Goal: Ask a question: Seek information or help from site administrators or community

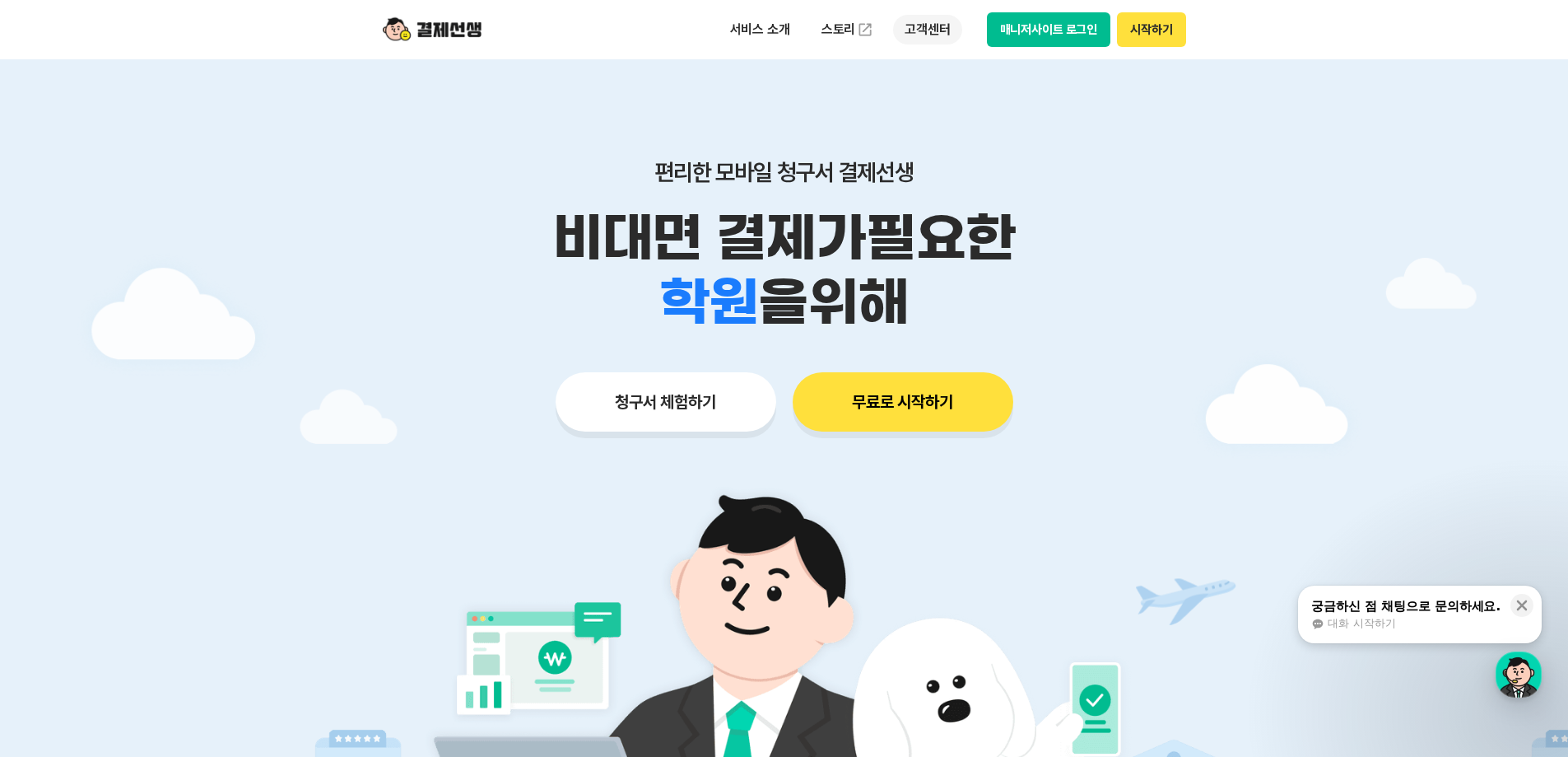
click at [914, 22] on p "고객센터" at bounding box center [926, 29] width 68 height 30
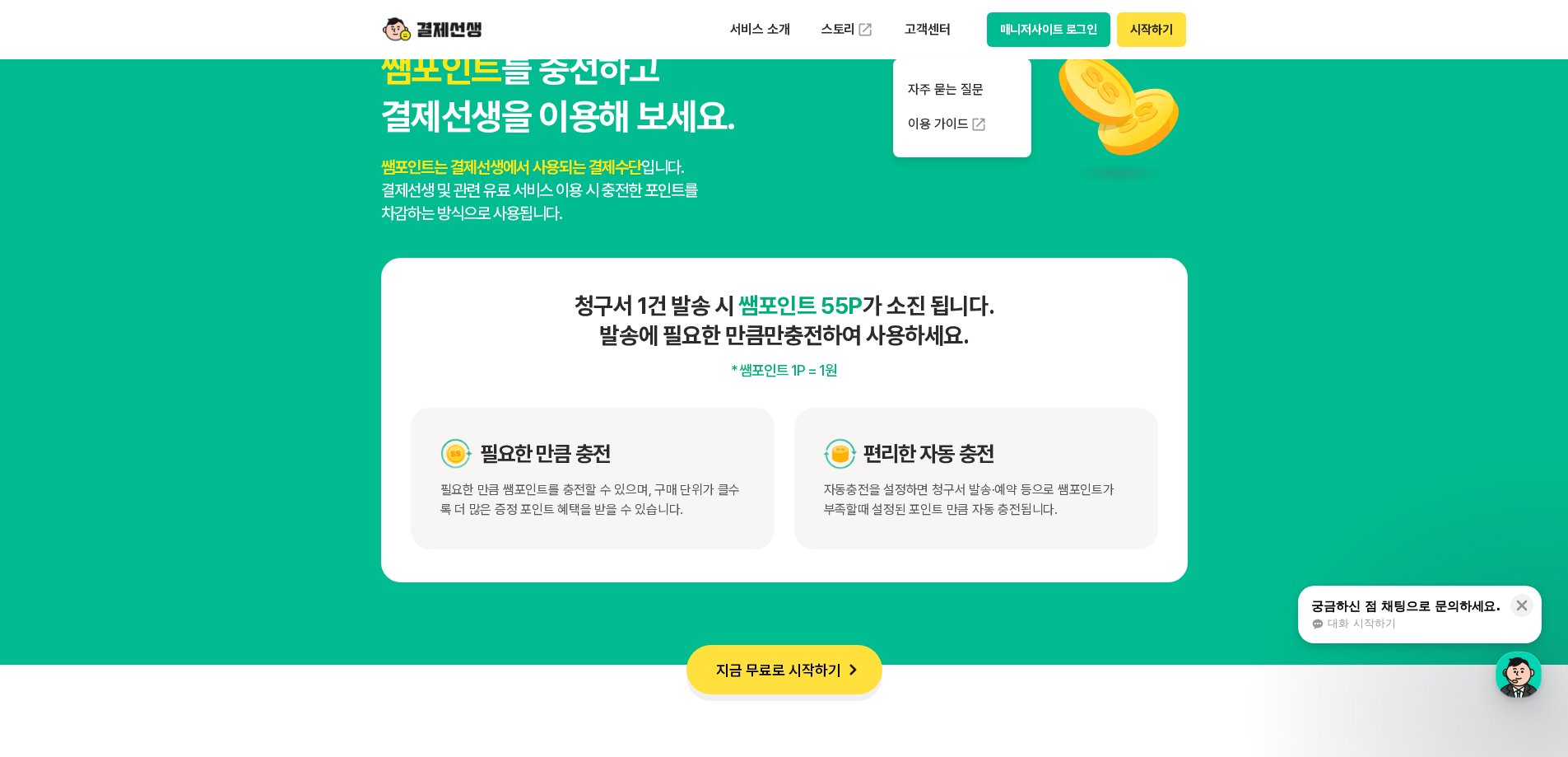
scroll to position [14749, 0]
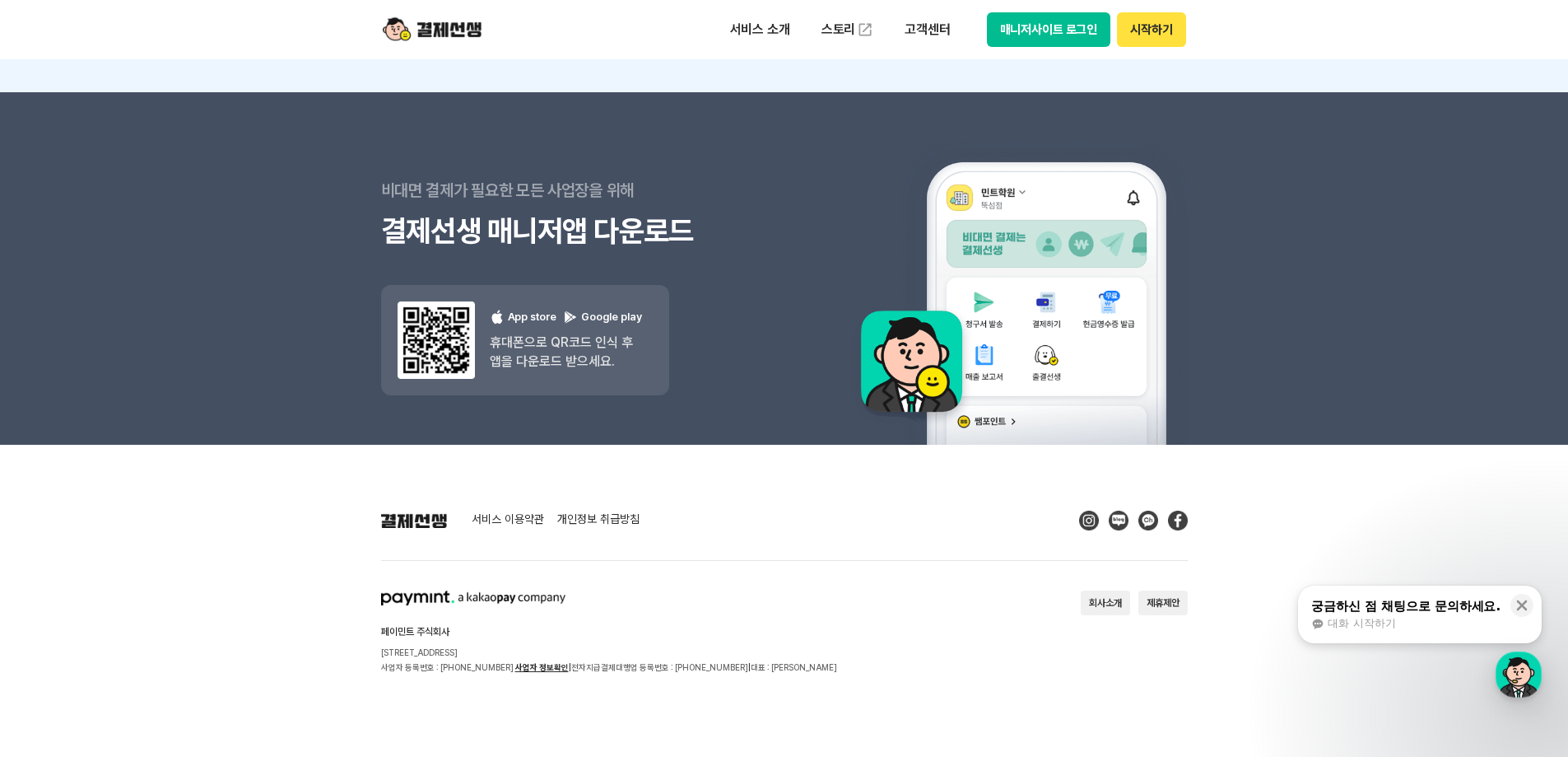
click at [1430, 619] on div "대화 시작하기" at bounding box center [1405, 623] width 189 height 14
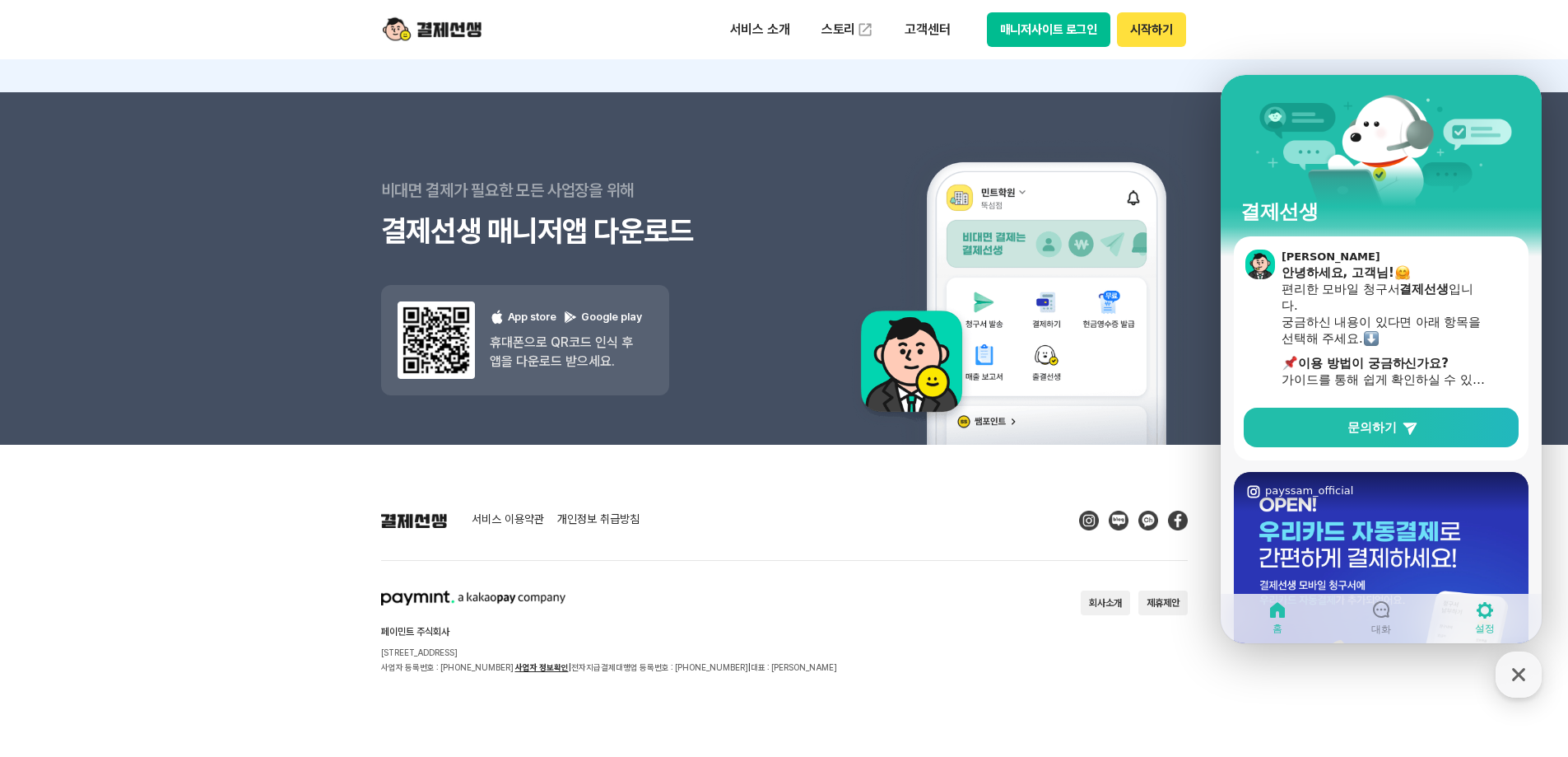
click at [1486, 616] on icon at bounding box center [1485, 609] width 16 height 16
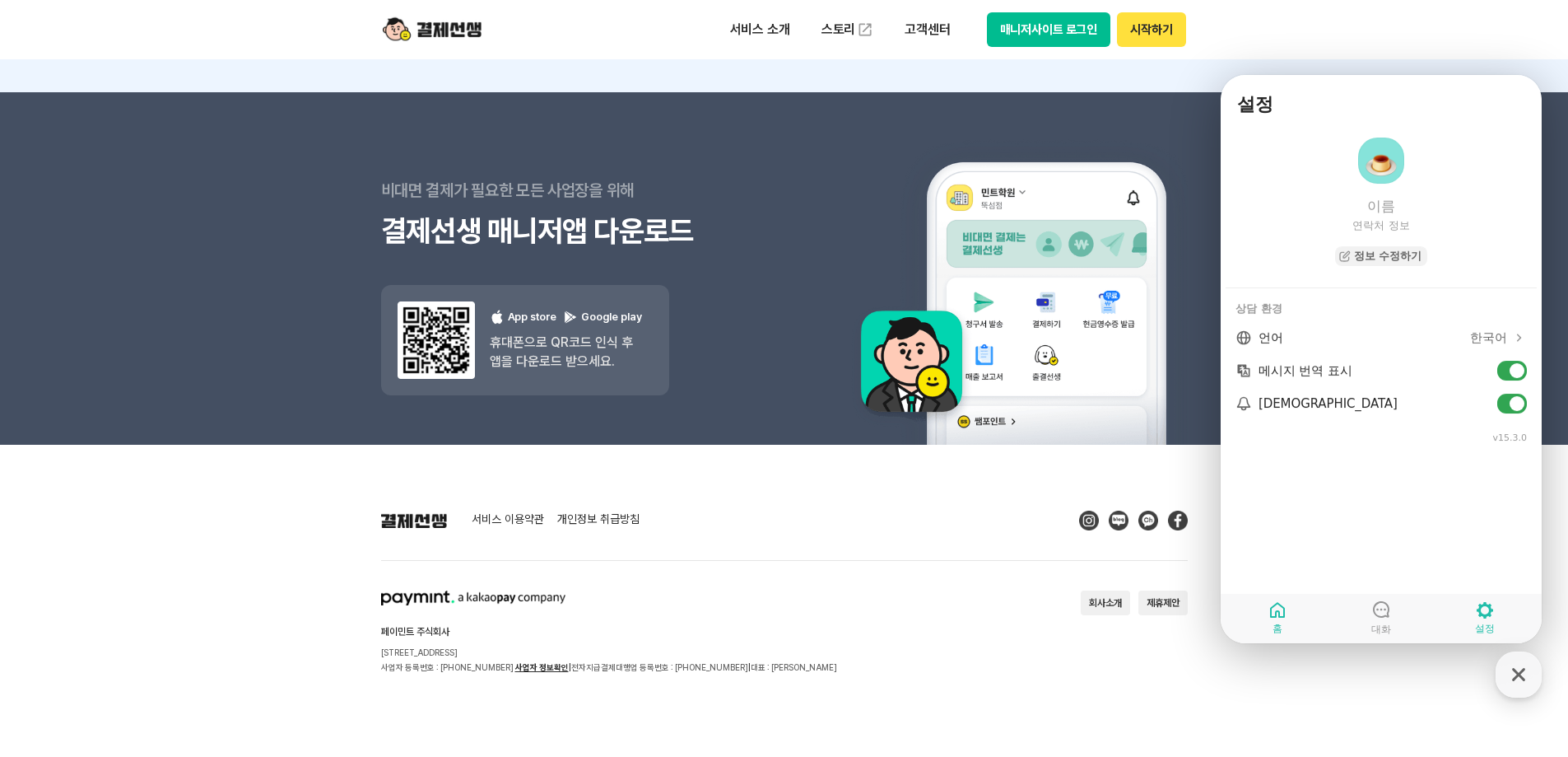
click at [1302, 619] on link "홈" at bounding box center [1277, 617] width 104 height 41
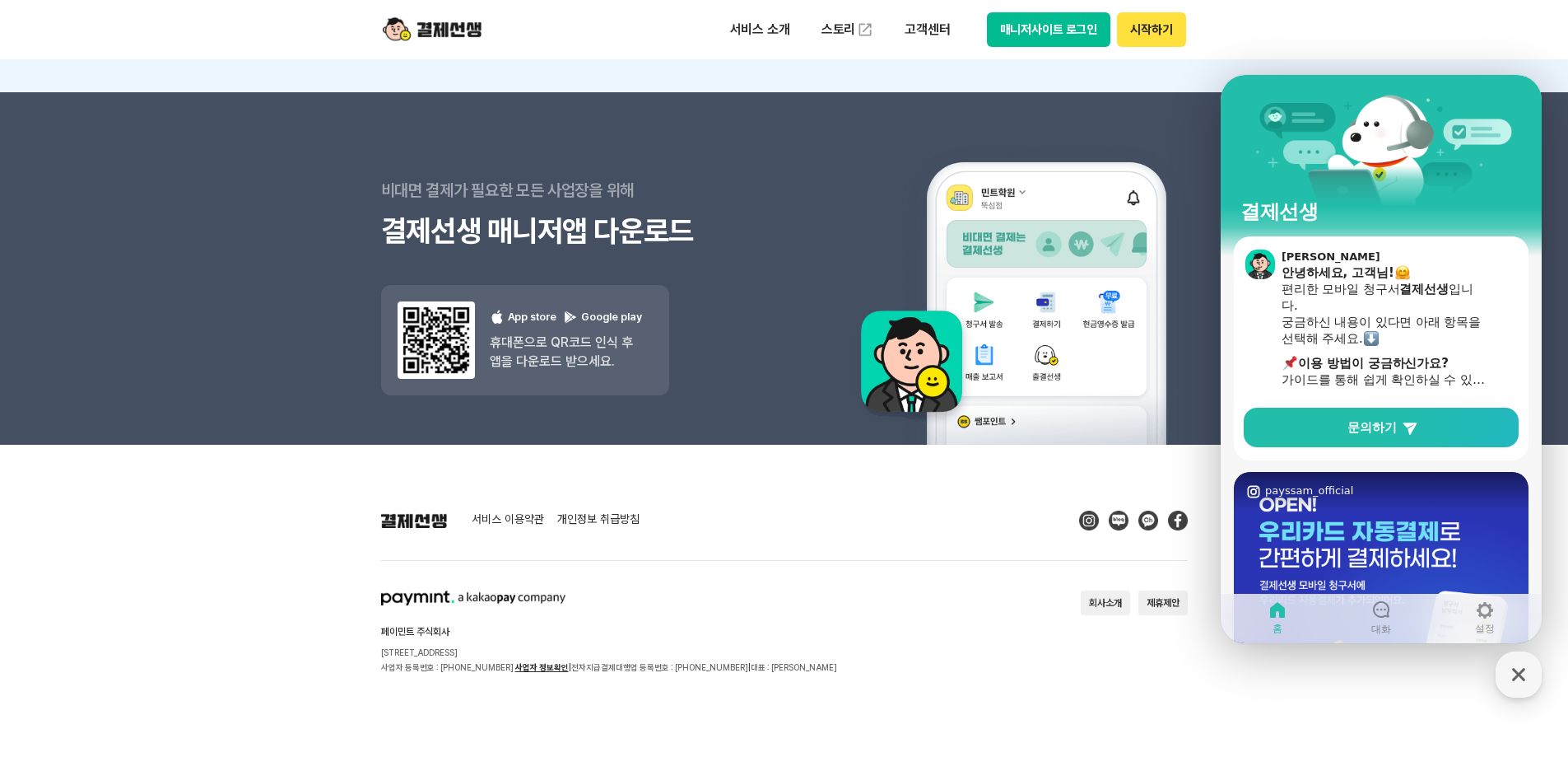
click at [1063, 31] on button "매니저사이트 로그인" at bounding box center [1049, 30] width 125 height 35
click at [1346, 438] on link "문의하기" at bounding box center [1381, 427] width 275 height 39
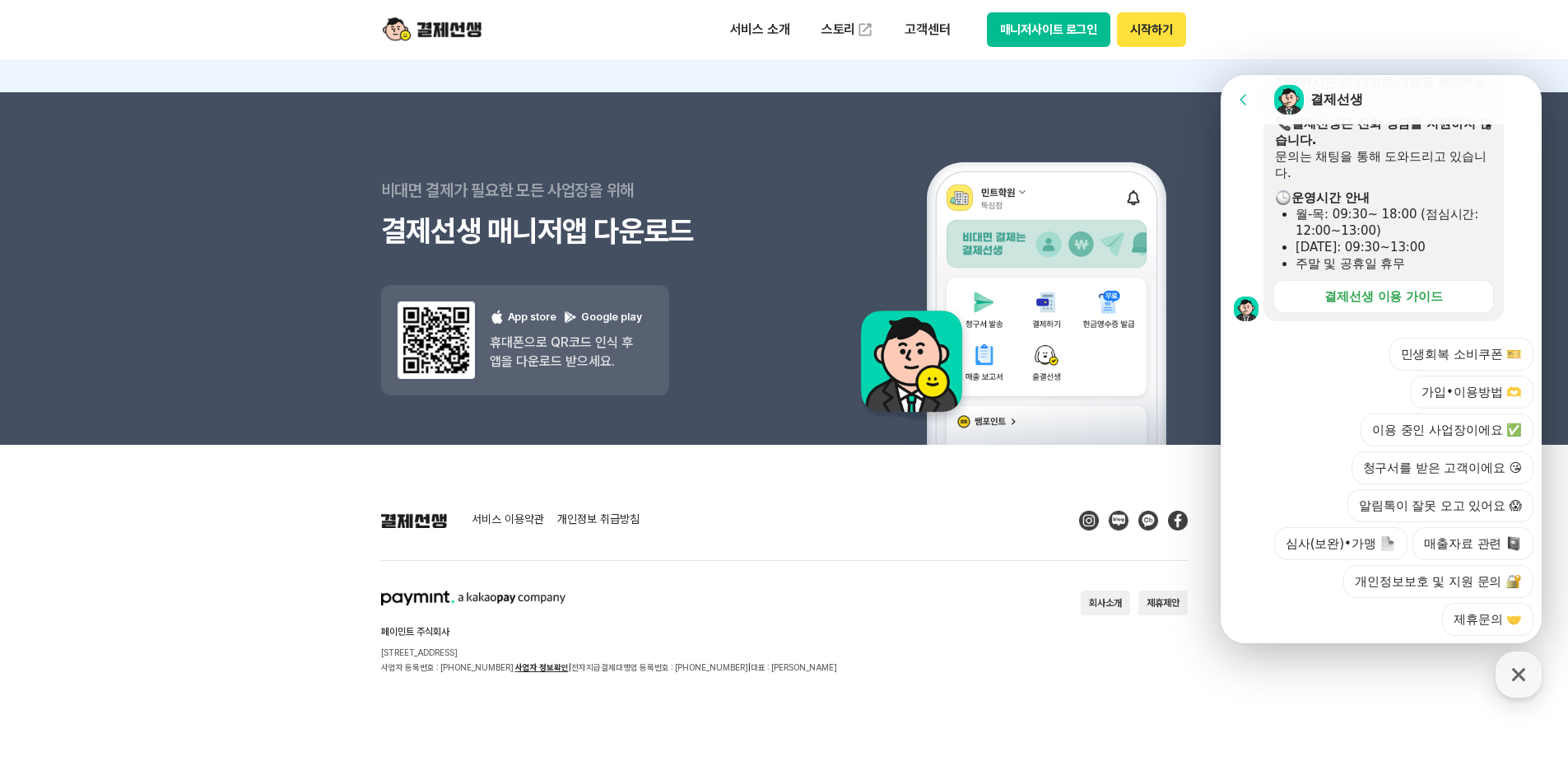
scroll to position [460, 0]
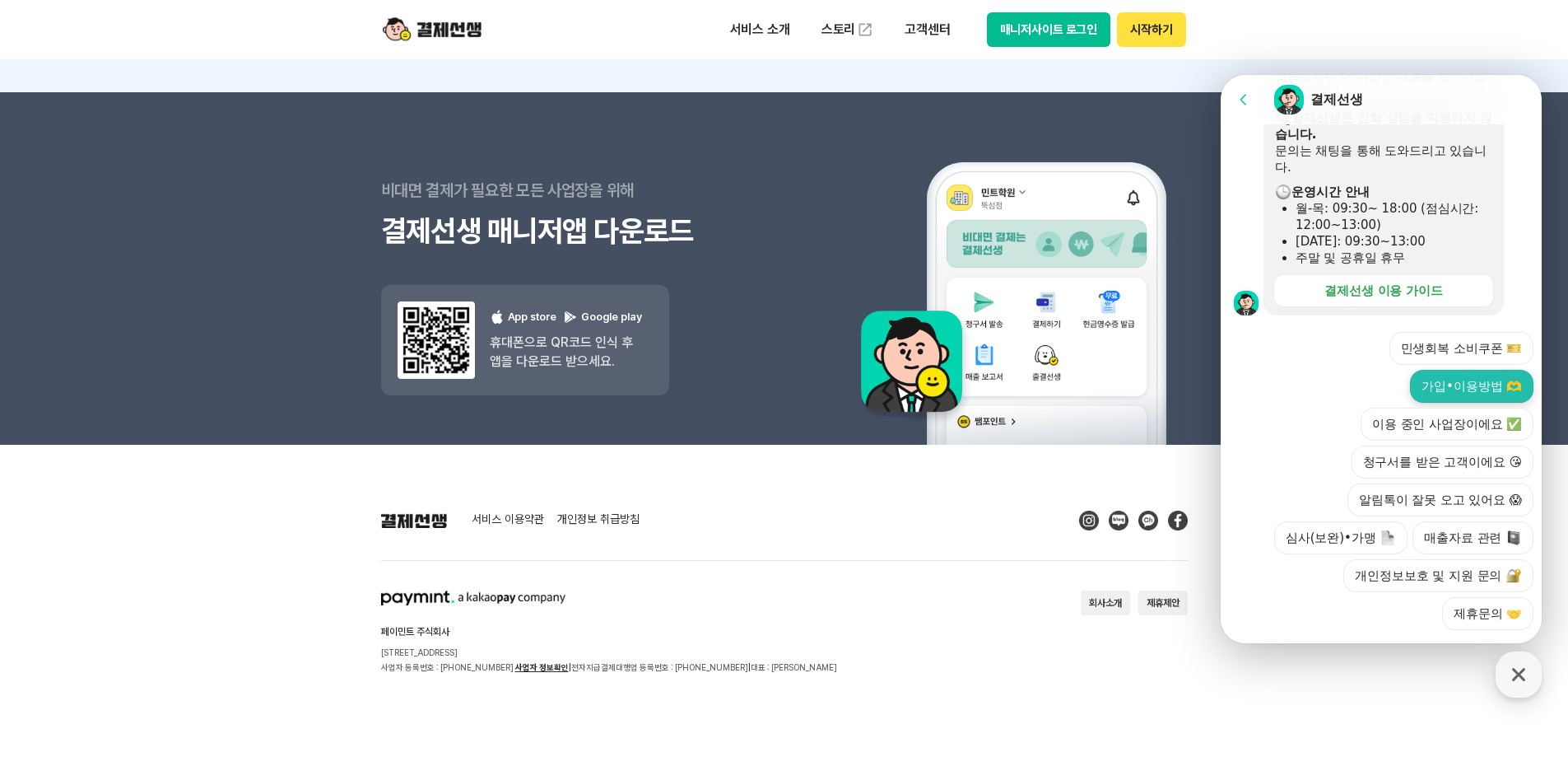
click at [1488, 369] on button "가입•이용방법 🫶" at bounding box center [1471, 386] width 124 height 33
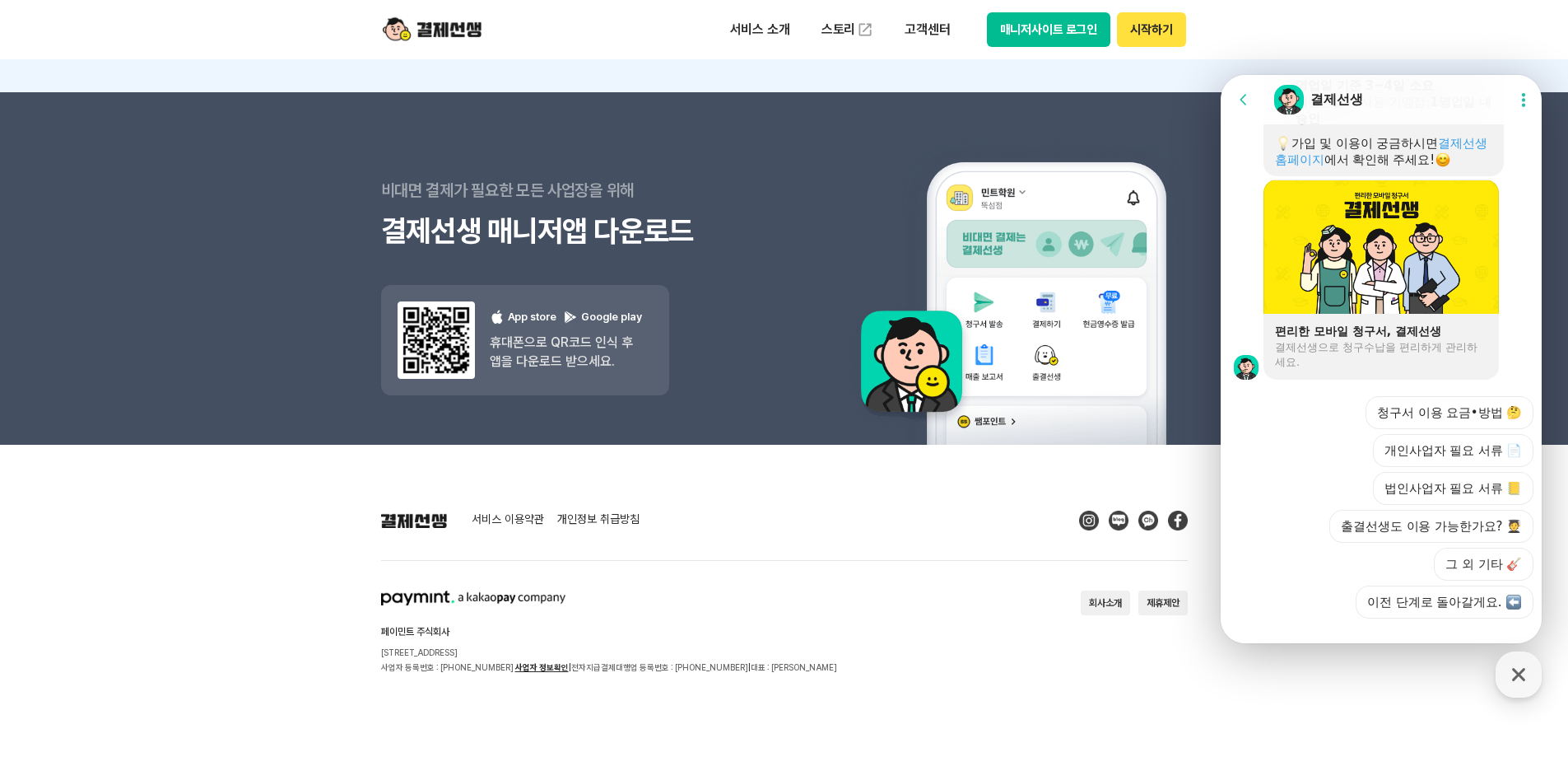
scroll to position [1207, 0]
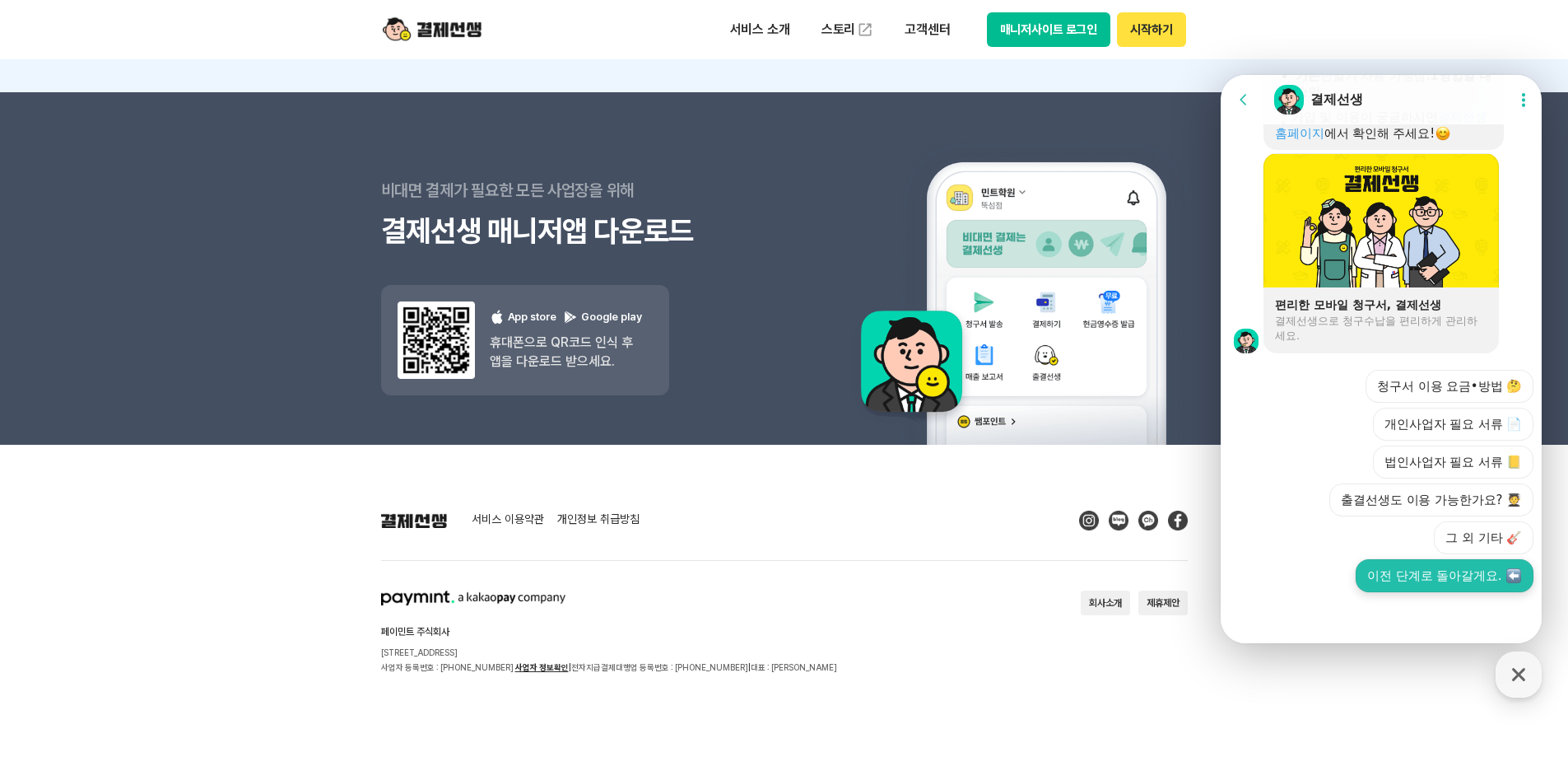
click at [1441, 577] on button "이전 단계로 돌아갈게요." at bounding box center [1444, 576] width 177 height 33
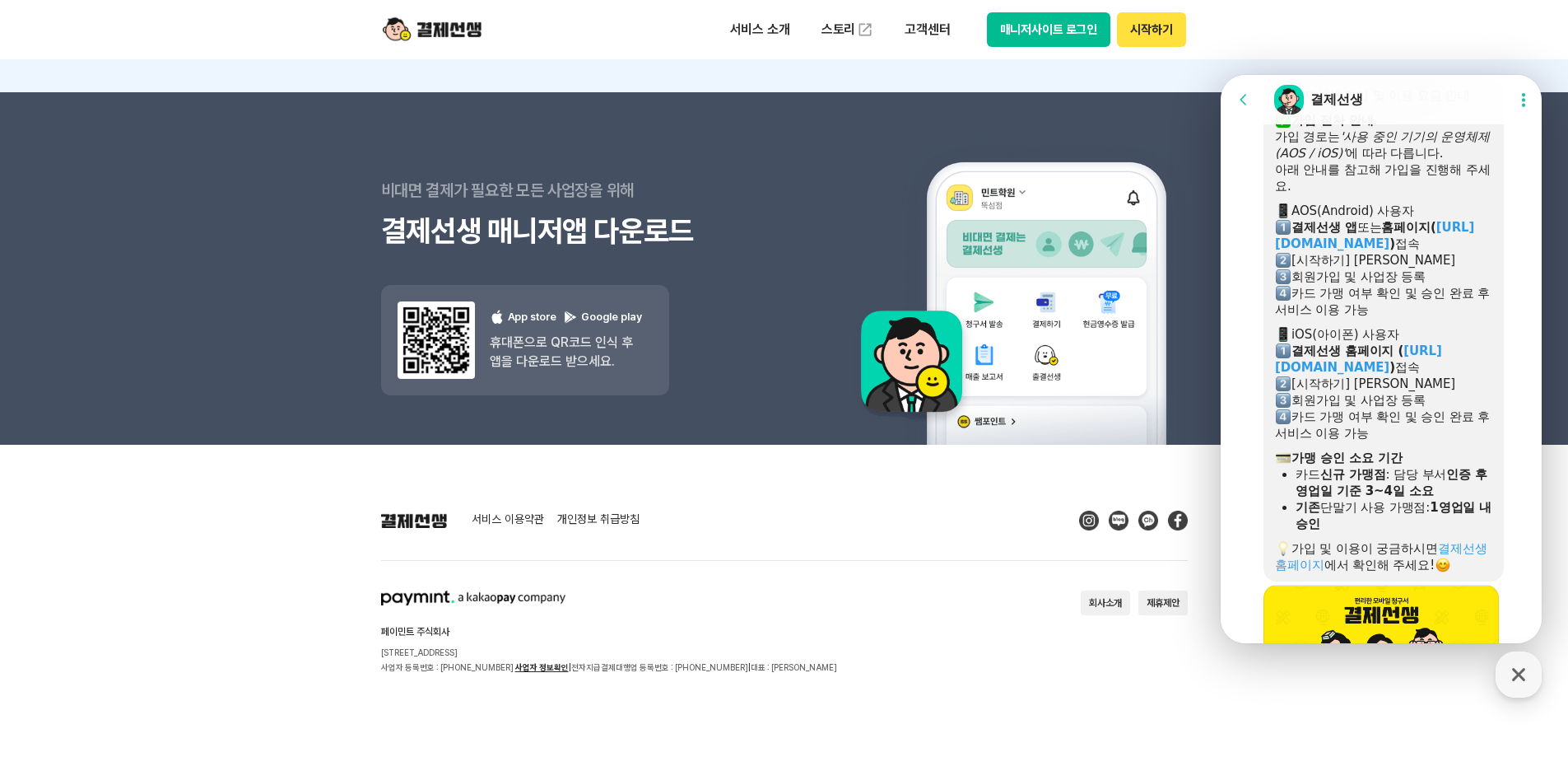
scroll to position [1017, 0]
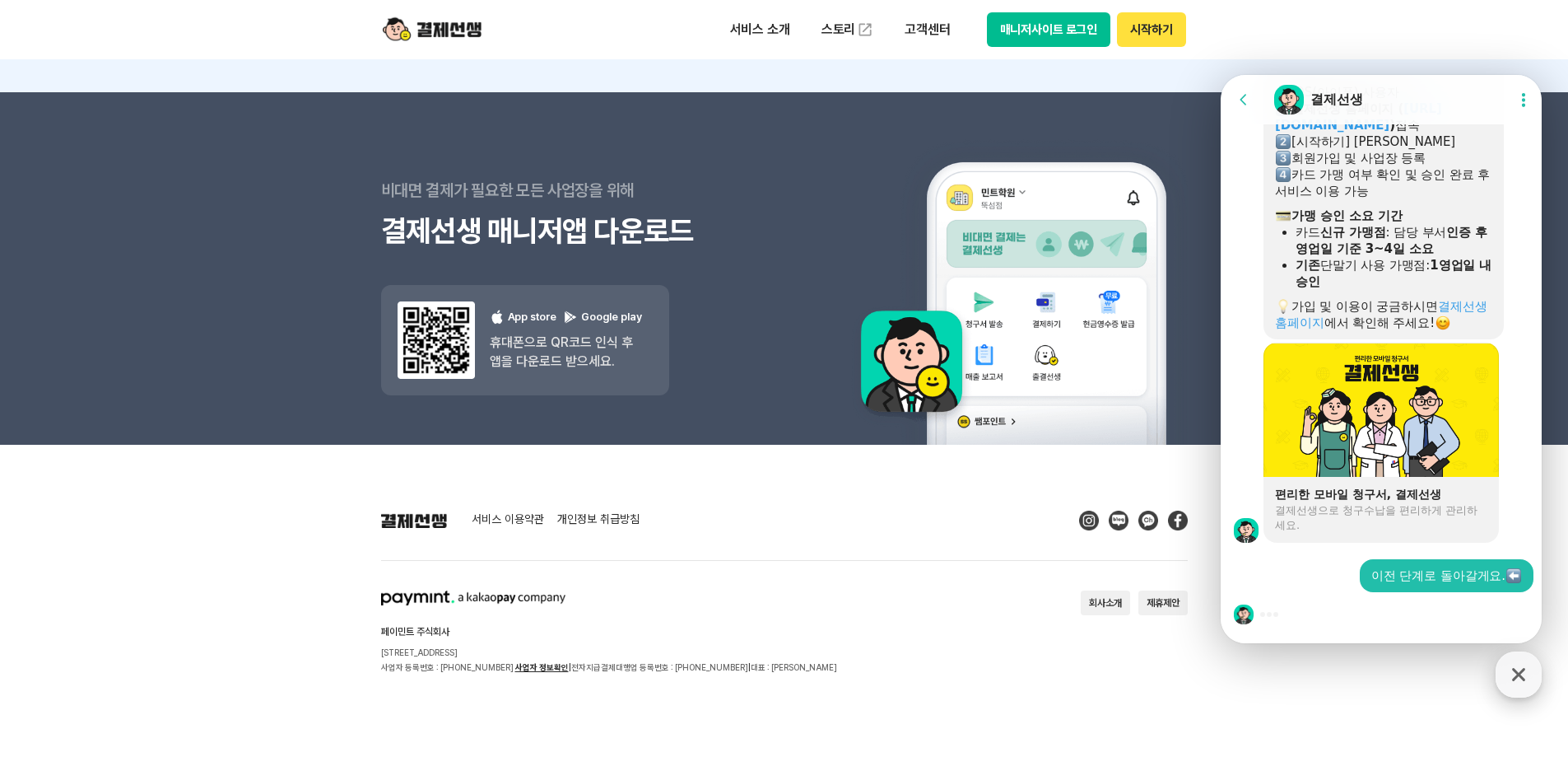
click at [1510, 661] on icon "button" at bounding box center [1518, 674] width 30 height 30
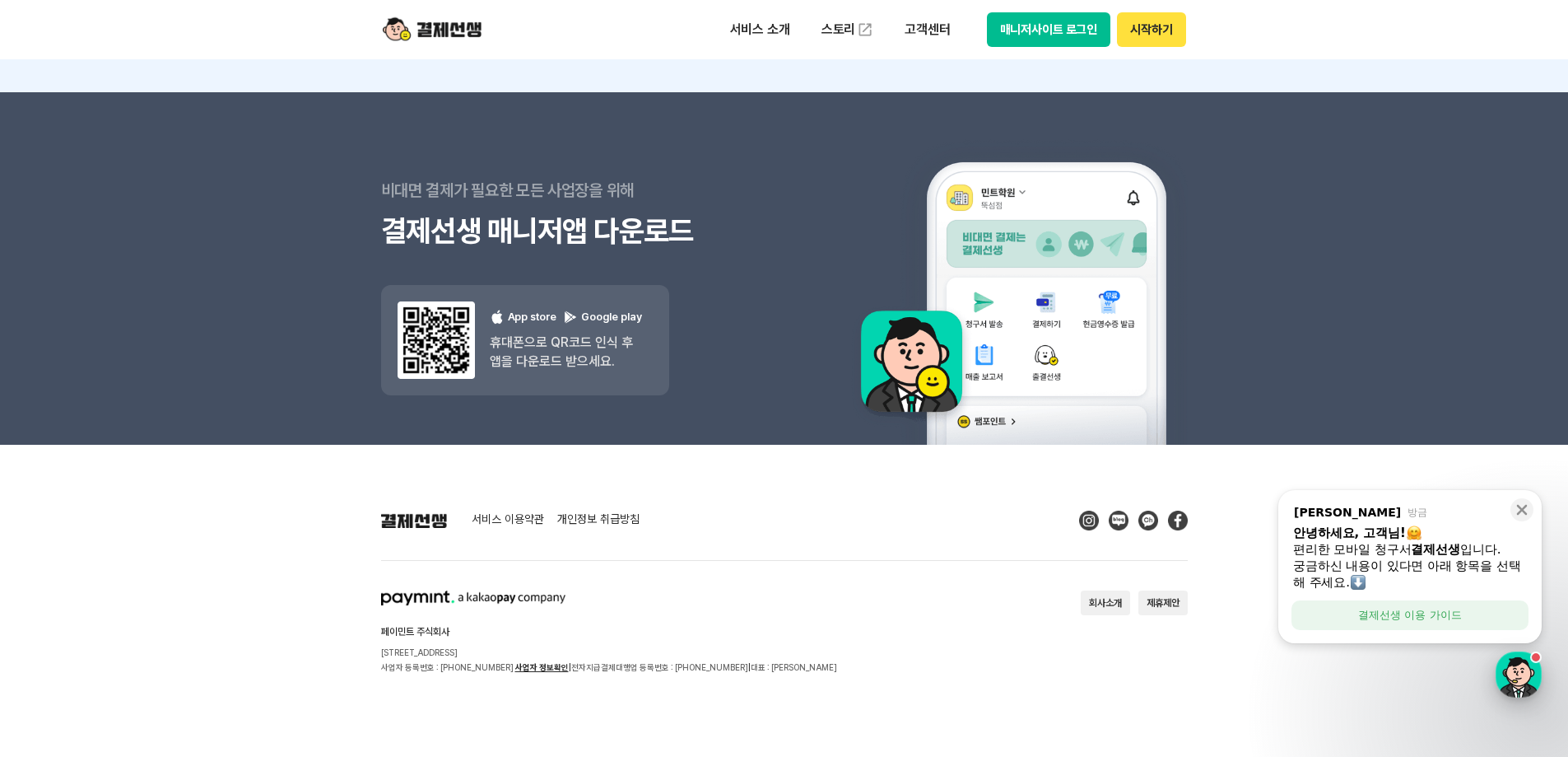
click at [1506, 666] on div "button" at bounding box center [1519, 674] width 46 height 46
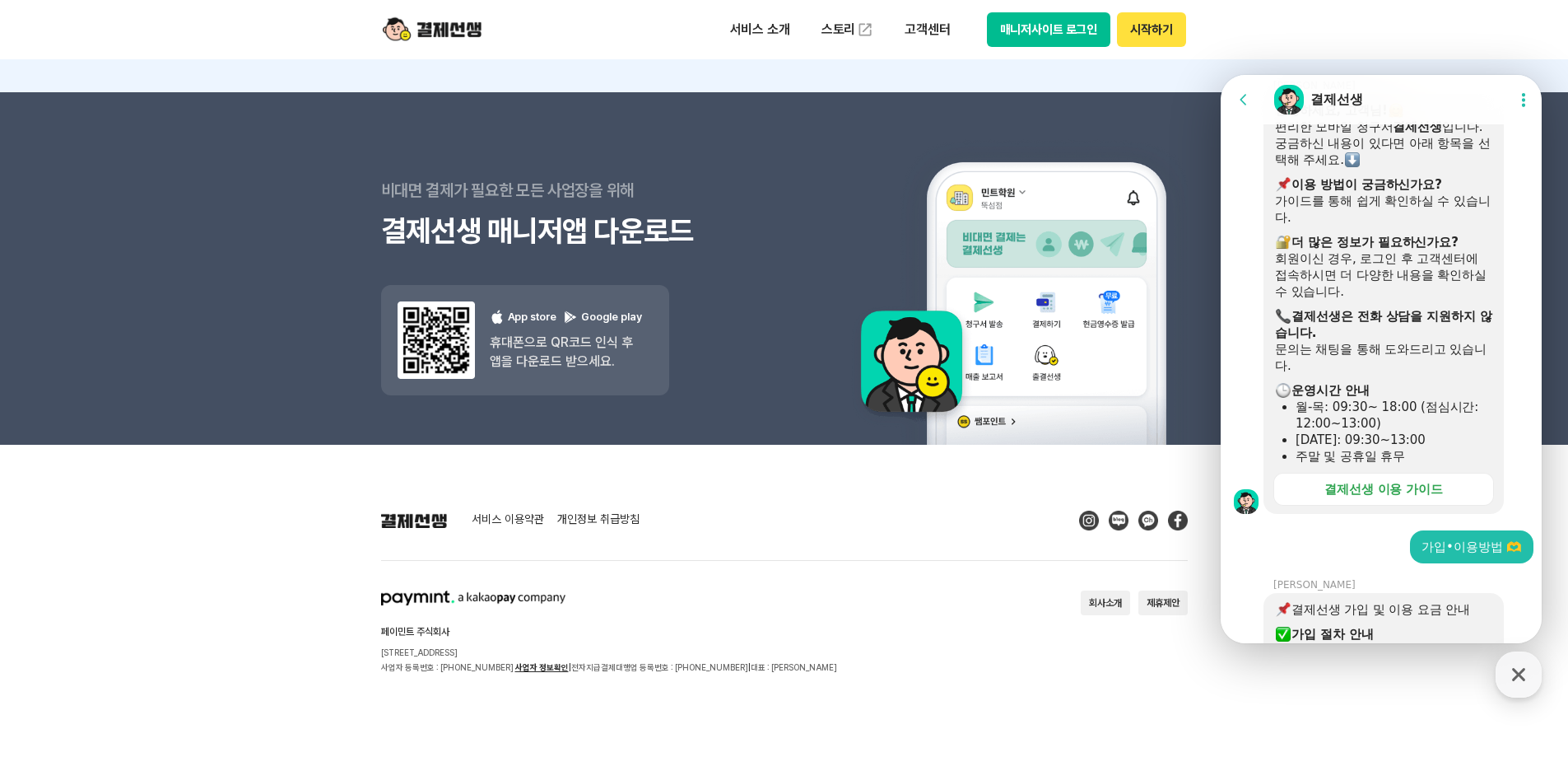
scroll to position [0, 0]
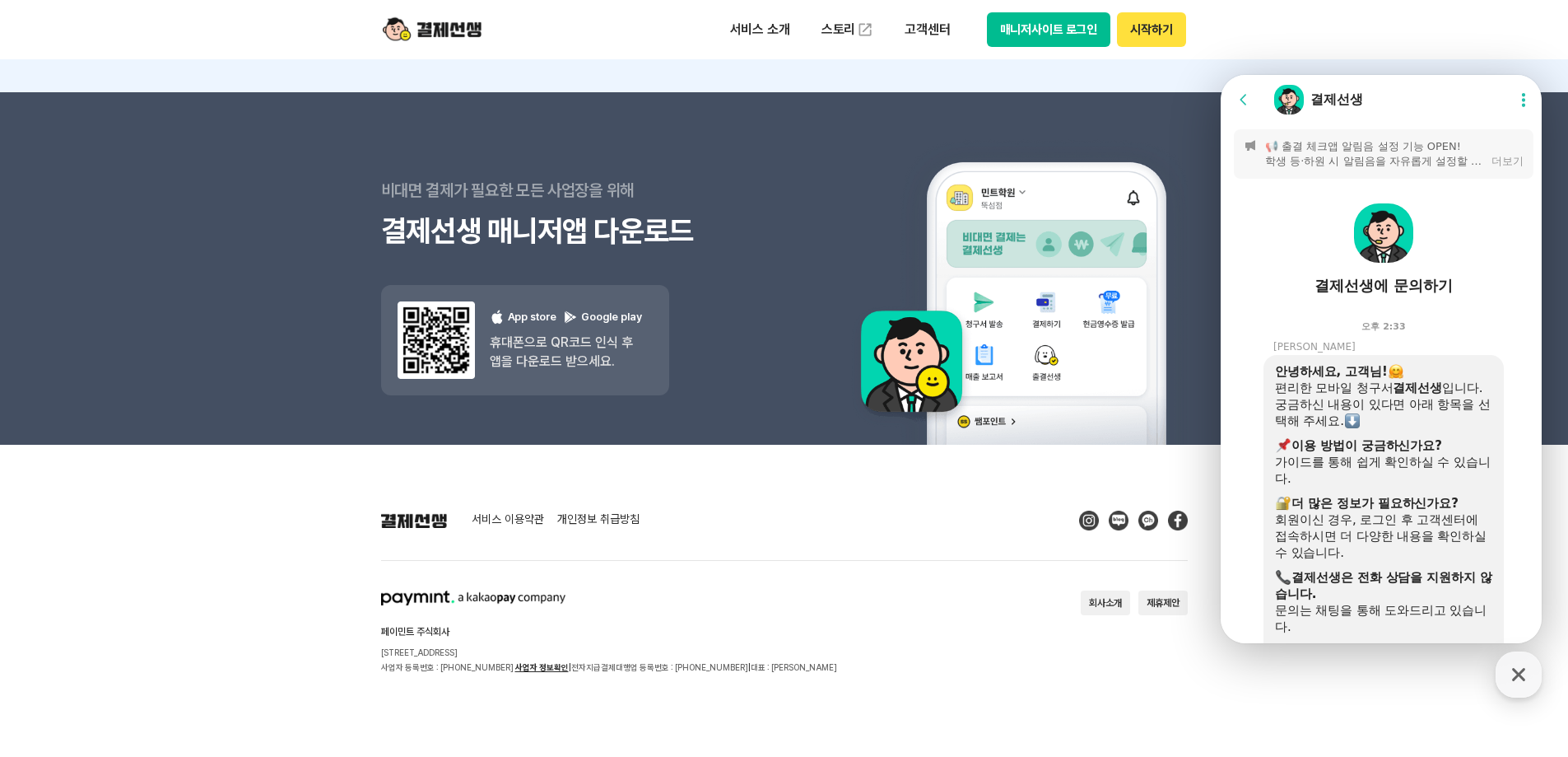
click at [1394, 241] on img at bounding box center [1384, 233] width 59 height 59
click at [1249, 105] on icon at bounding box center [1243, 99] width 16 height 16
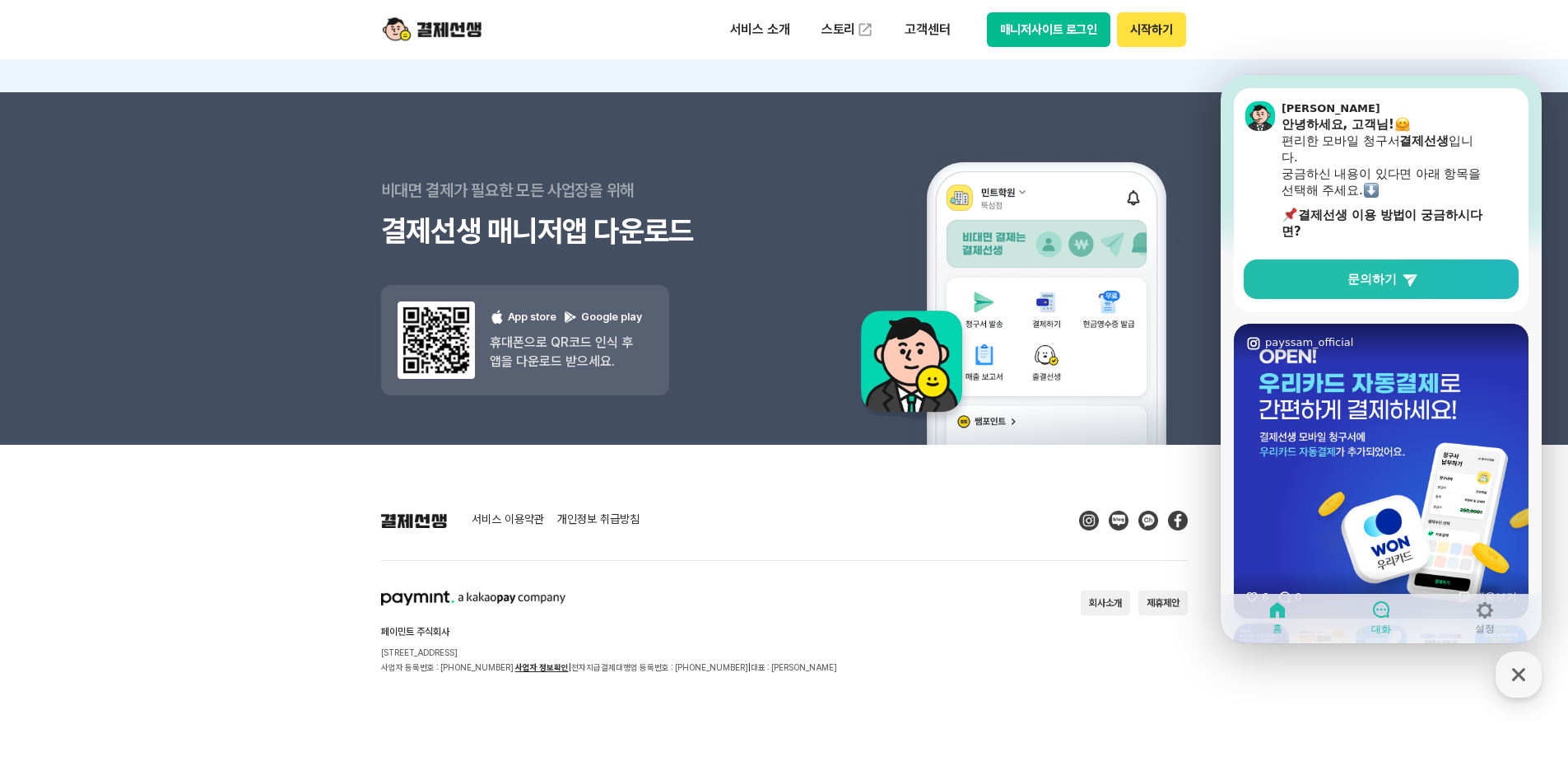
scroll to position [165, 0]
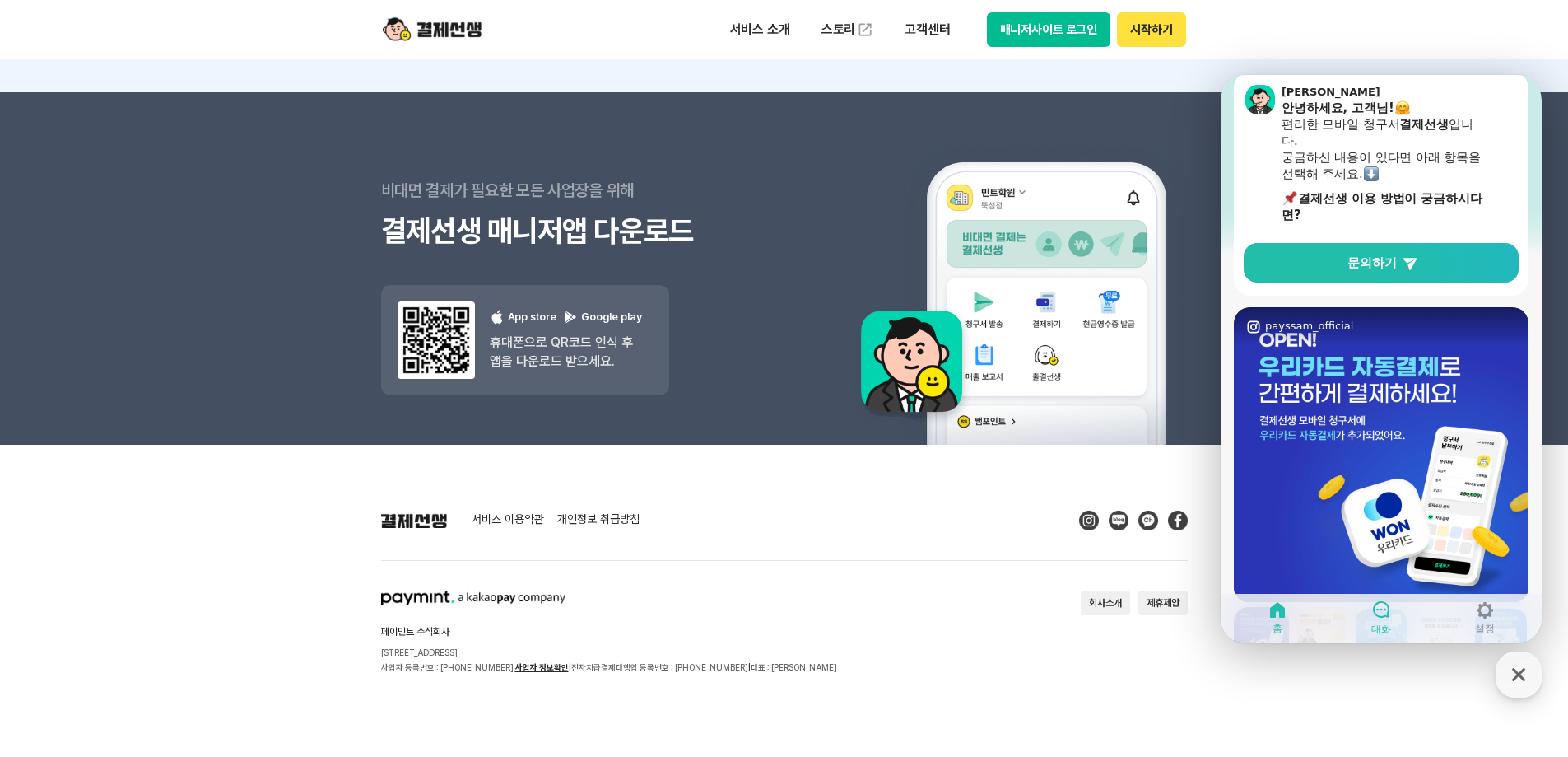
click at [1390, 611] on icon at bounding box center [1381, 609] width 20 height 20
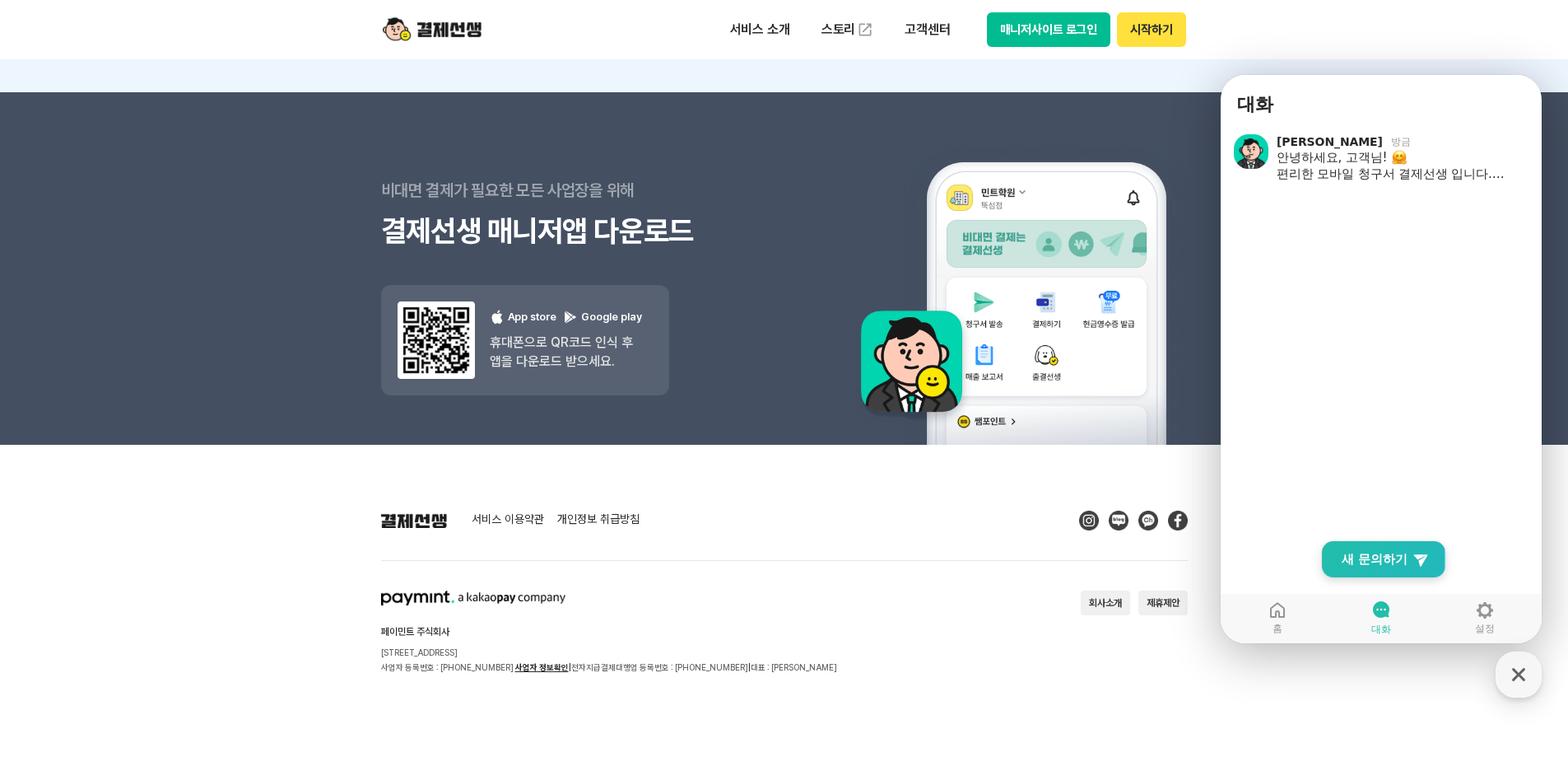
click at [1390, 561] on span "새 문의하기" at bounding box center [1374, 558] width 66 height 16
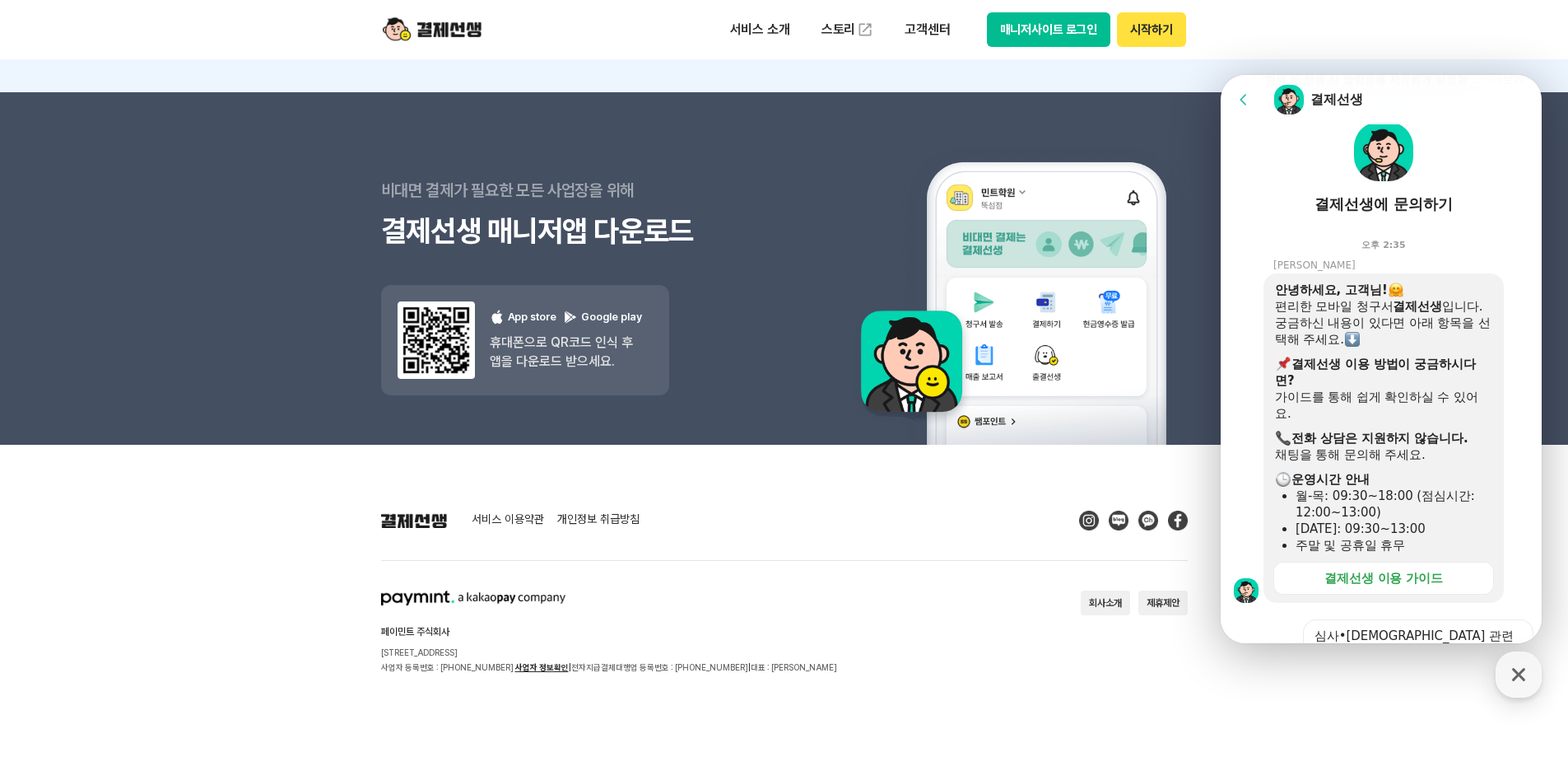
scroll to position [407, 0]
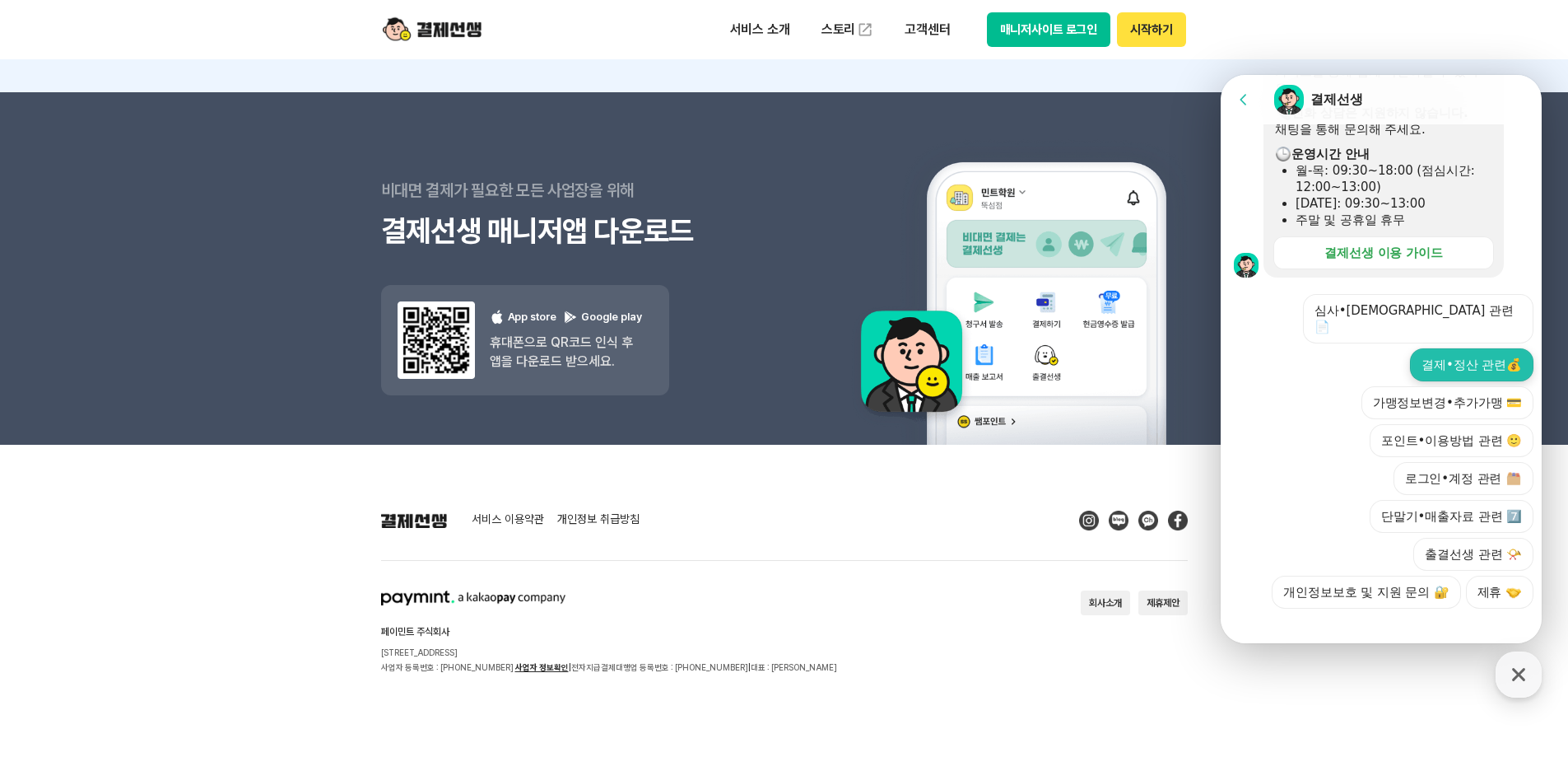
click at [1497, 350] on button "결제•정산 관련💰" at bounding box center [1471, 365] width 124 height 33
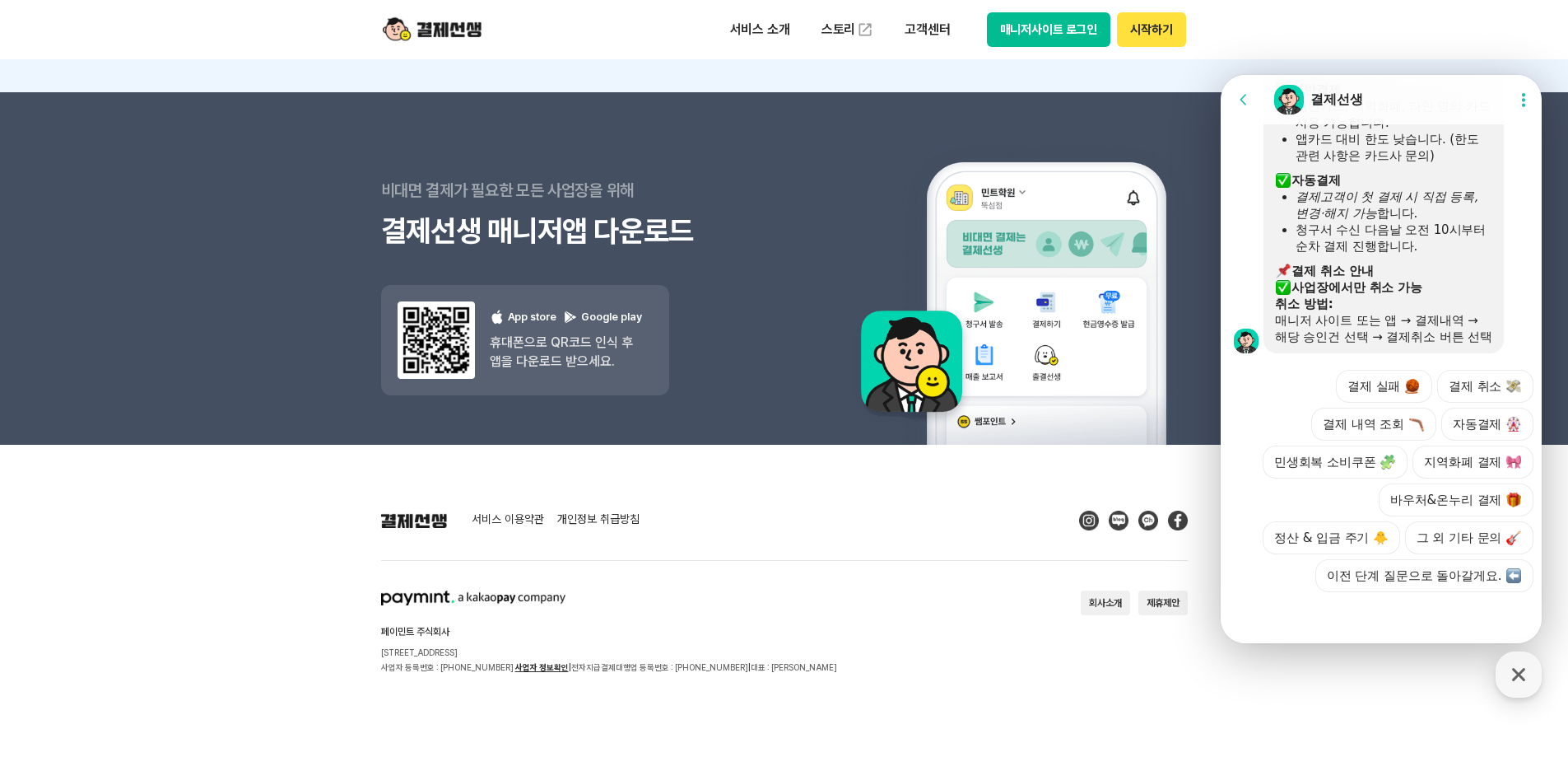
scroll to position [931, 0]
click at [1400, 521] on button "정산 & 입금 주기 🐥" at bounding box center [1331, 537] width 137 height 33
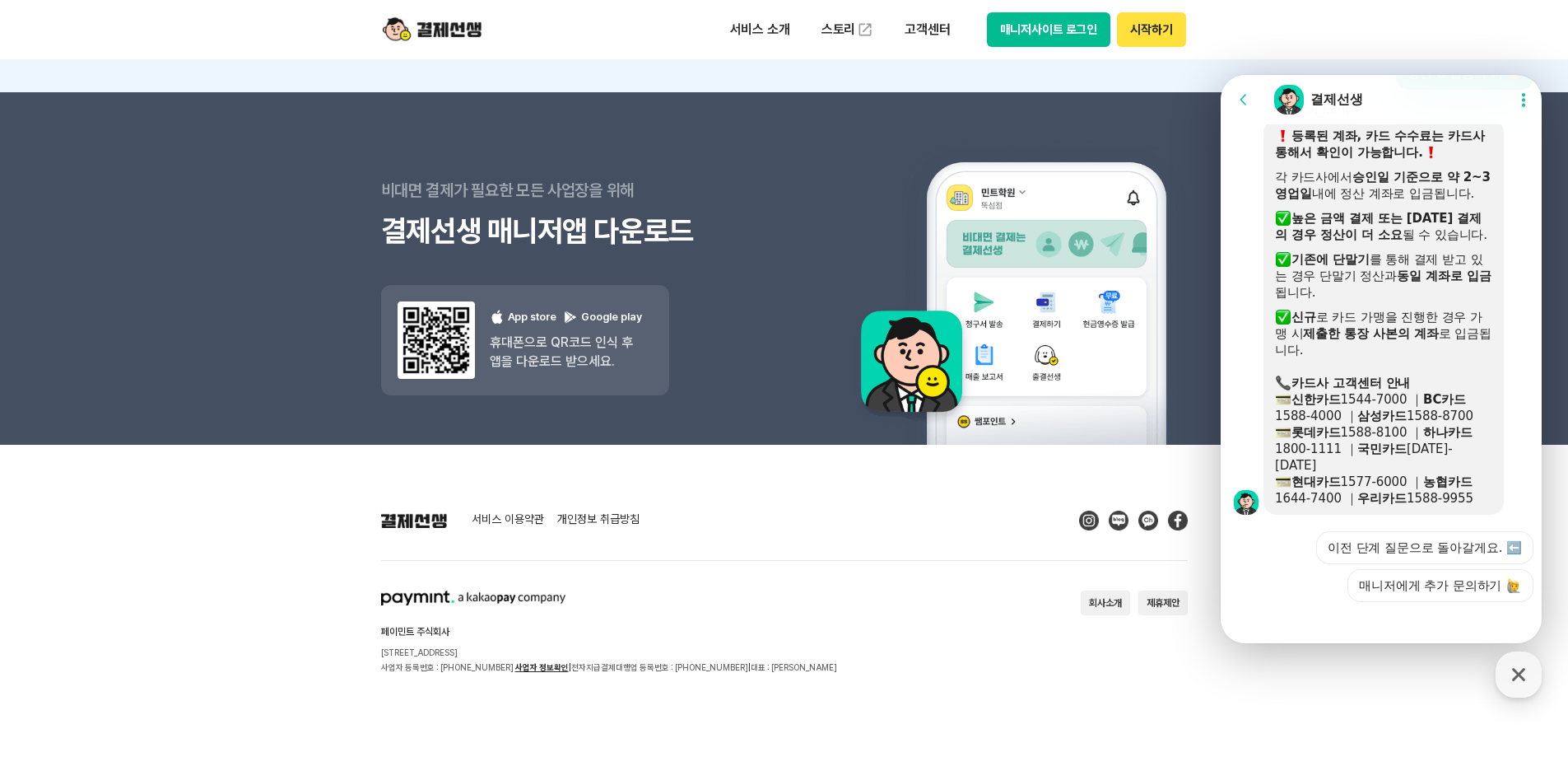
scroll to position [1177, 0]
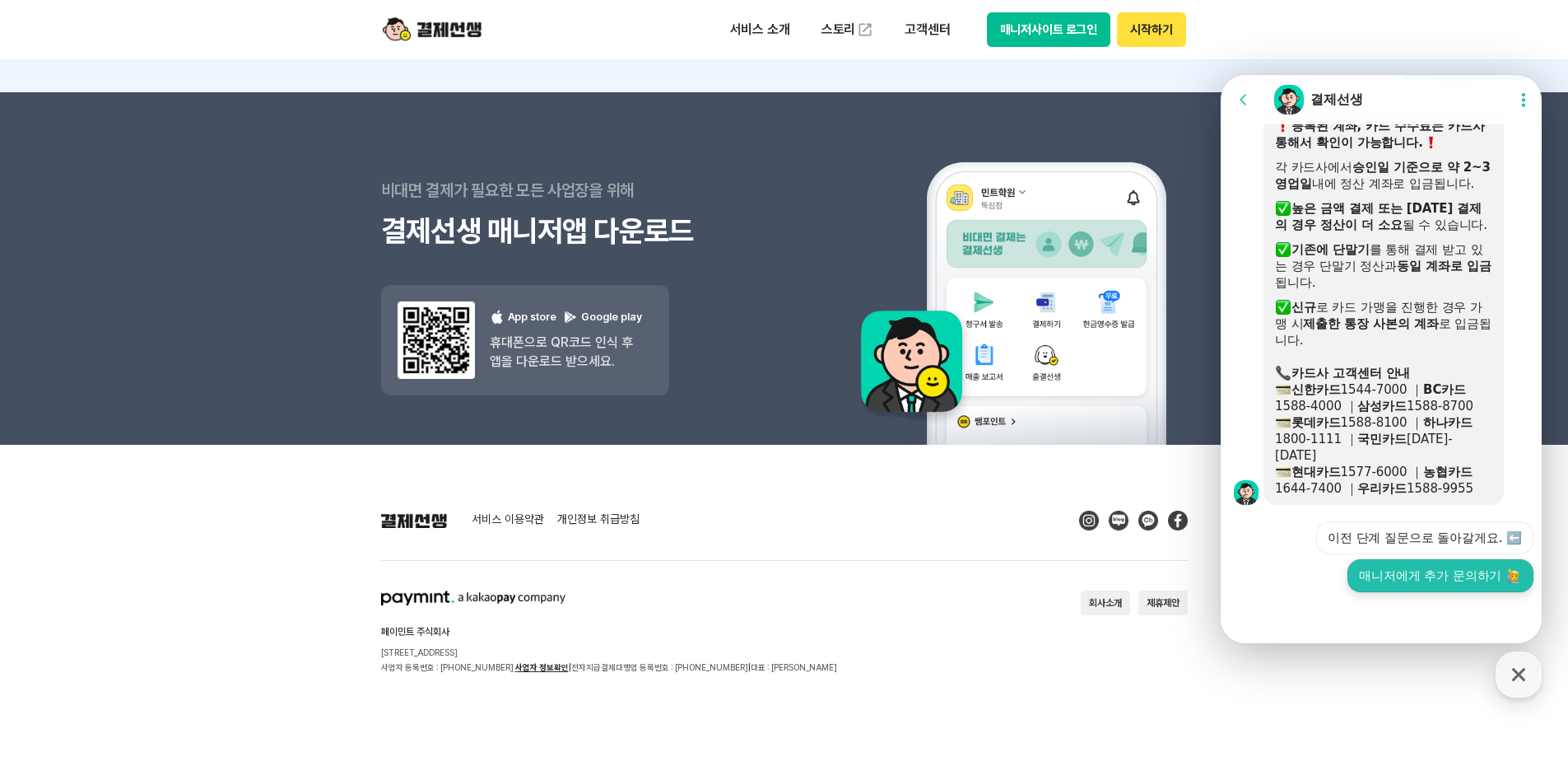
click at [1410, 580] on button "매니저에게 추가 문의하기" at bounding box center [1440, 576] width 186 height 33
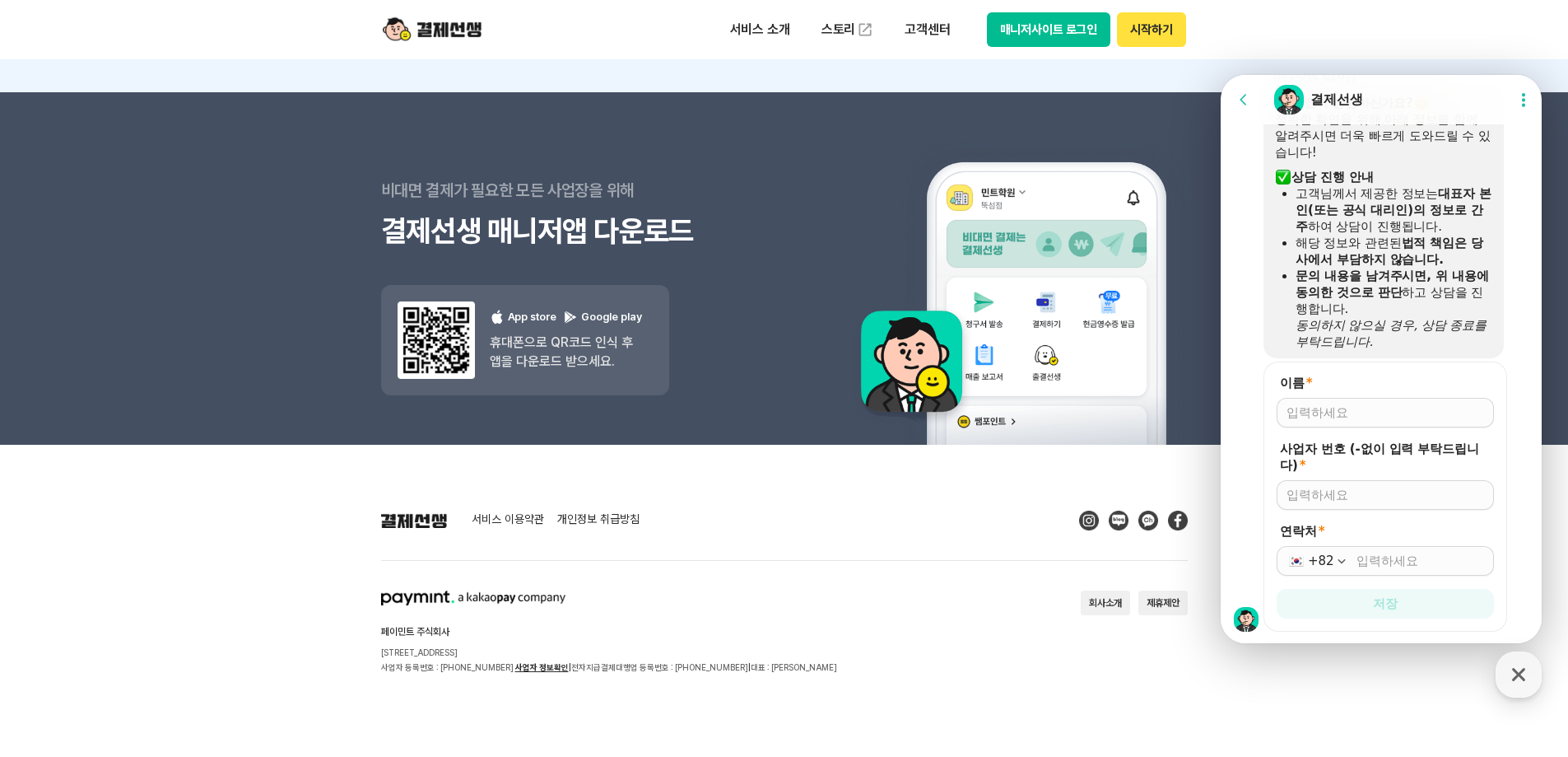
scroll to position [1715, 0]
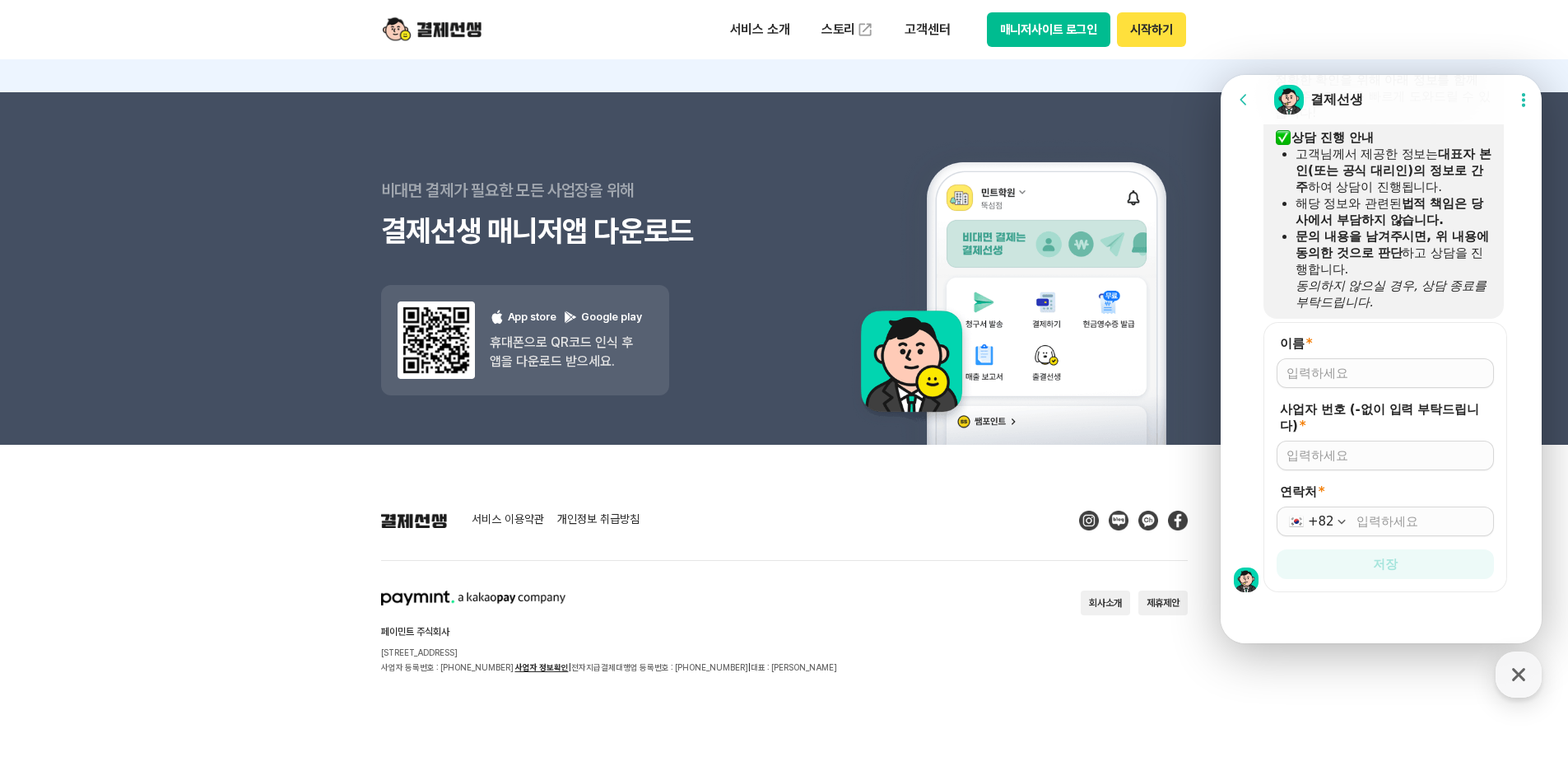
click at [1456, 383] on div at bounding box center [1385, 372] width 218 height 30
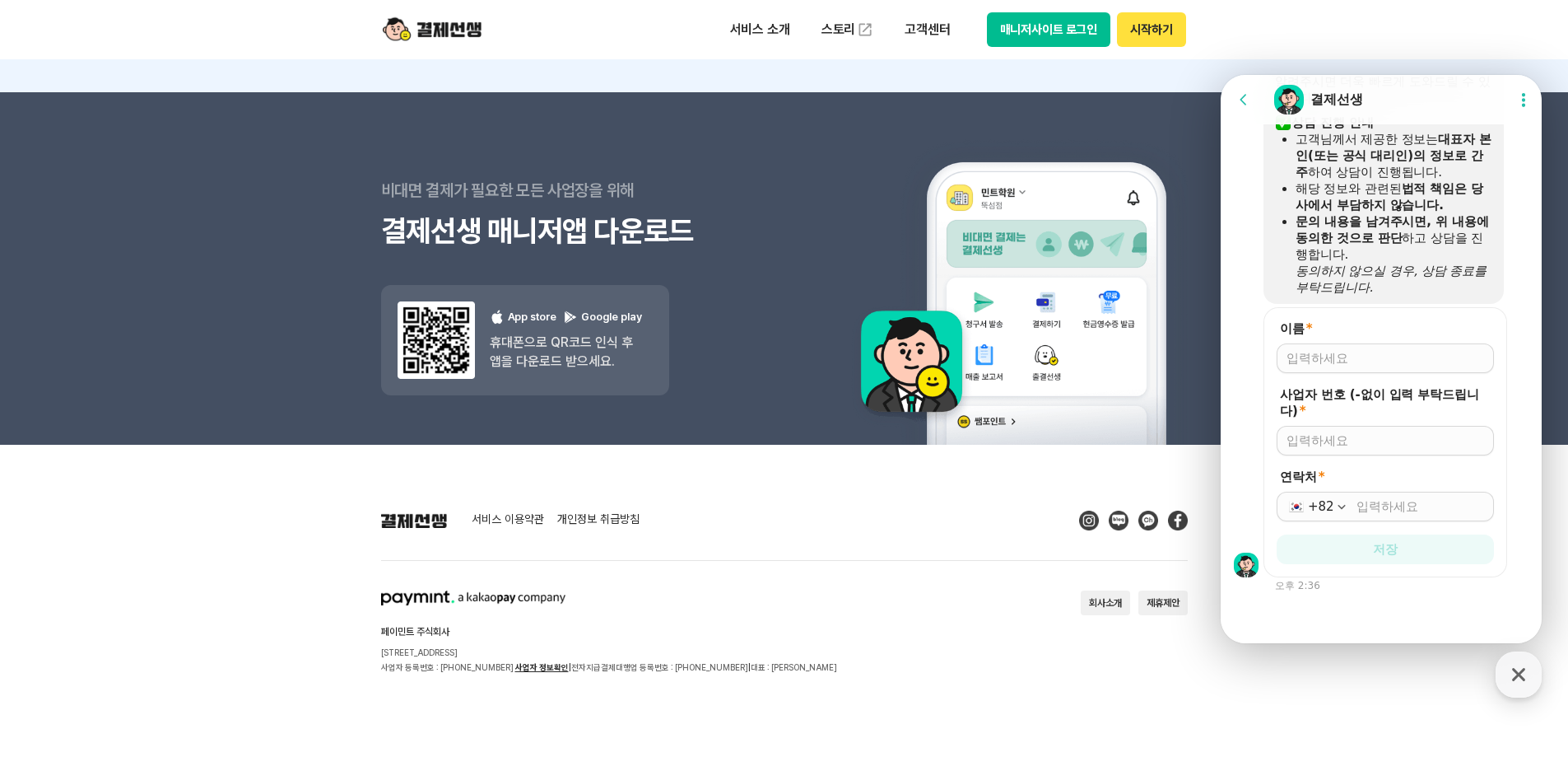
click at [1453, 365] on input "이름 *" at bounding box center [1386, 358] width 198 height 16
click at [1351, 441] on input "사업자 번호 (-없이 입력 부탁드립니다) *" at bounding box center [1386, 440] width 198 height 16
click at [1398, 365] on input "이름 *" at bounding box center [1386, 358] width 198 height 16
type input "루체테영어침산원"
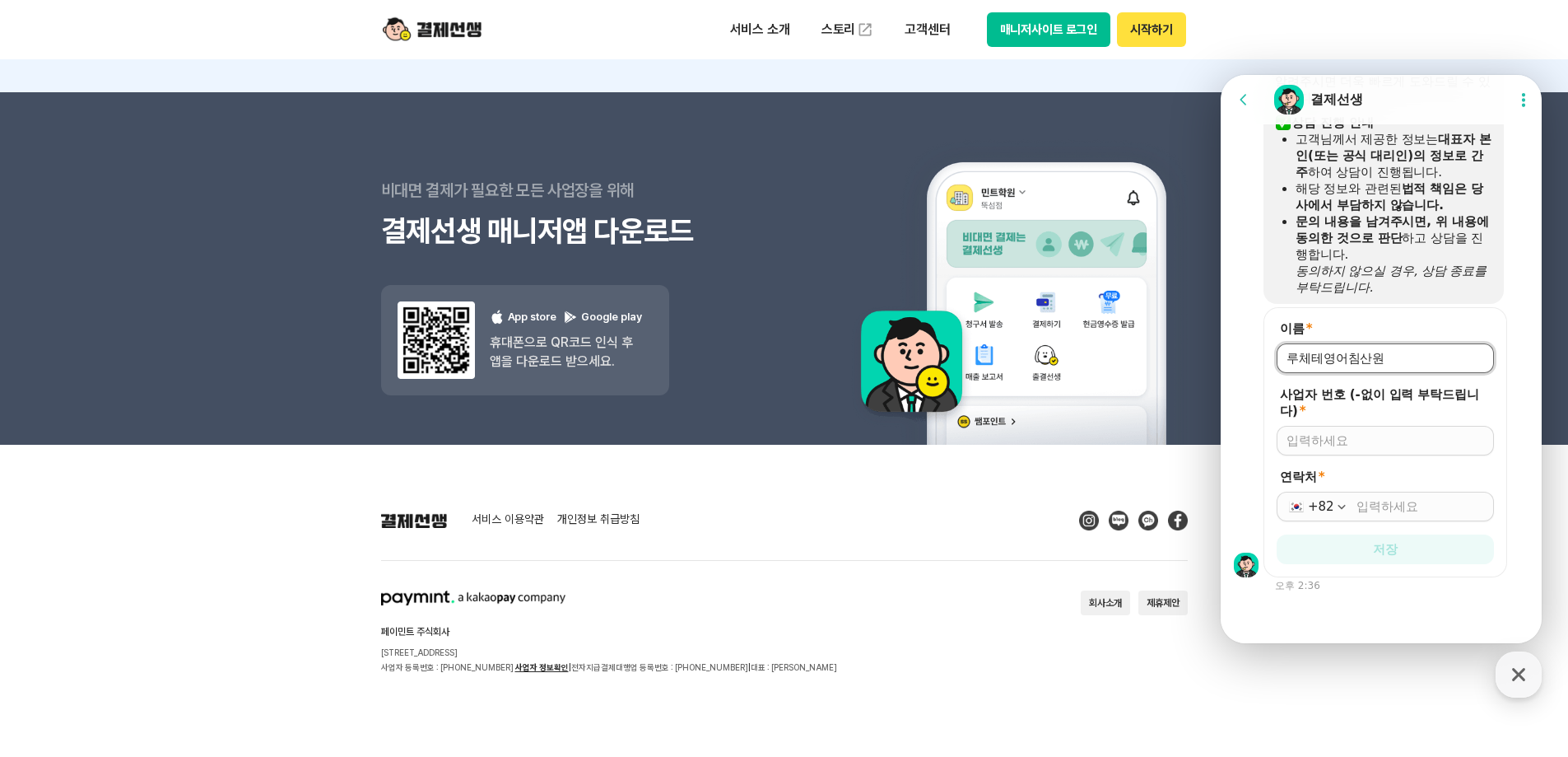
click at [1349, 445] on input "사업자 번호 (-없이 입력 부탁드립니다) *" at bounding box center [1386, 440] width 198 height 16
drag, startPoint x: 1346, startPoint y: 425, endPoint x: 1346, endPoint y: 435, distance: 10.0
click at [1346, 425] on div "사업자 번호 (-없이 입력 부탁드립니다) *" at bounding box center [1385, 421] width 218 height 69
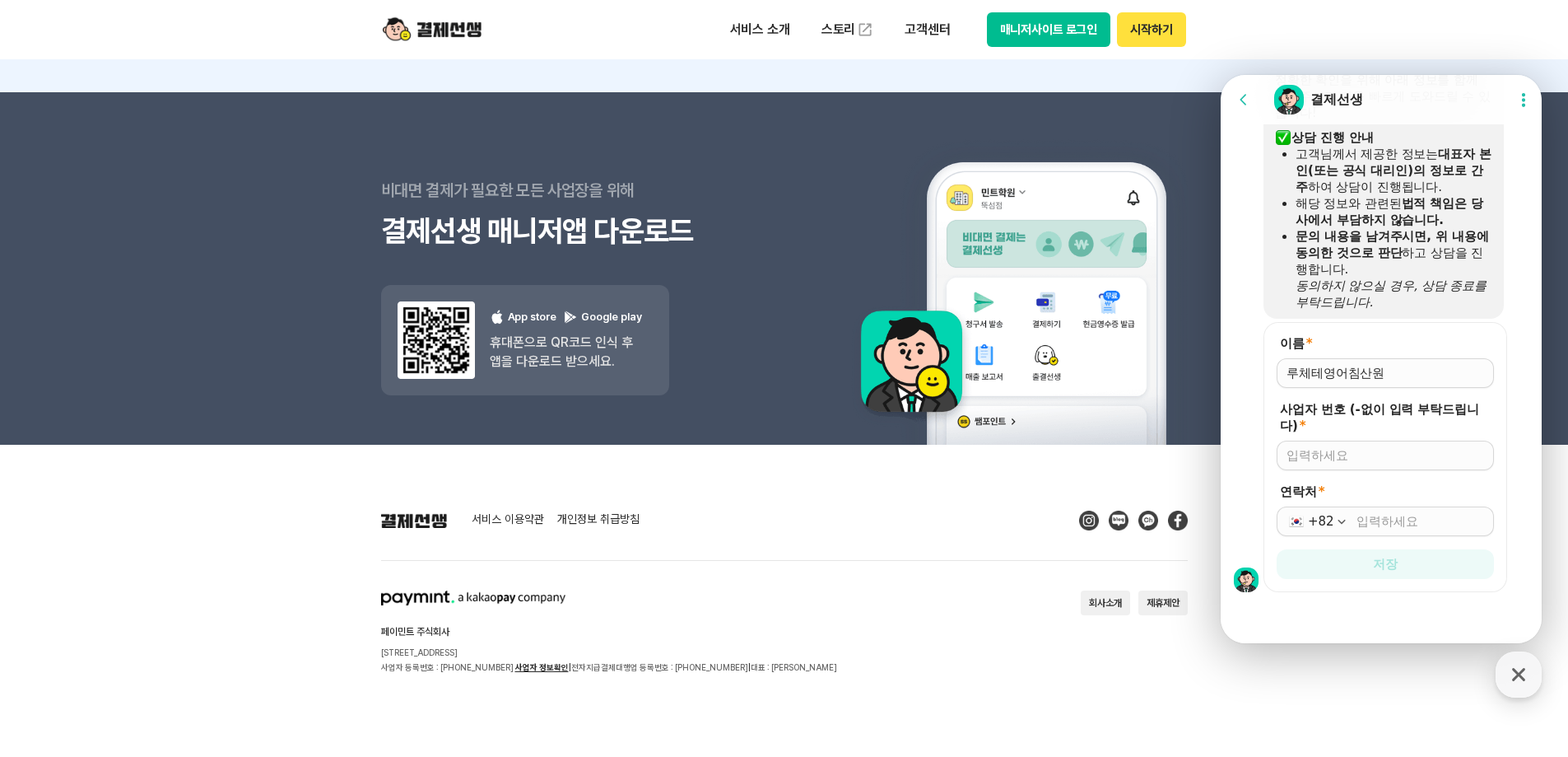
click at [1346, 441] on div at bounding box center [1385, 455] width 218 height 30
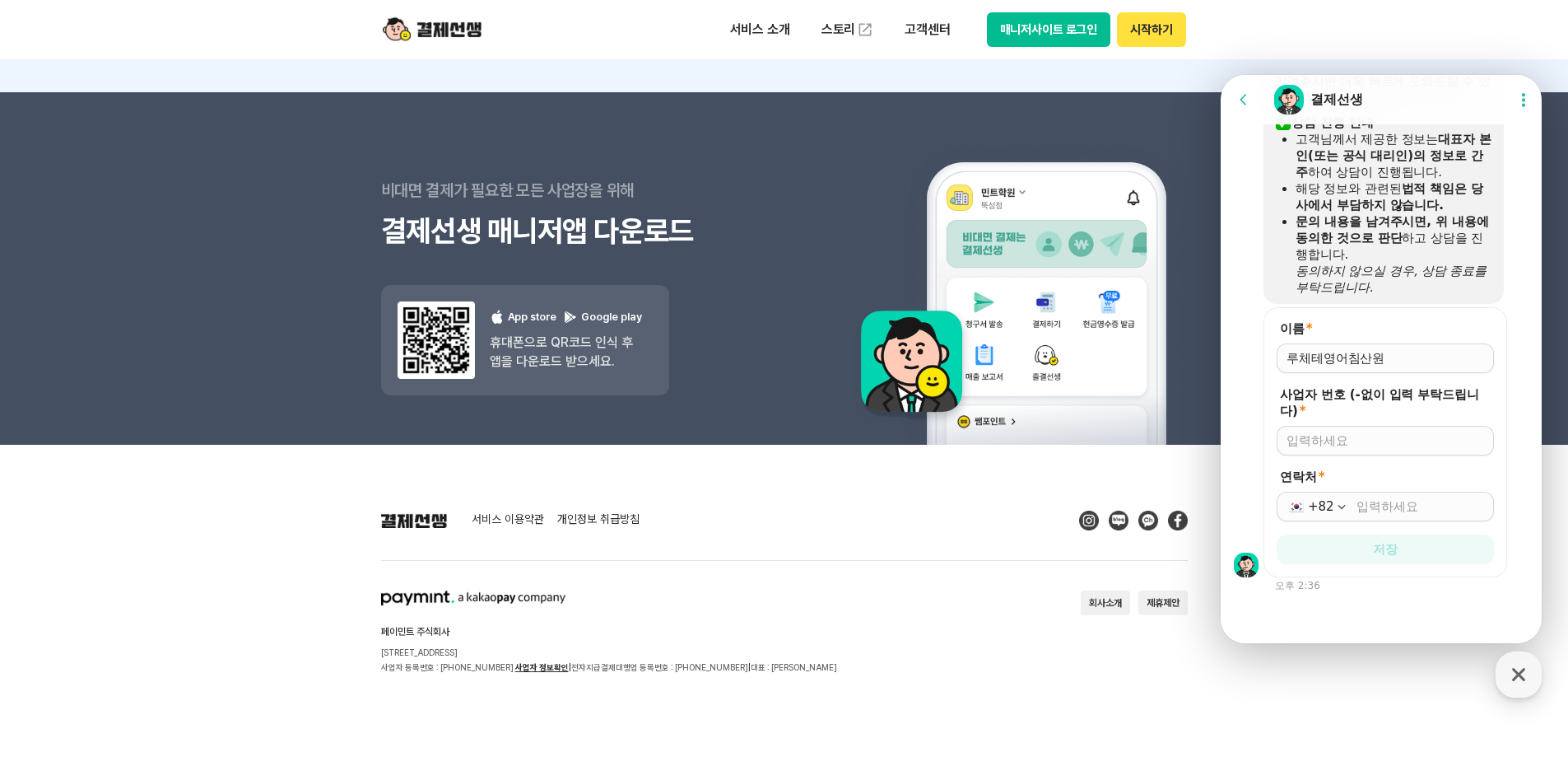
click at [1344, 462] on form "이름 * 사업자 번호 (-없이 입력 부탁드립니다) * 연락처 * +82 저장" at bounding box center [1386, 442] width 244 height 271
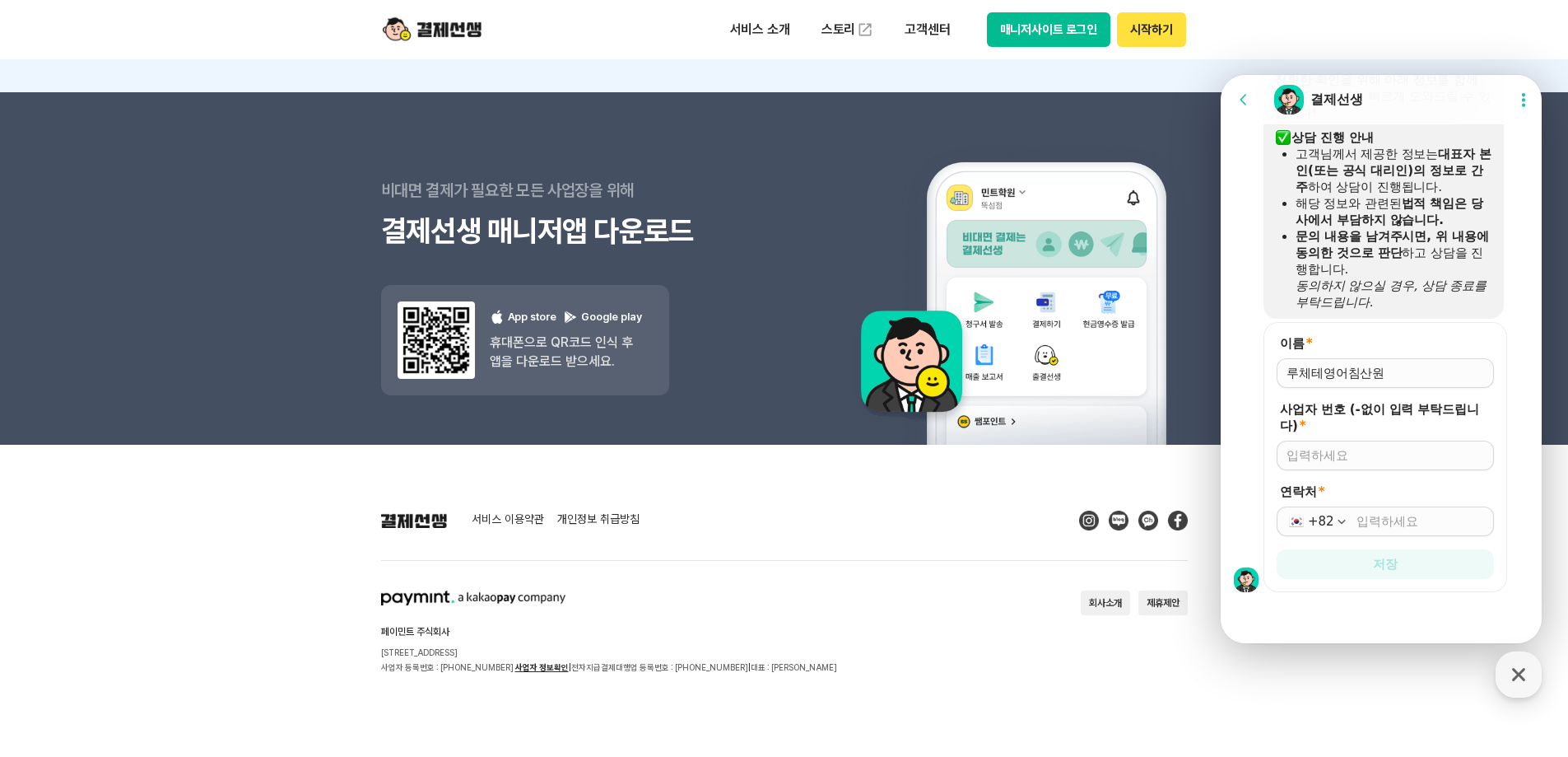
click at [1363, 450] on input "사업자 번호 (-없이 입력 부탁드립니다) *" at bounding box center [1386, 455] width 198 height 16
click at [1384, 461] on input "87099" at bounding box center [1386, 455] width 198 height 16
type input "8709901469"
click at [1404, 517] on input "연락처 *" at bounding box center [1420, 521] width 128 height 16
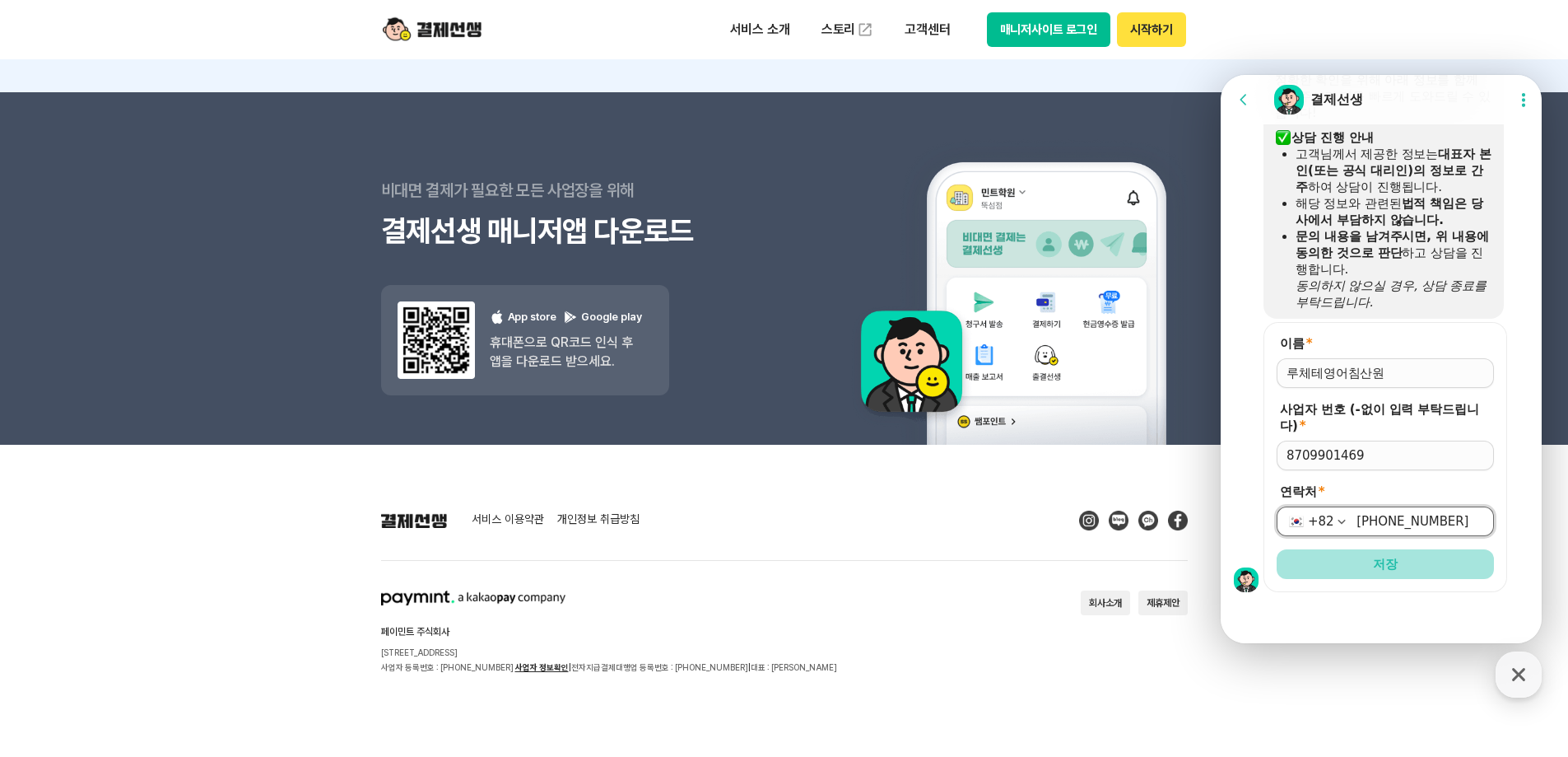
type input "[PHONE_NUMBER]"
click at [1413, 572] on button "저장" at bounding box center [1385, 564] width 218 height 30
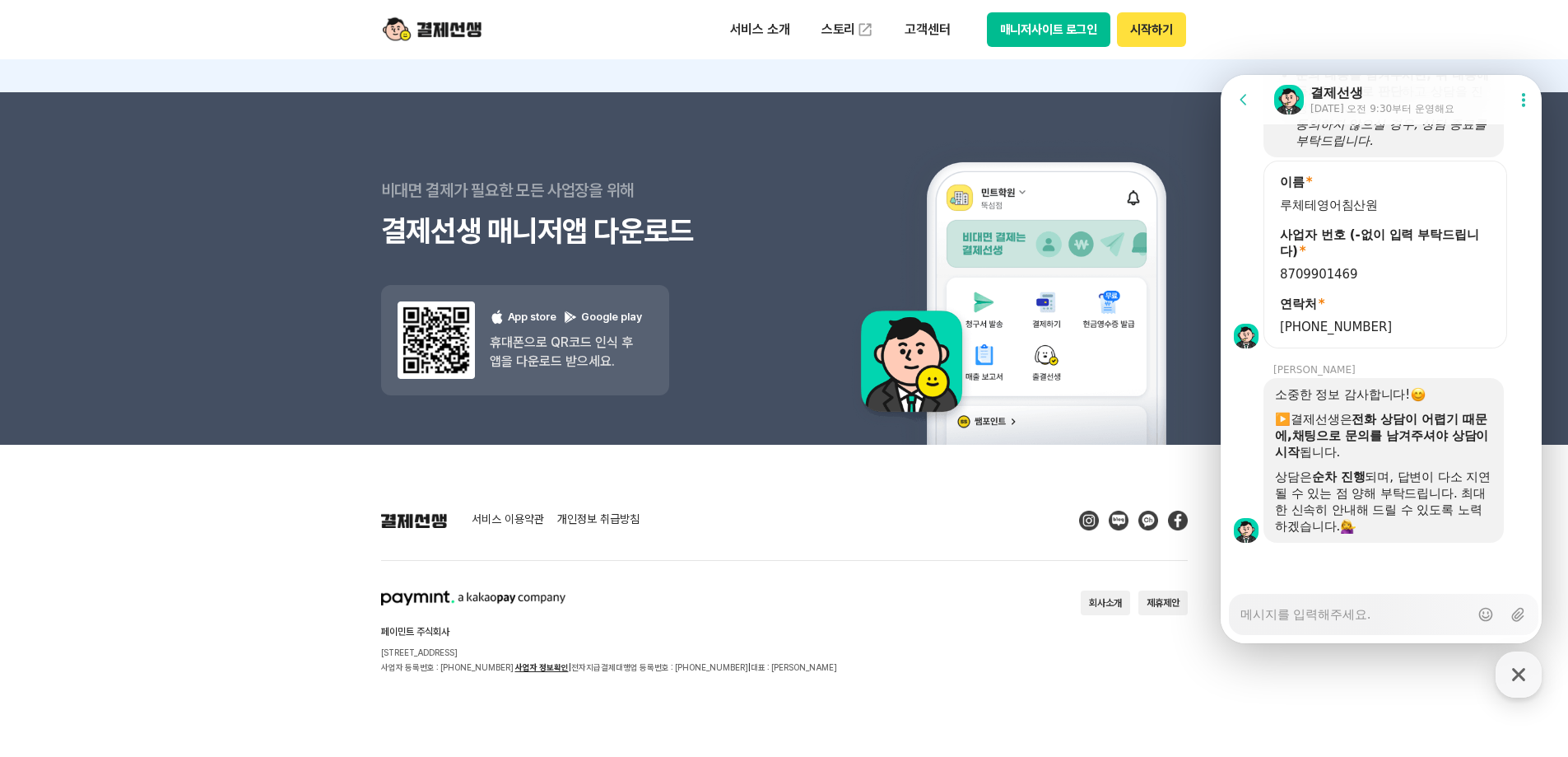
scroll to position [1876, 0]
click at [1371, 626] on div "Messenger Input Textarea" at bounding box center [1355, 614] width 229 height 39
click at [1379, 615] on textarea "Messenger Input Textarea" at bounding box center [1355, 608] width 229 height 28
type textarea "x"
type textarea "ㅇ"
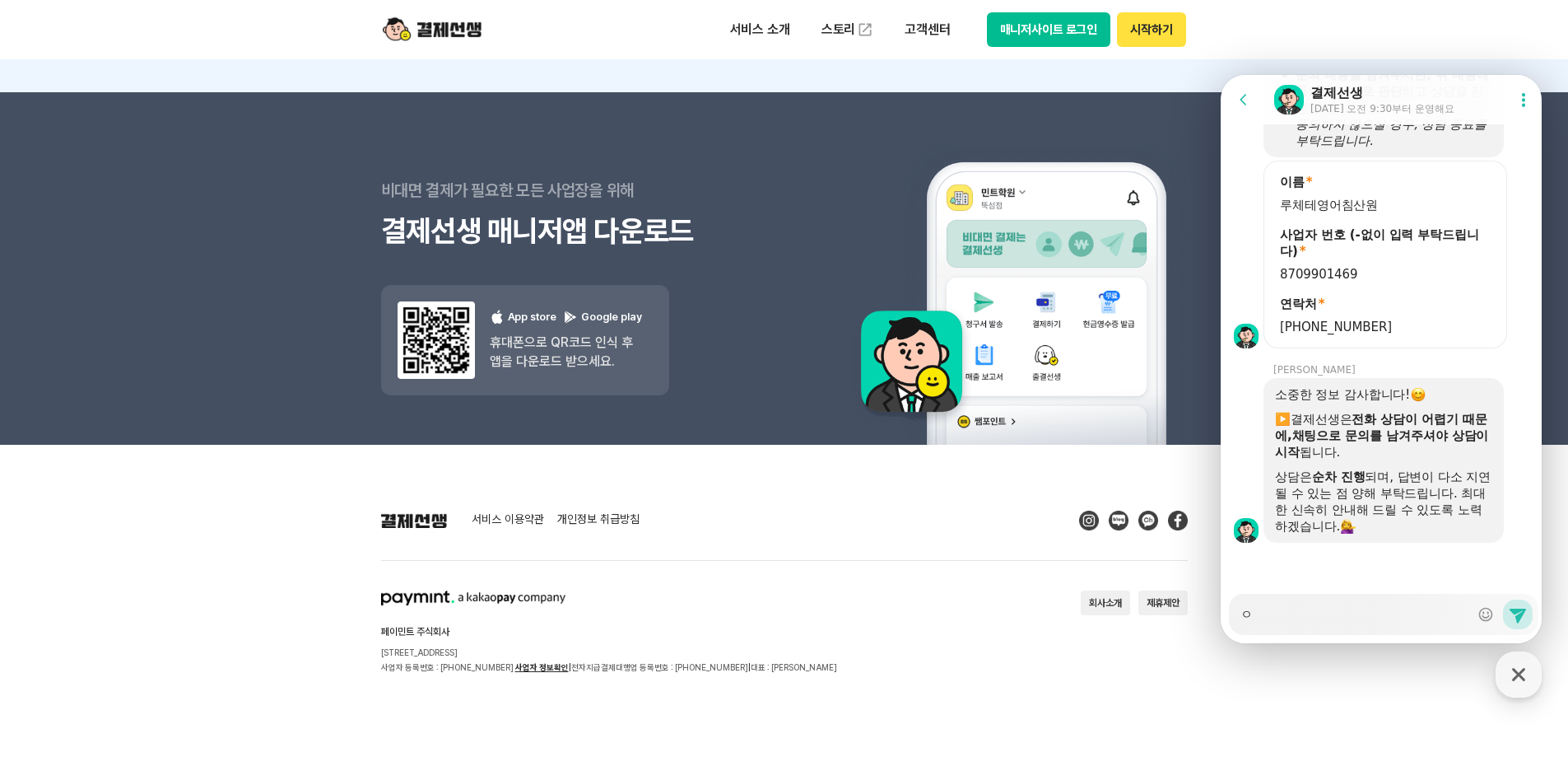
type textarea "x"
type textarea "아"
type textarea "x"
type textarea "안"
type textarea "x"
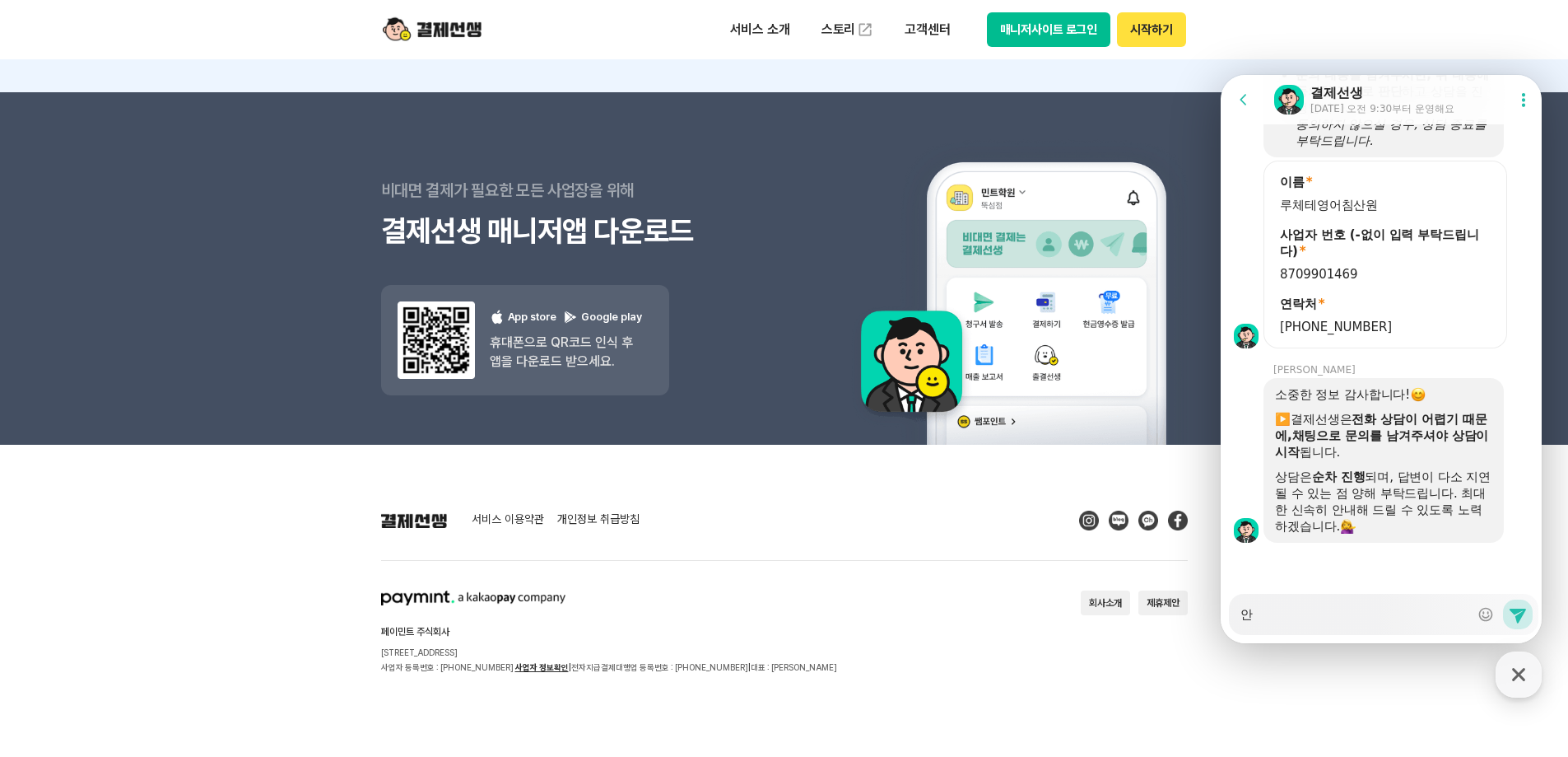
type textarea "안ㄴ"
type textarea "x"
type textarea "안녀"
type textarea "x"
type textarea "안녕"
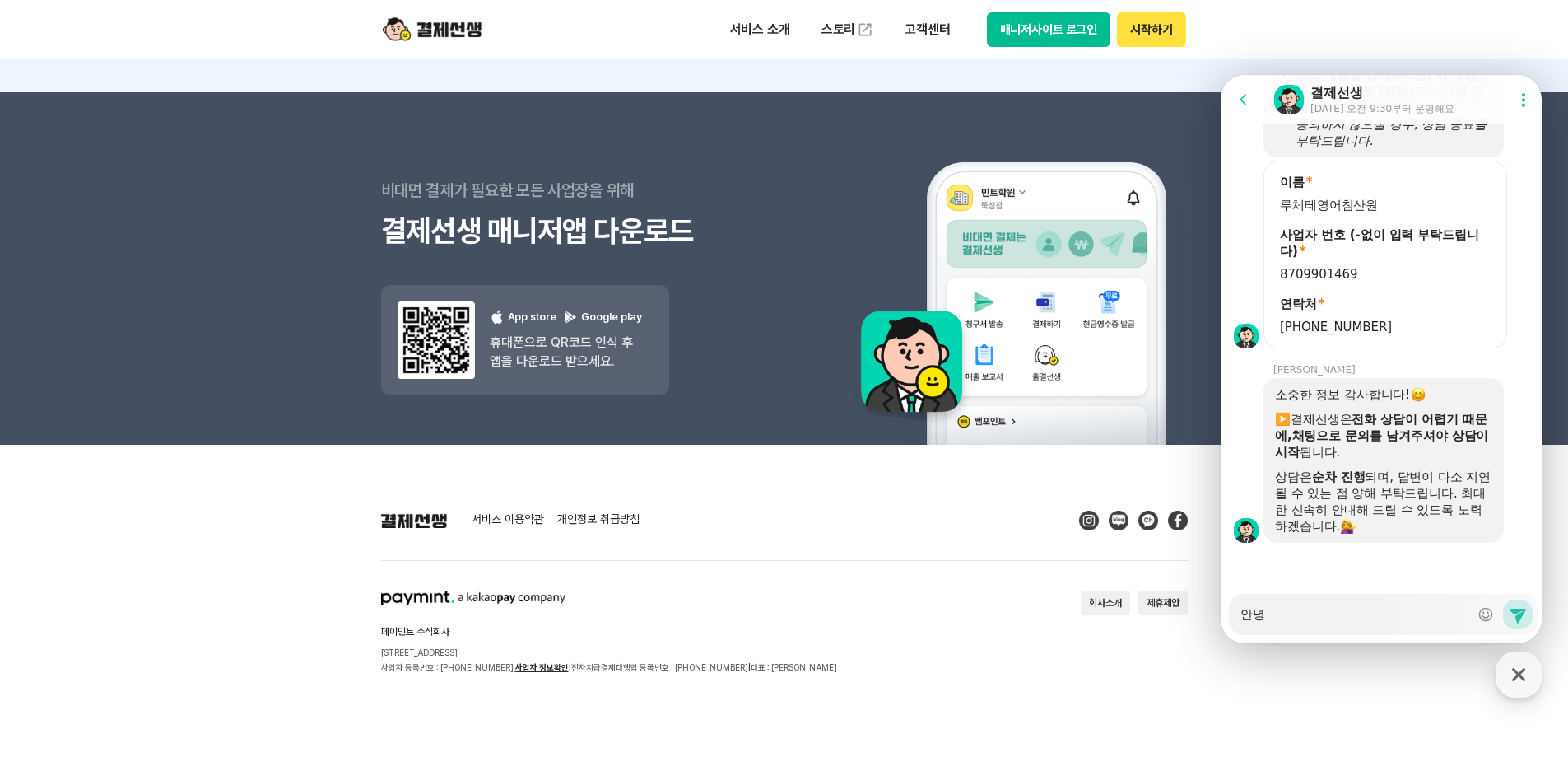
type textarea "x"
type textarea "안녕ㅎ"
type textarea "x"
type textarea "안녕하"
type textarea "x"
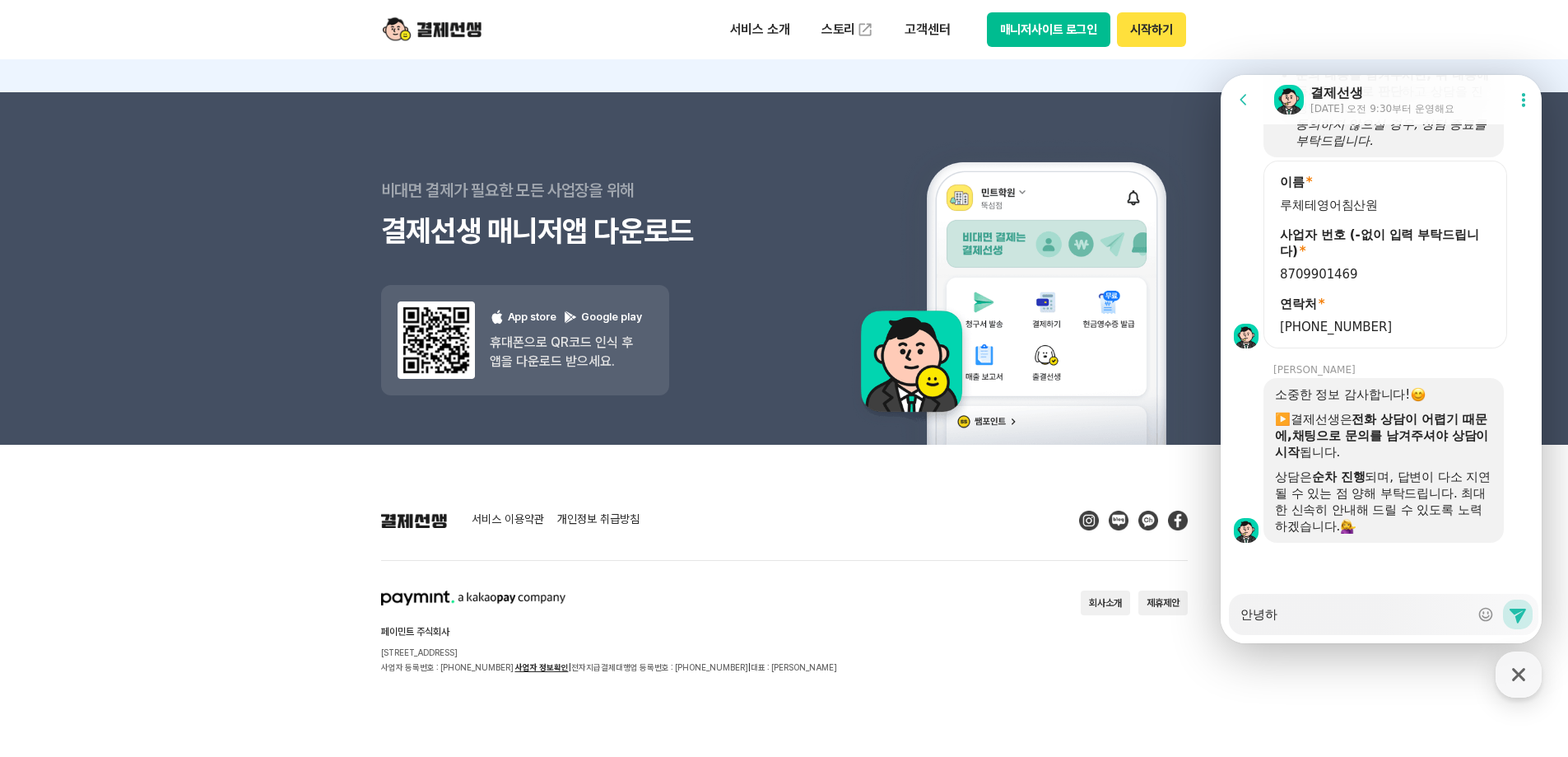
type textarea "안녕핫"
type textarea "x"
type textarea "안녕하세"
type textarea "x"
type textarea "안녕하셍"
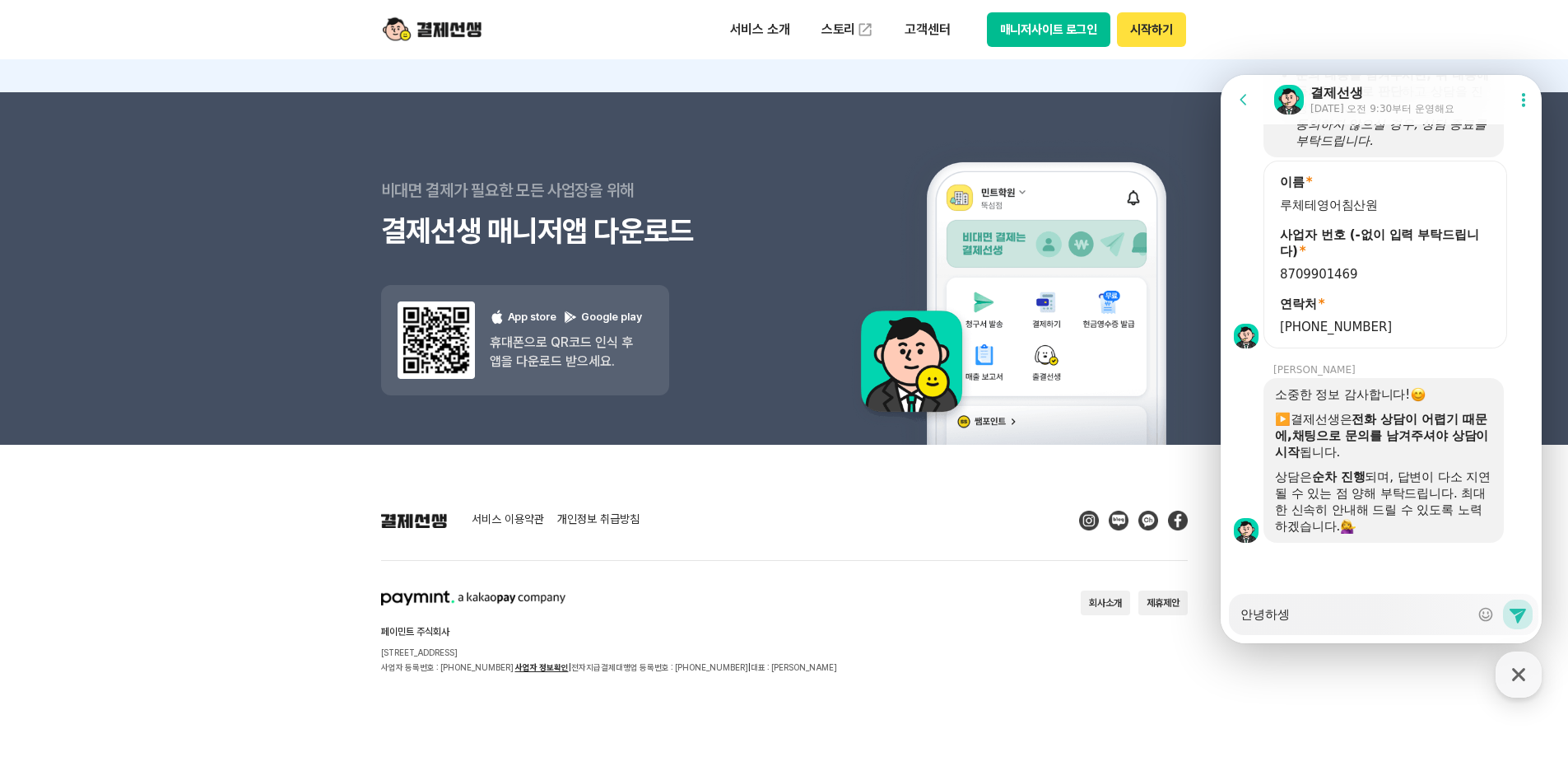
type textarea "x"
type textarea "안녕하세요"
type textarea "x"
type textarea "안녕하세요,"
type textarea "x"
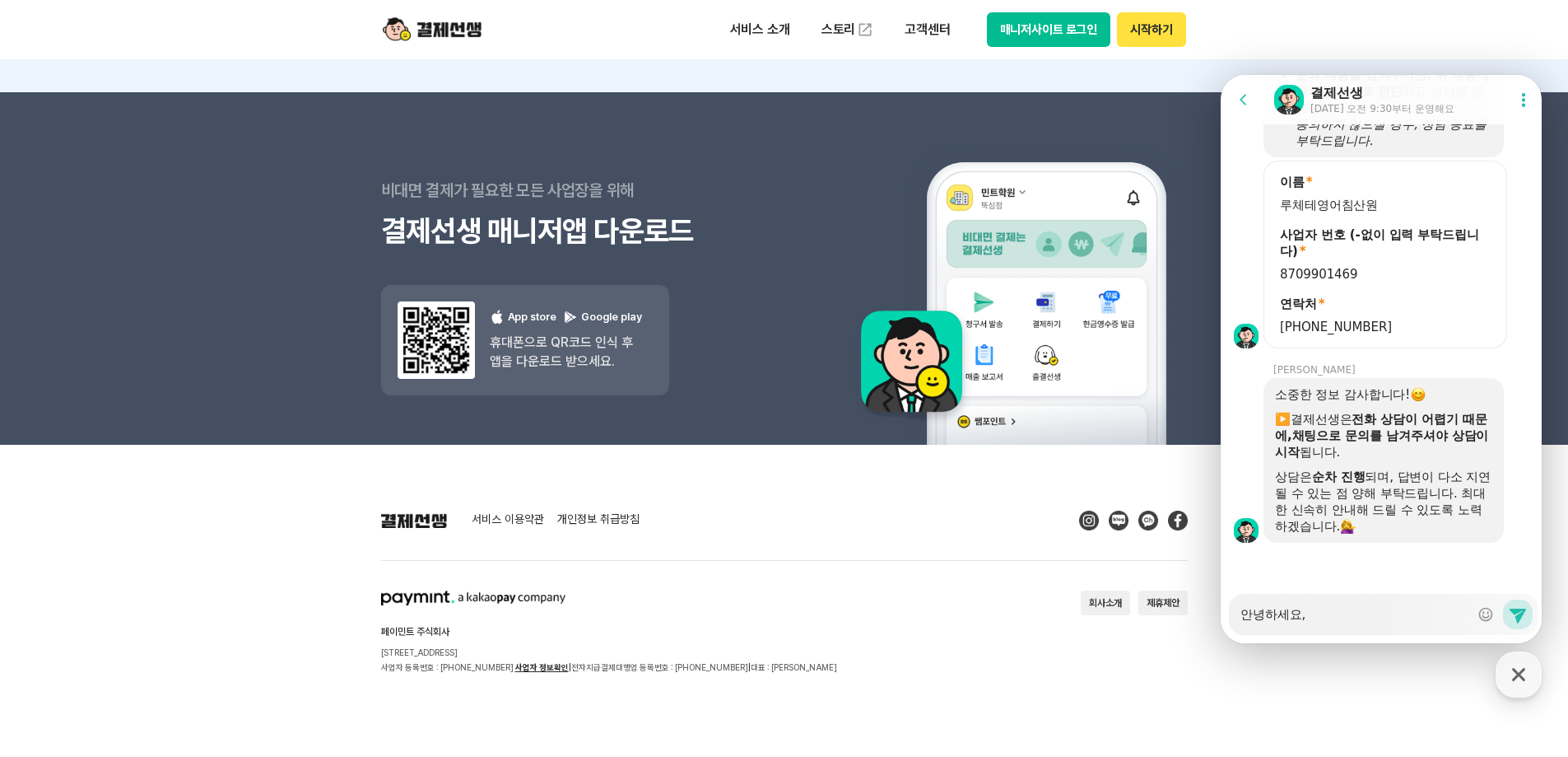
type textarea "안녕하세요,"
type textarea "x"
type textarea "안녕하세요, ㄷ"
type textarea "x"
type textarea "안녕하세요, 도"
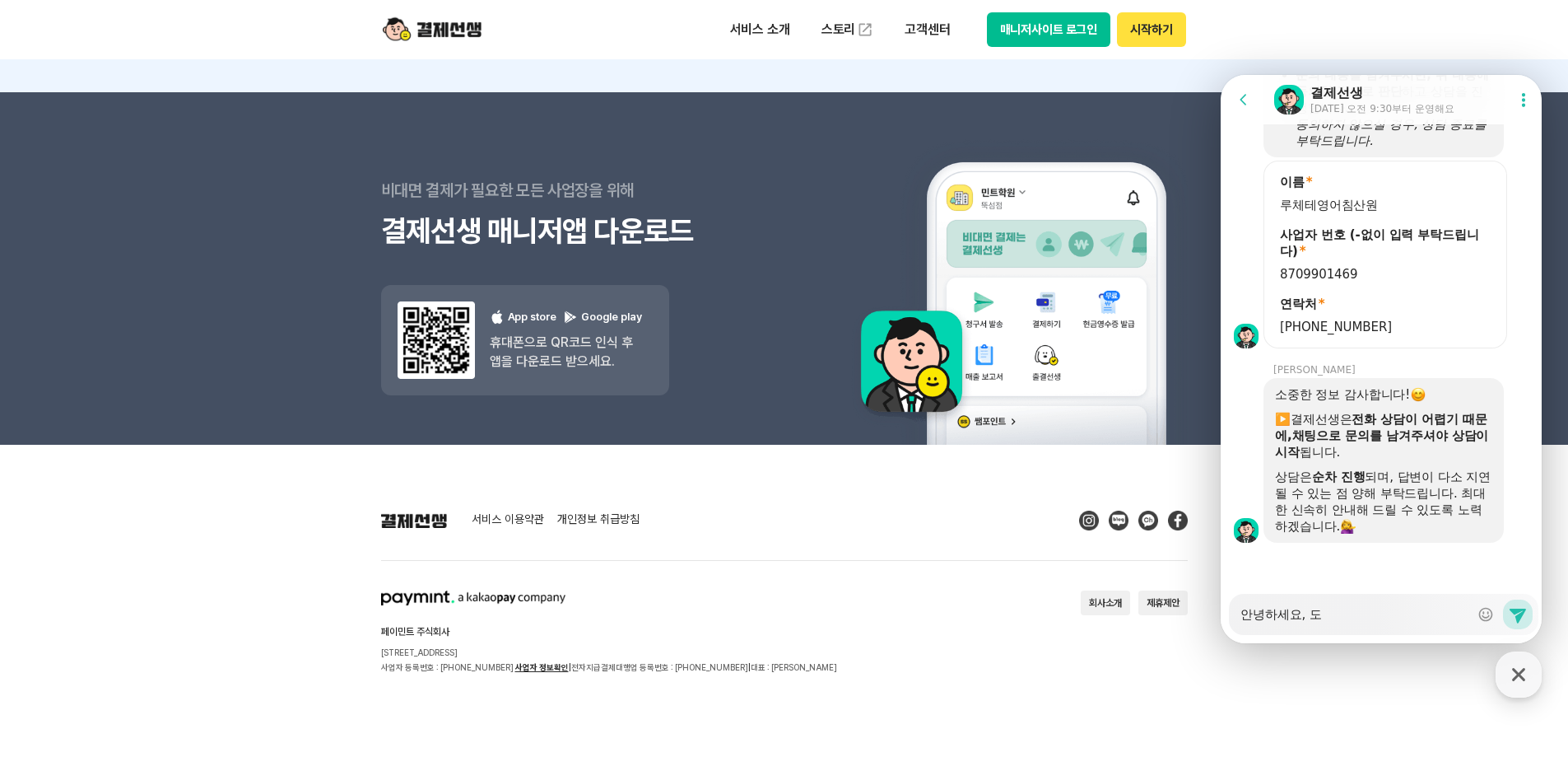
type textarea "x"
type textarea "안녕하세요, 돈"
type textarea "x"
type textarea "안녕하세요, [PERSON_NAME]"
type textarea "x"
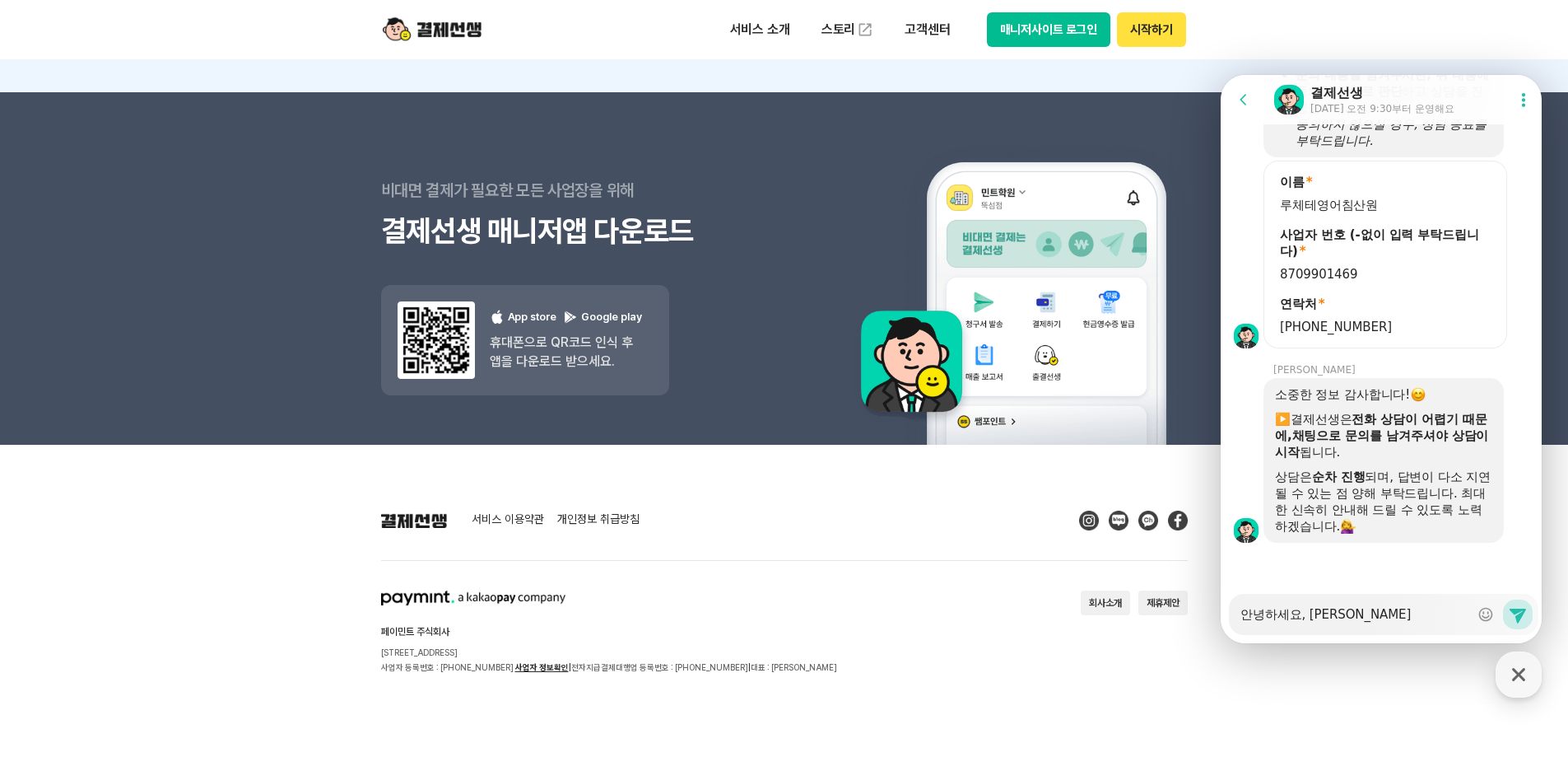
type textarea "안녕하세요, 돈드"
type textarea "x"
type textarea "안녕하세요, [PERSON_NAME]"
type textarea "x"
type textarea "안녕하세요, 돈"
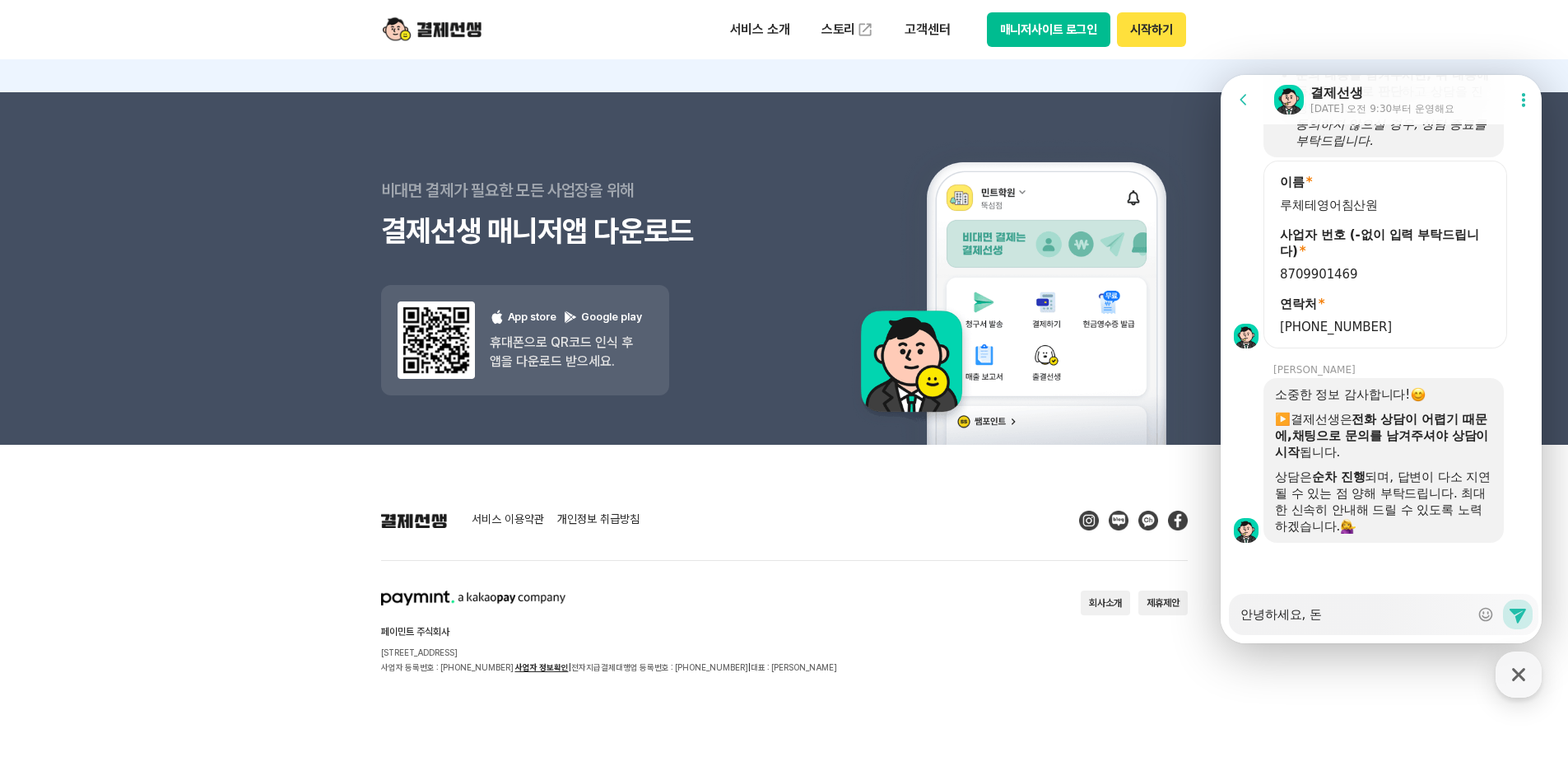
type textarea "x"
type textarea "안녕하세요,"
type textarea "x"
type textarea "안녕하세요, ㅊ"
type textarea "x"
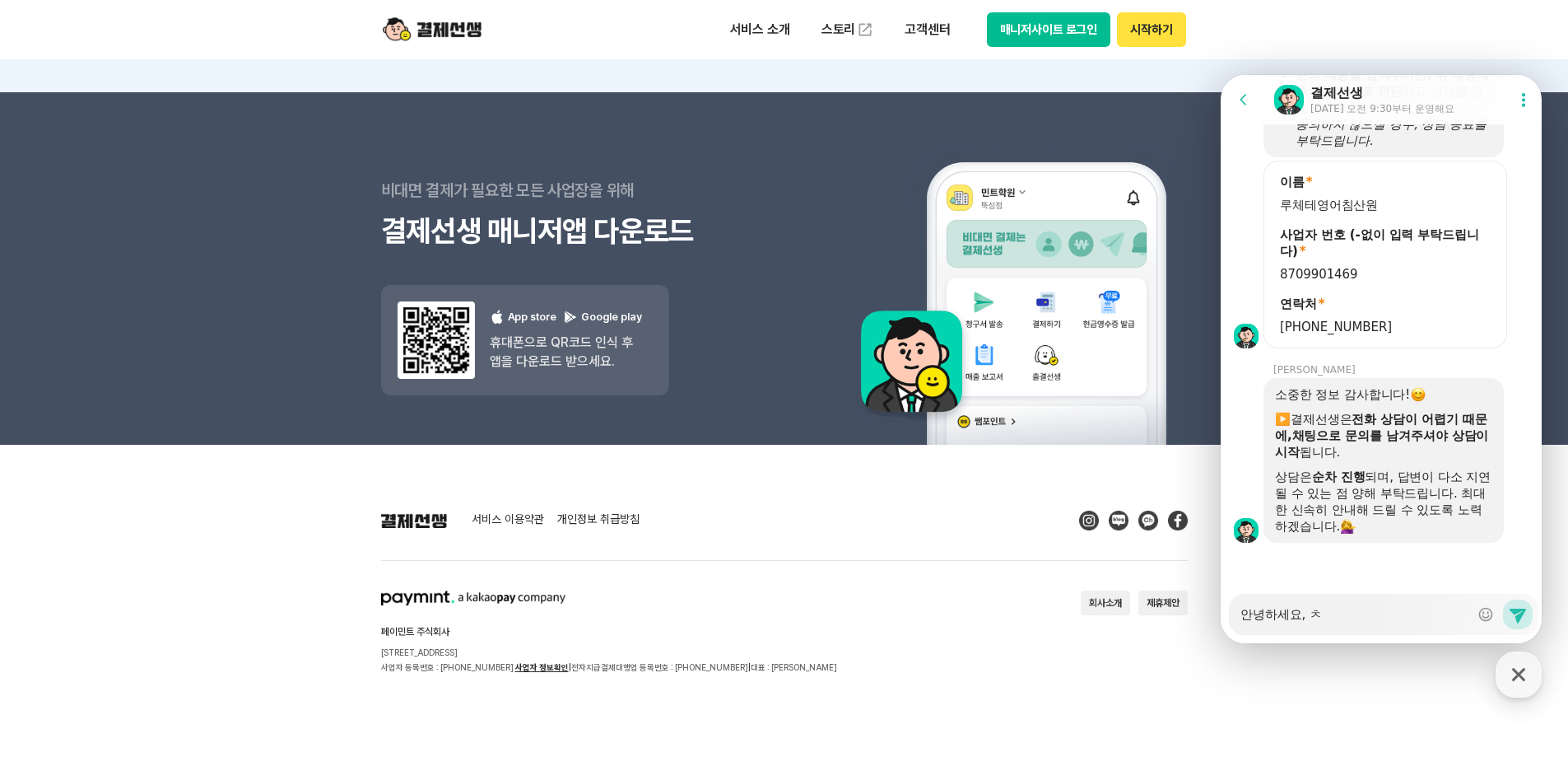
type textarea "안녕하세요, 처"
type textarea "x"
type textarea "안녕하세요, 청"
type textarea "x"
type textarea "안녕하세요, 처으"
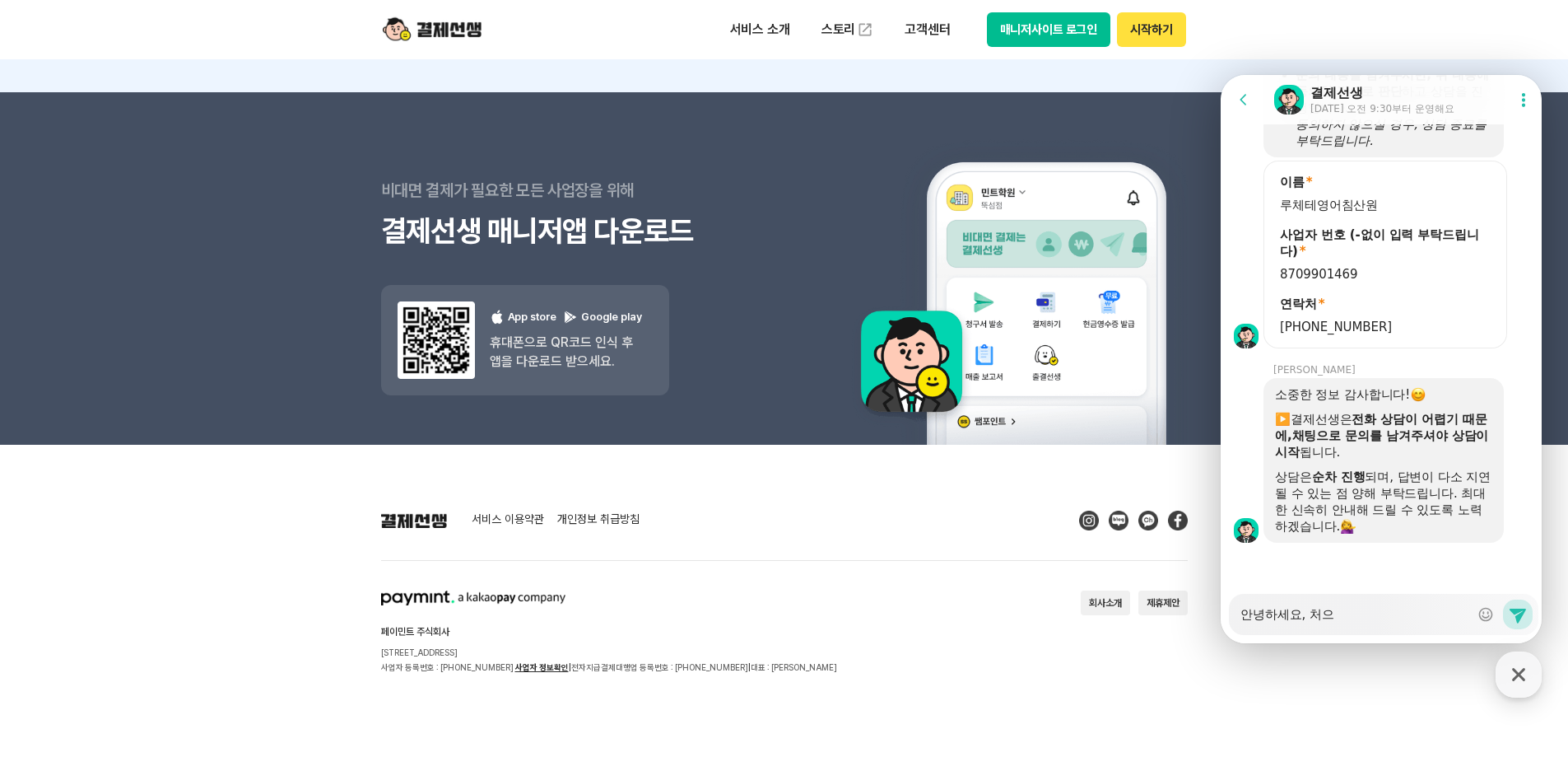
type textarea "x"
type textarea "안녕하세요, 처음"
type textarea "x"
type textarea "안녕하세요, 처음ㅇ"
type textarea "x"
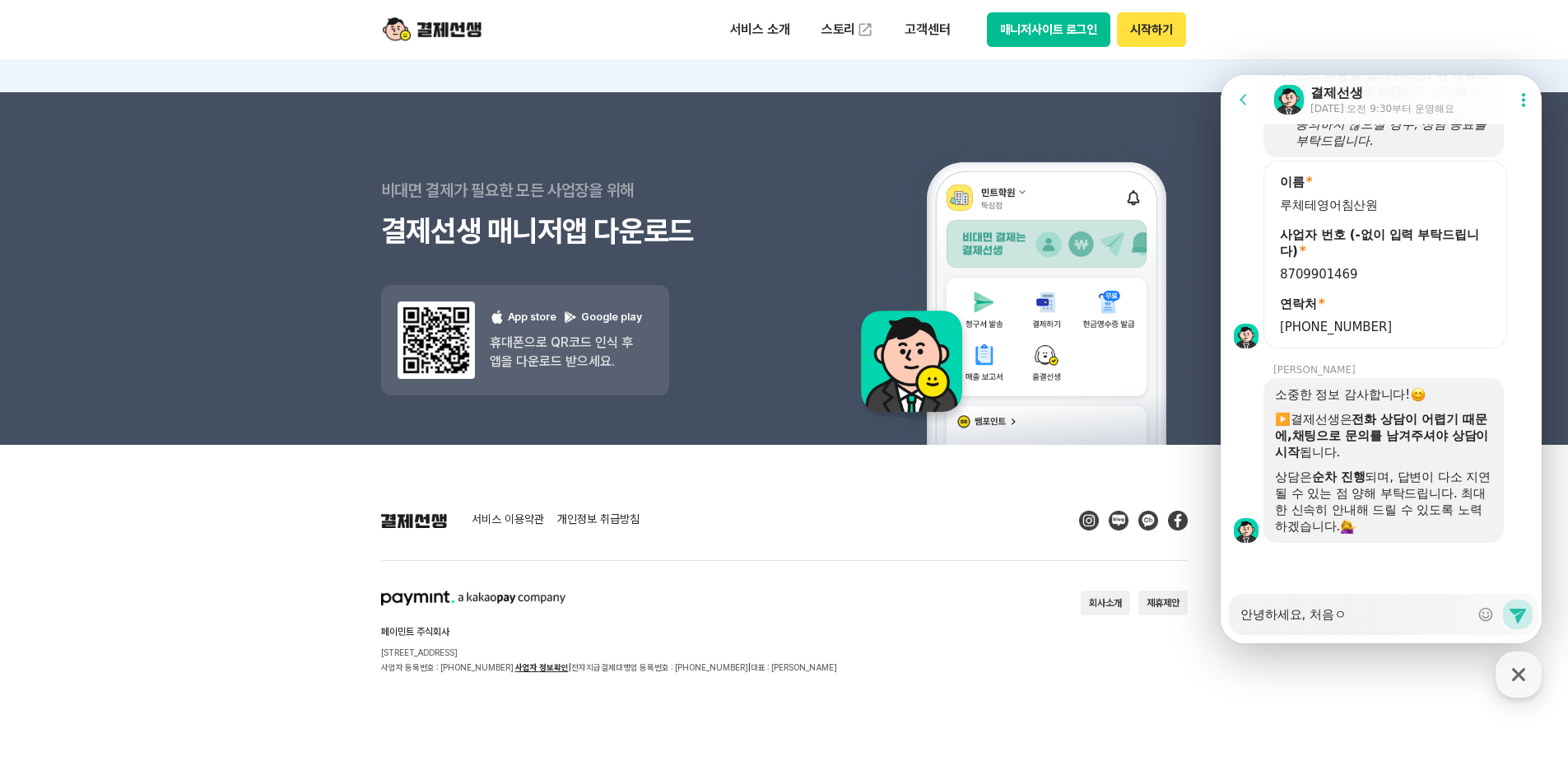
type textarea "안녕하세요, 처음에"
type textarea "x"
type textarea "안녕하세요, 처음에"
type textarea "x"
type textarea "안녕하세요, 처음에 ㄱ"
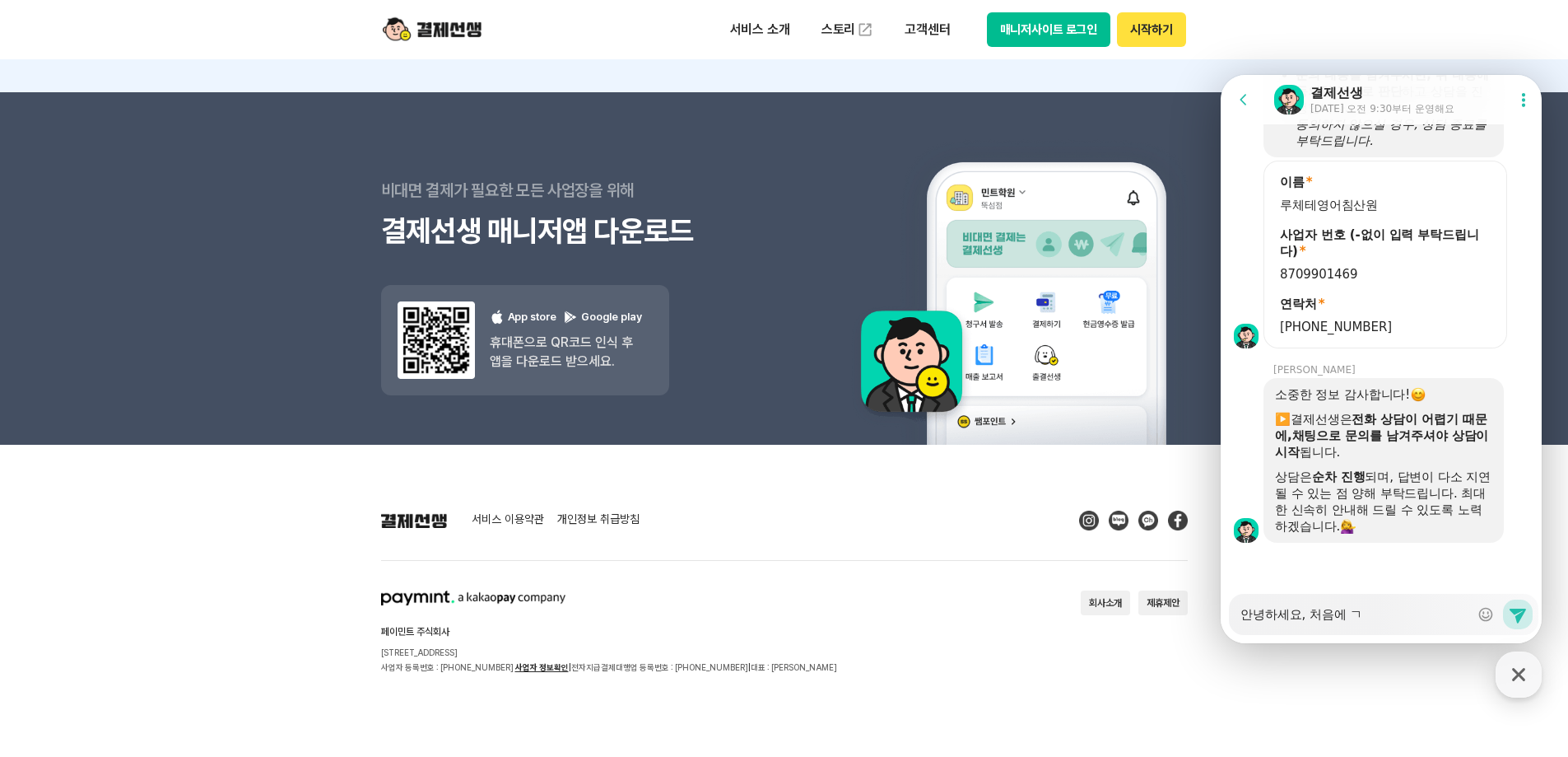
type textarea "x"
type textarea "안녕하세요, 처음에 가"
type textarea "x"
type textarea "안녕하세요, 처음에 강"
type textarea "x"
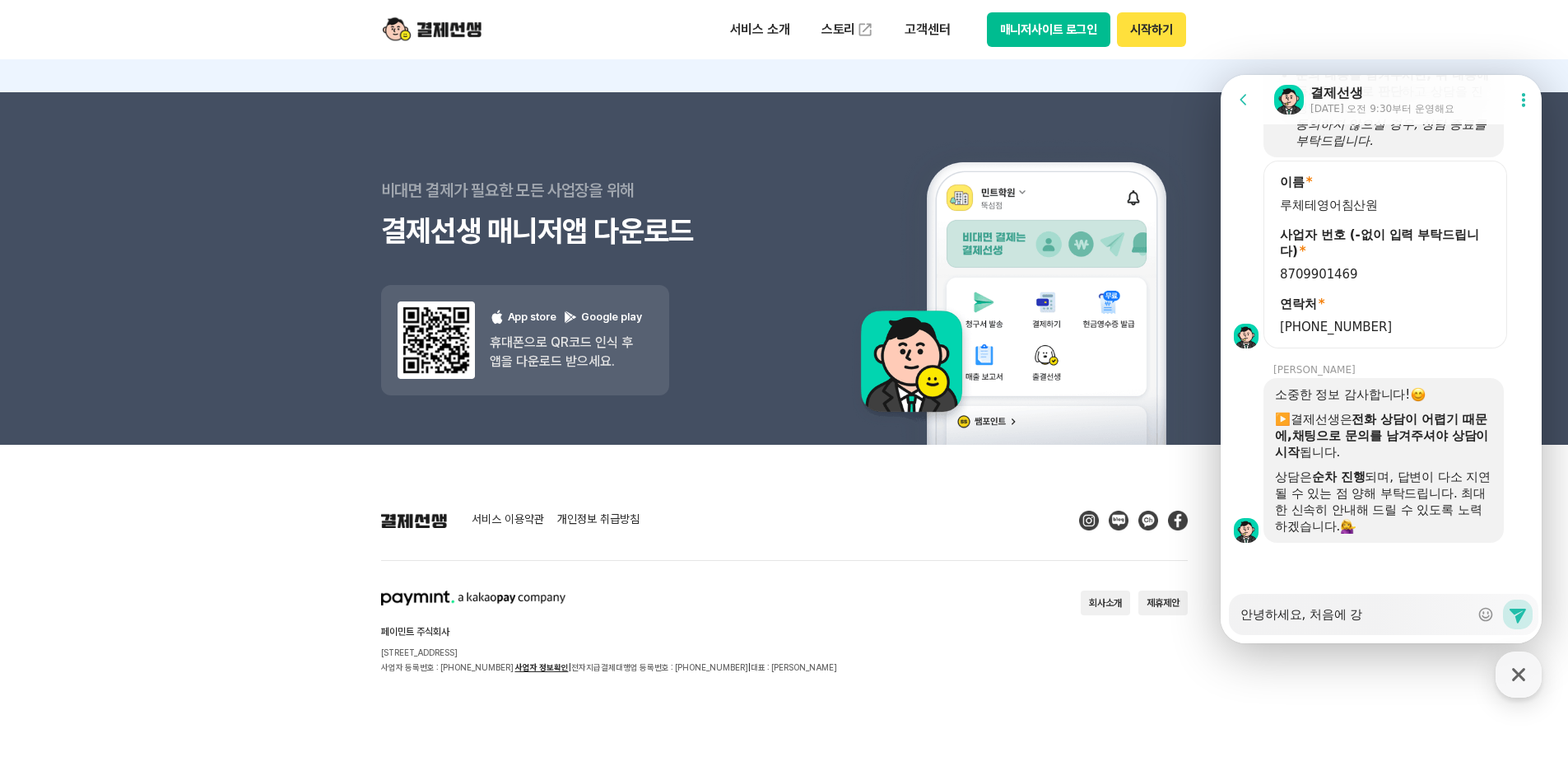
type textarea "안녕하세요, 처음에 가이"
type textarea "x"
type textarea "안녕하세요, 처음에 가입"
type textarea "x"
type textarea "안녕하세요, 처음에 가입ㅎ"
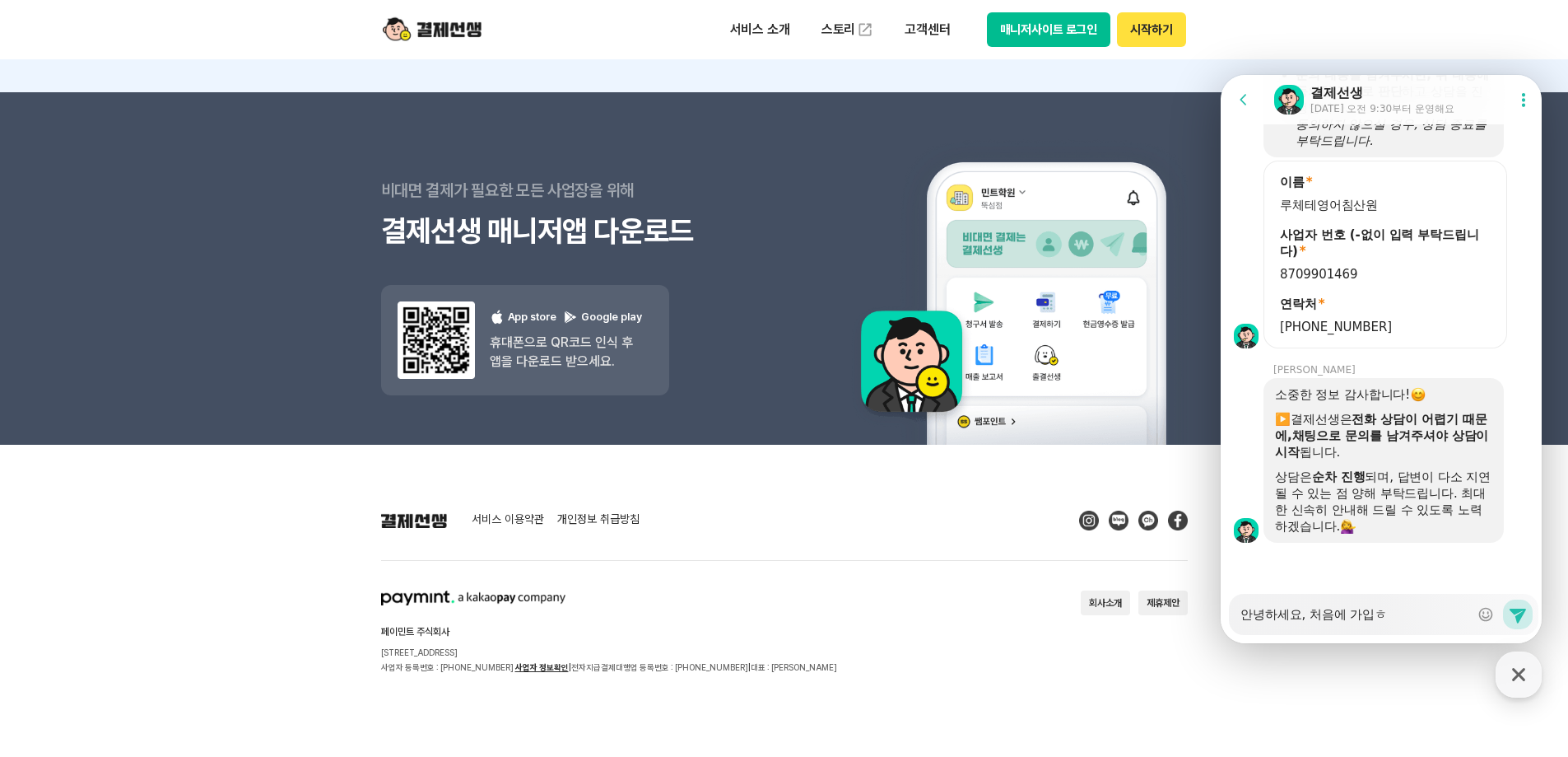
type textarea "x"
type textarea "안녕하세요, 처음에 가입하"
type textarea "x"
type textarea "안녕하세요, 처음에 가입할"
type textarea "x"
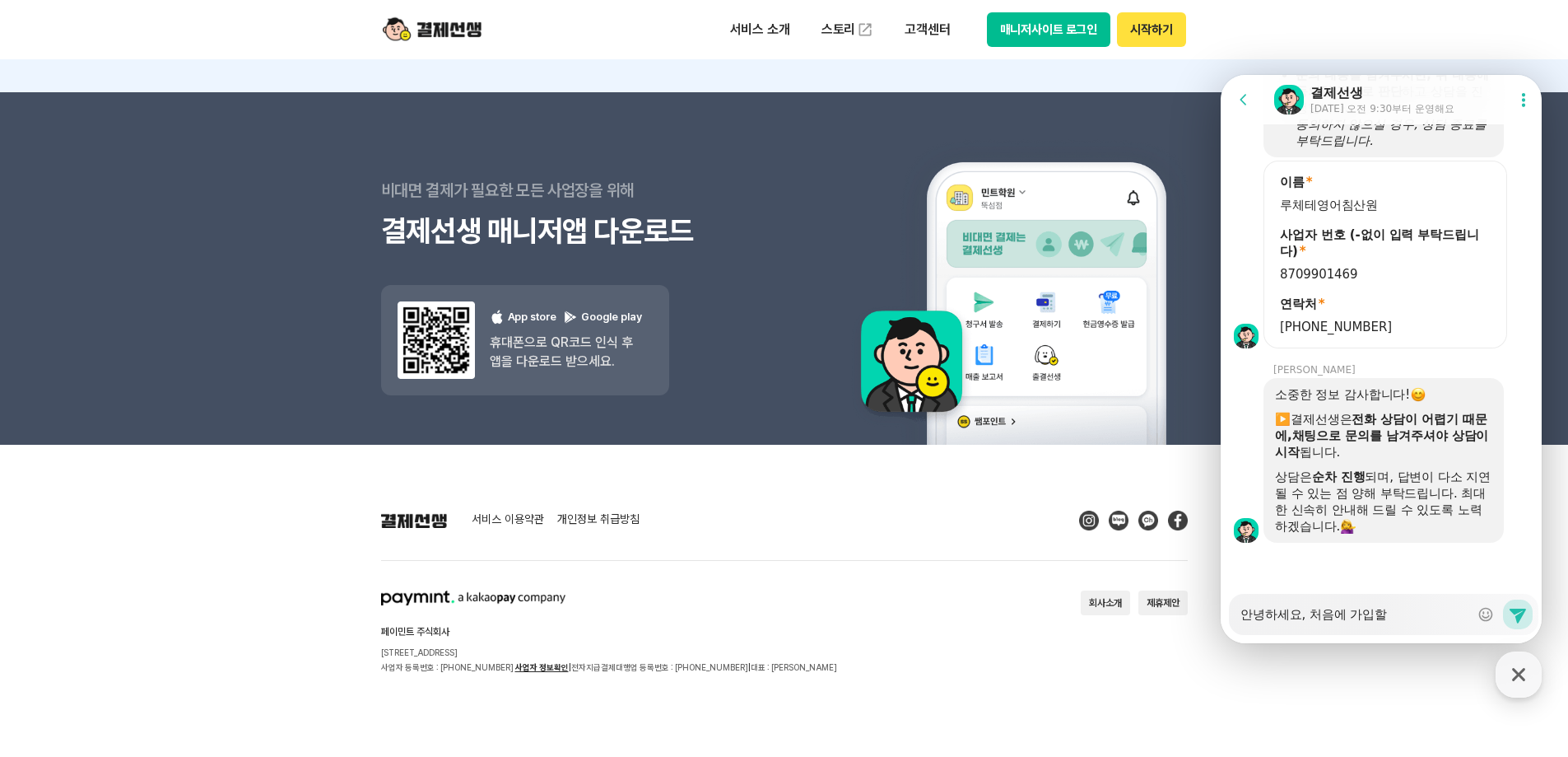
type textarea "안녕하세요, 처음에 가입할ㄸ"
type textarea "x"
type textarea "안녕하세요, 처음에 가입할때"
type textarea "x"
type textarea "안녕하세요, 처음에 가입할때"
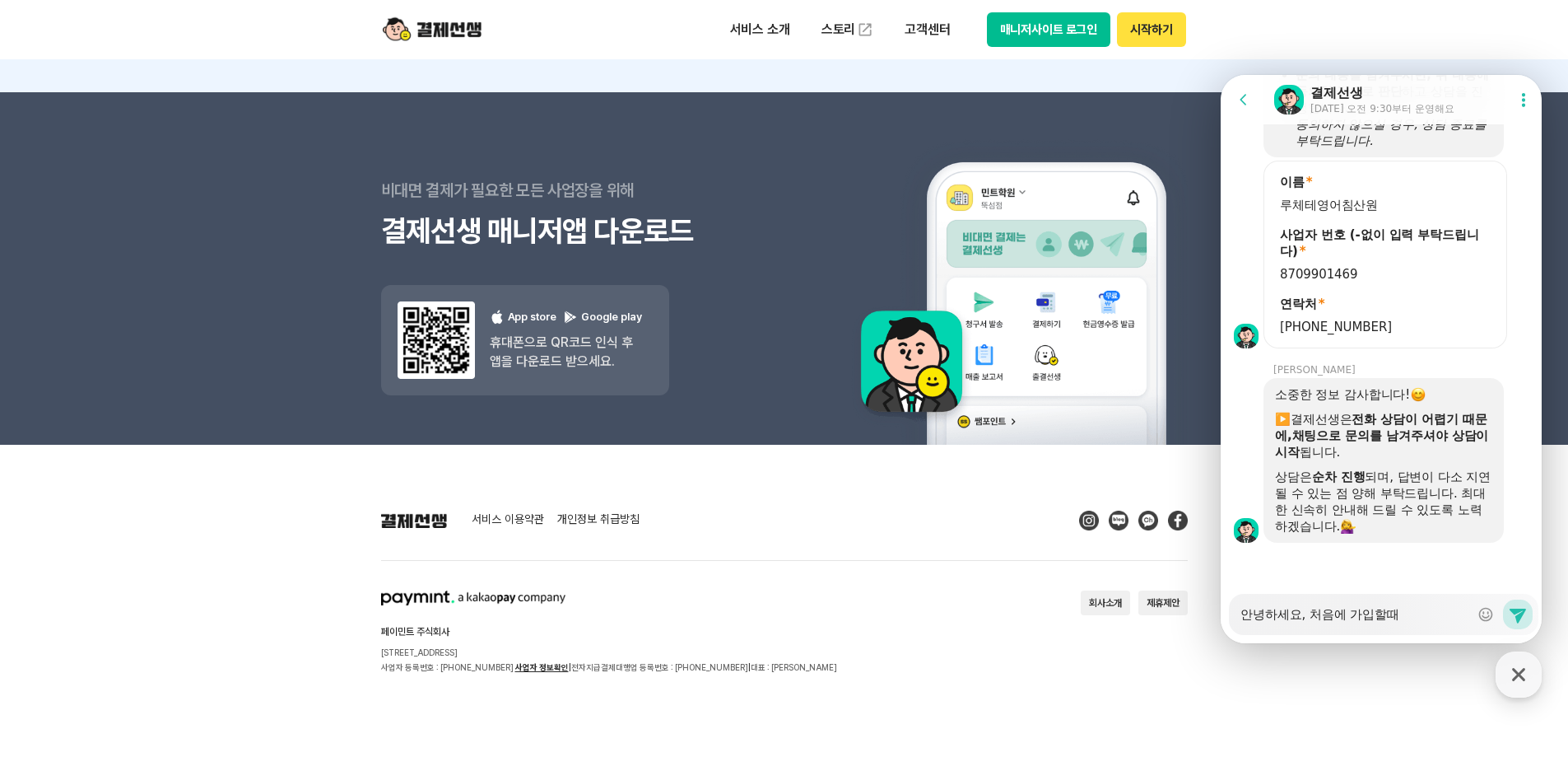
type textarea "x"
type textarea "안녕하세요, 처음에 가입할때 ㅋ"
type textarea "x"
type textarea "안녕하세요, 처음에 가입할때 카"
type textarea "x"
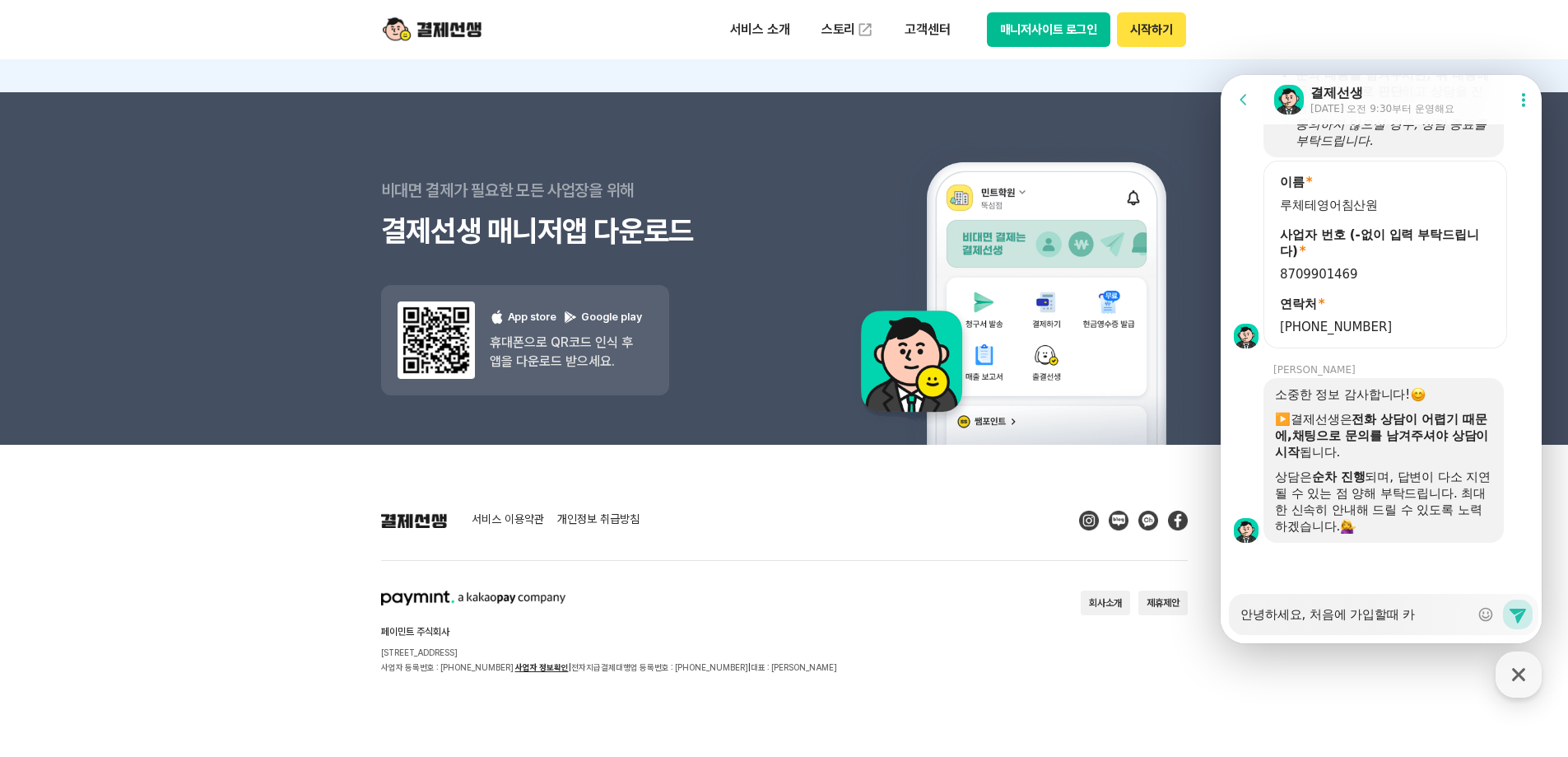
type textarea "안녕하세요, 처음에 가입할때 칻"
type textarea "x"
type textarea "안녕하세요, 처음에 가입할때 카드"
type textarea "x"
type textarea "안녕하세요, 처음에 가입할때 카드"
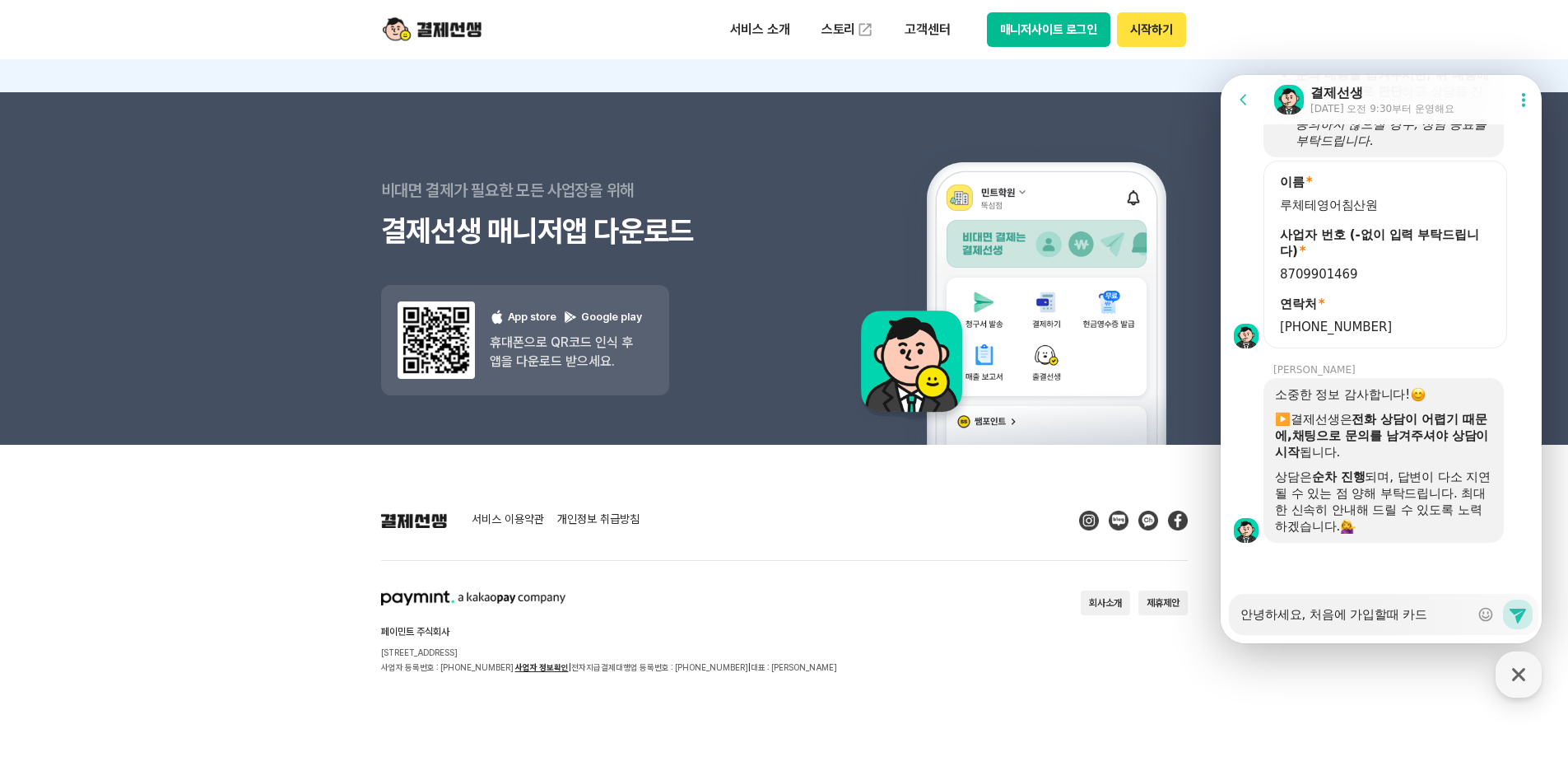
type textarea "x"
type textarea "안녕하세요, 처음에 가입할때 카드 ㄷ"
type textarea "x"
type textarea "안녕하세요, 처음에 가입할때 카드 드"
type textarea "x"
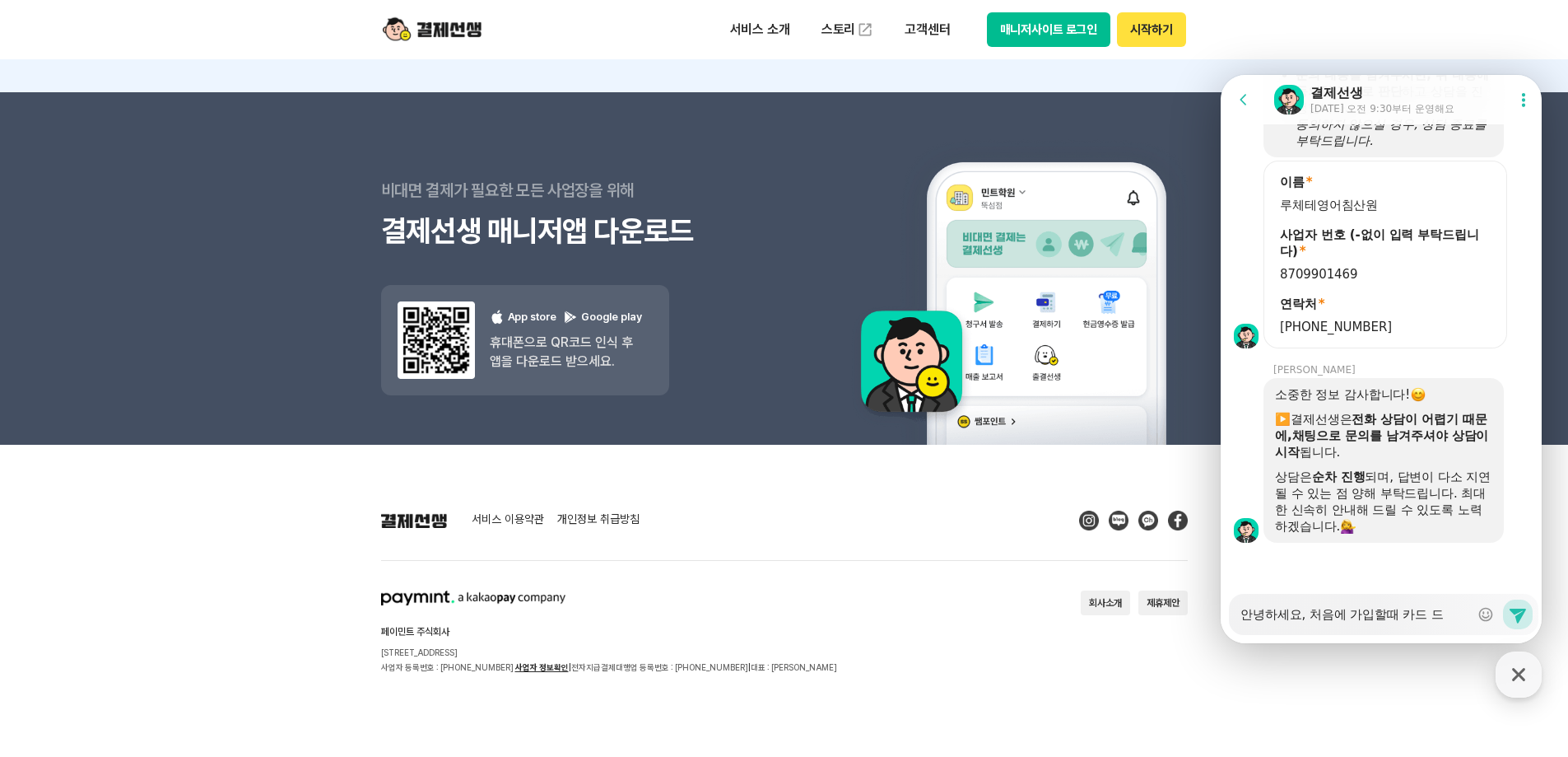
type textarea "안녕하세요, 처음에 가입할때 카드 등"
type textarea "x"
type textarea "안녕하세요, 처음에 가입할때 카드 등ㄹ"
type textarea "x"
type textarea "안녕하세요, 처음에 가입할때 카드 등로"
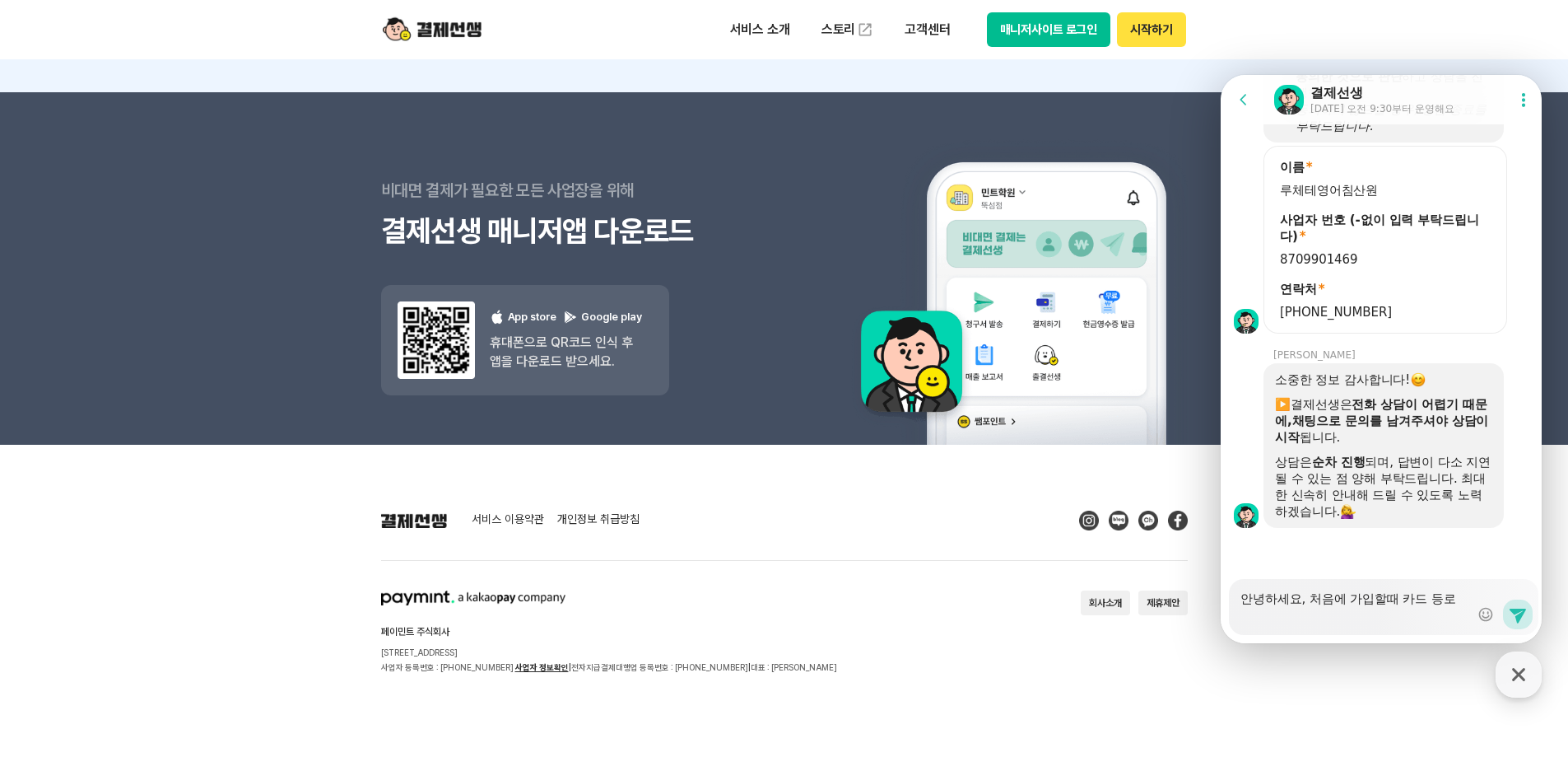
type textarea "x"
type textarea "안녕하세요, 처음에 가입할때 카드 등록"
type textarea "x"
type textarea "안녕하세요, 처음에 가입할때 카드 등록"
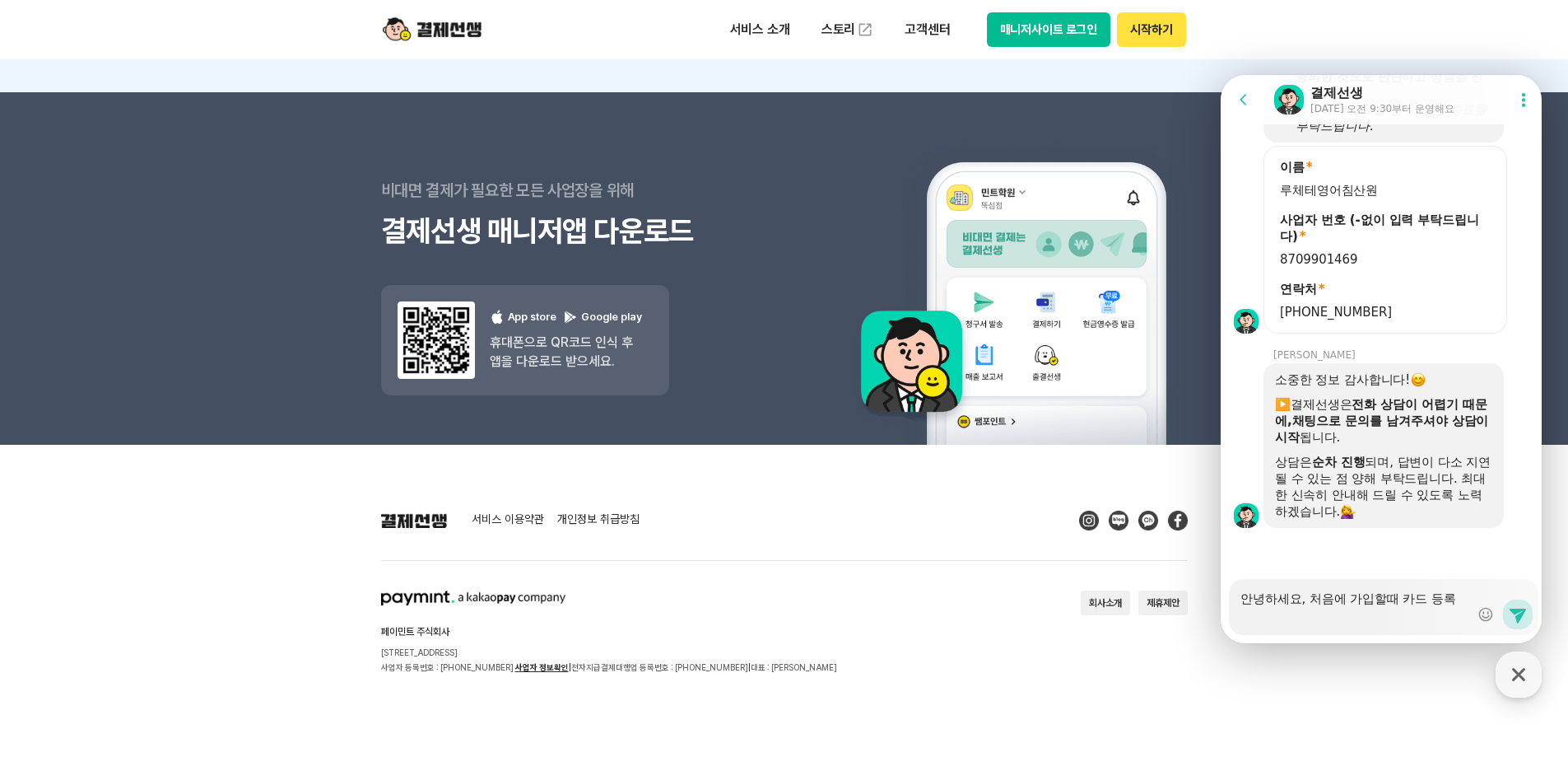
type textarea "x"
type textarea "안녕하세요, 처음에 가입할때 카드 등록 ㅇ"
type textarea "x"
type textarea "안녕하세요, 처음에 가입할때 카드 등록 이"
type textarea "x"
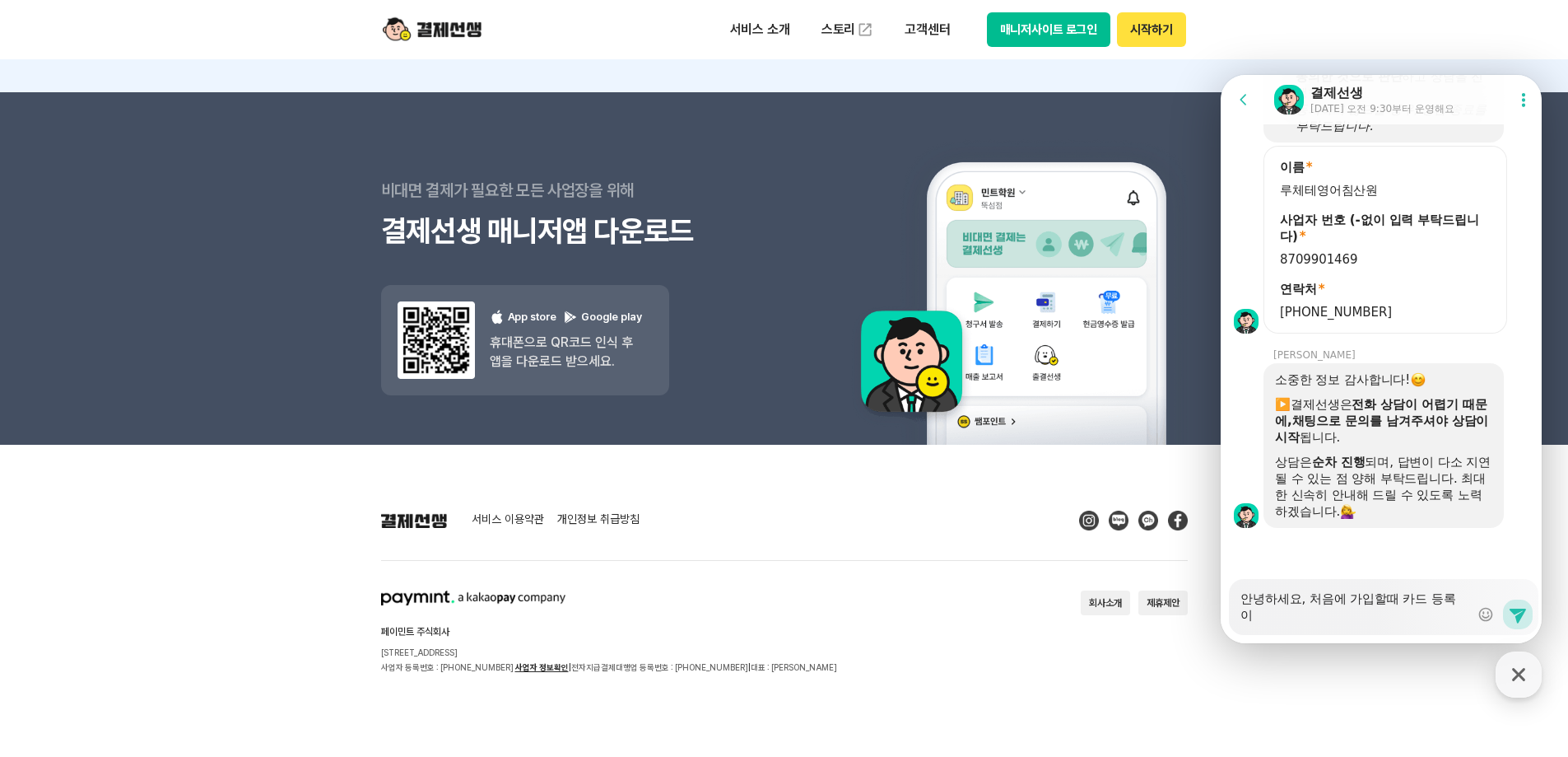
type textarea "안녕하세요, 처음에 가입할때 카드 등록 일"
type textarea "x"
type textarea "안녕하세요, 처음에 가입할때 카드 등록 이러"
type textarea "x"
type textarea "안녕하세요, 처음에 가입할때 카드 등록 이런"
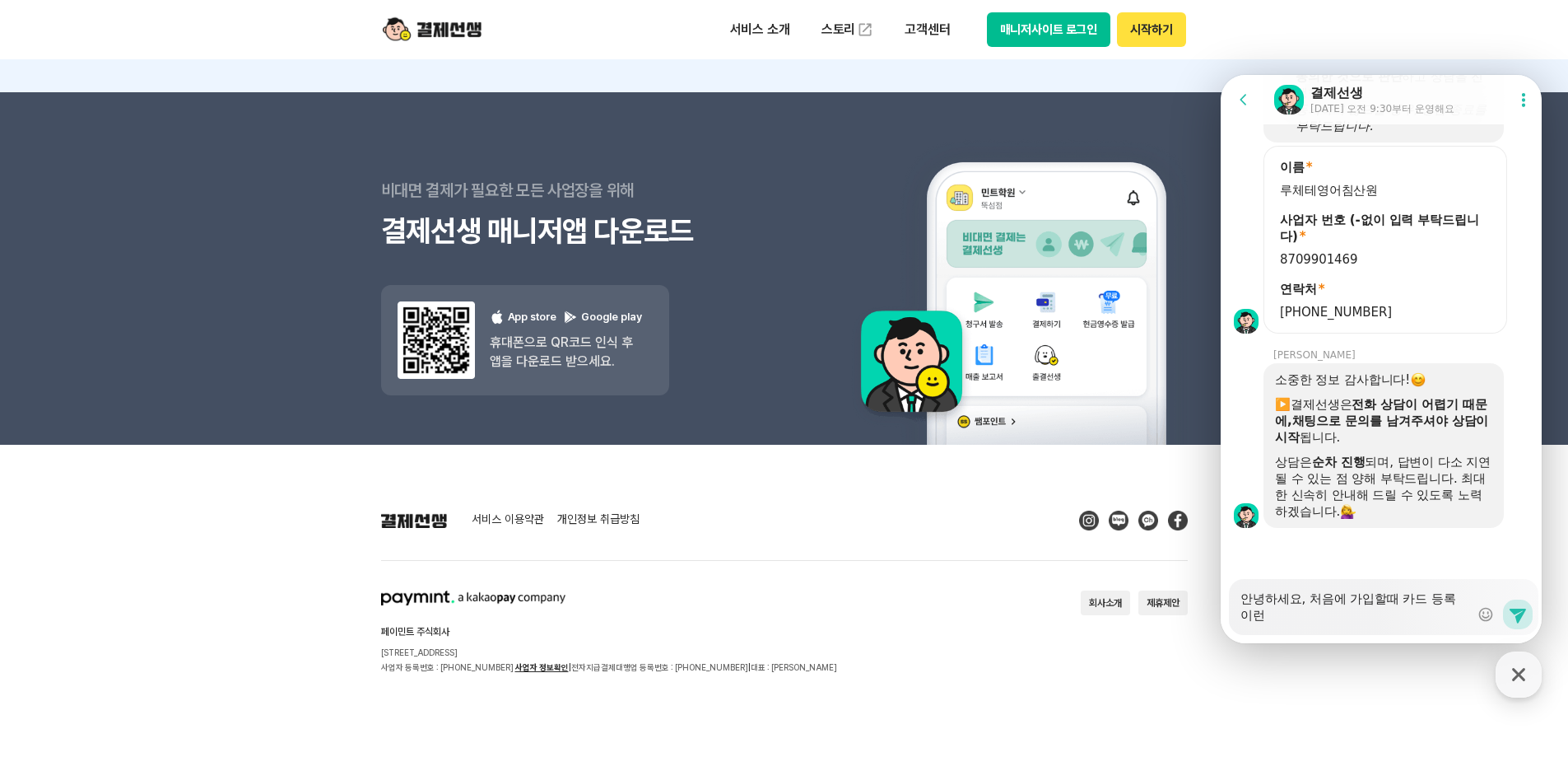
type textarea "x"
type textarea "안녕하세요, 처음에 가입할때 카드 등록 이런"
type textarea "x"
type textarea "안녕하세요, 처음에 가입할때 카드 등록 이런 ㅈ"
type textarea "x"
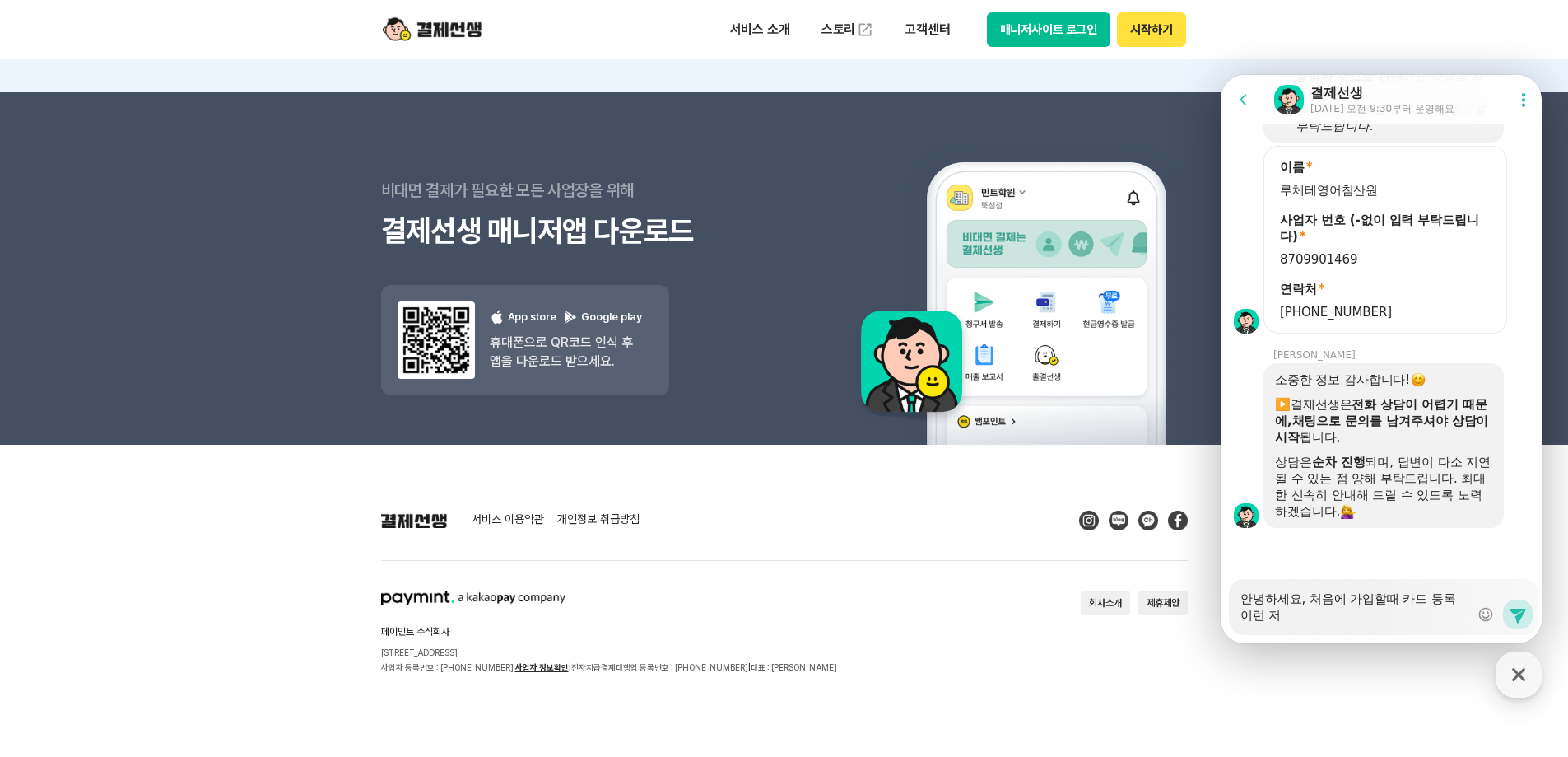
type textarea "안녕하세요, 처음에 가입할때 카드 등록 이런 절"
type textarea "x"
type textarea "안녕하세요, 처음에 가입할때 카드 등록 이런 절차"
type textarea "x"
type textarea "안녕하세요, 처음에 가입할때 카드 등록 이런 절차"
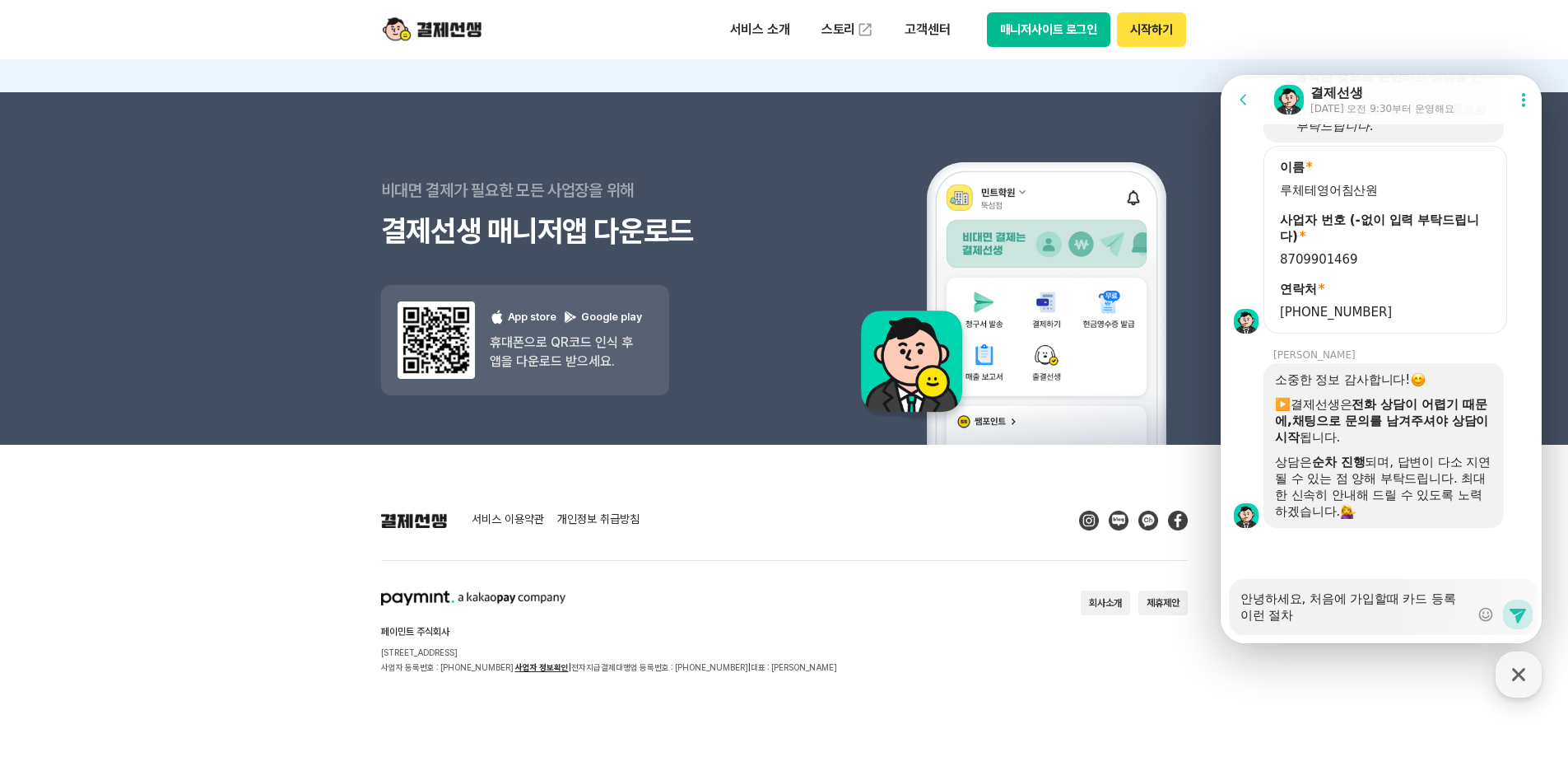
type textarea "x"
type textarea "안녕하세요, 처음에 가입할때 카드 등록 이런 절차 ㅇ"
type textarea "x"
type textarea "안녕하세요, 처음에 가입할때 카드 등록 이런 절차 어"
type textarea "x"
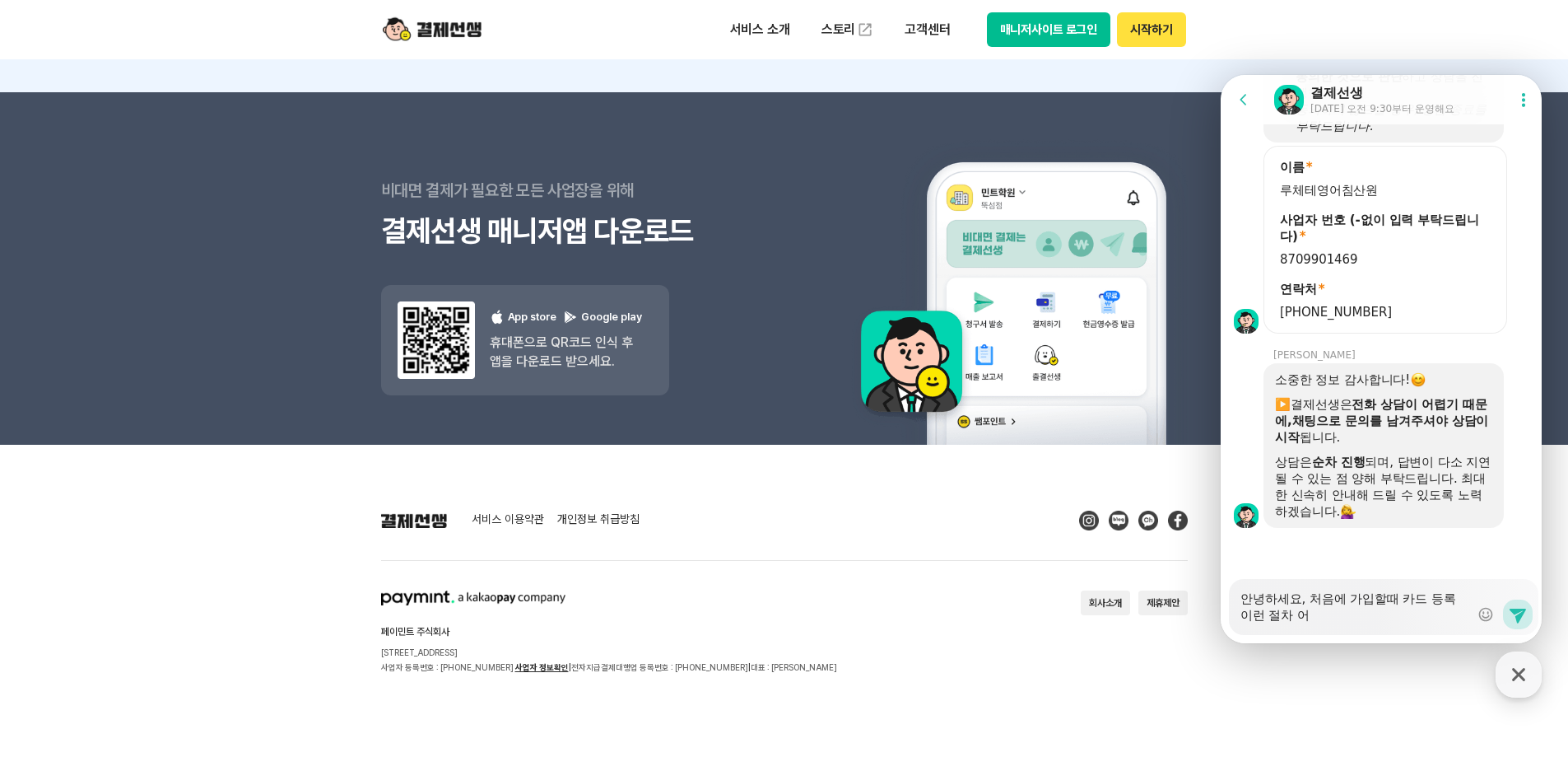
type textarea "안녕하세요, 처음에 가입할때 카드 등록 이런 절차 업"
type textarea "x"
type textarea "안녕하세요, 처음에 가입할때 카드 등록 이런 절차 없"
type textarea "x"
type textarea "안녕하세요, 처음에 가입할때 카드 등록 이런 절차 없ㅇ"
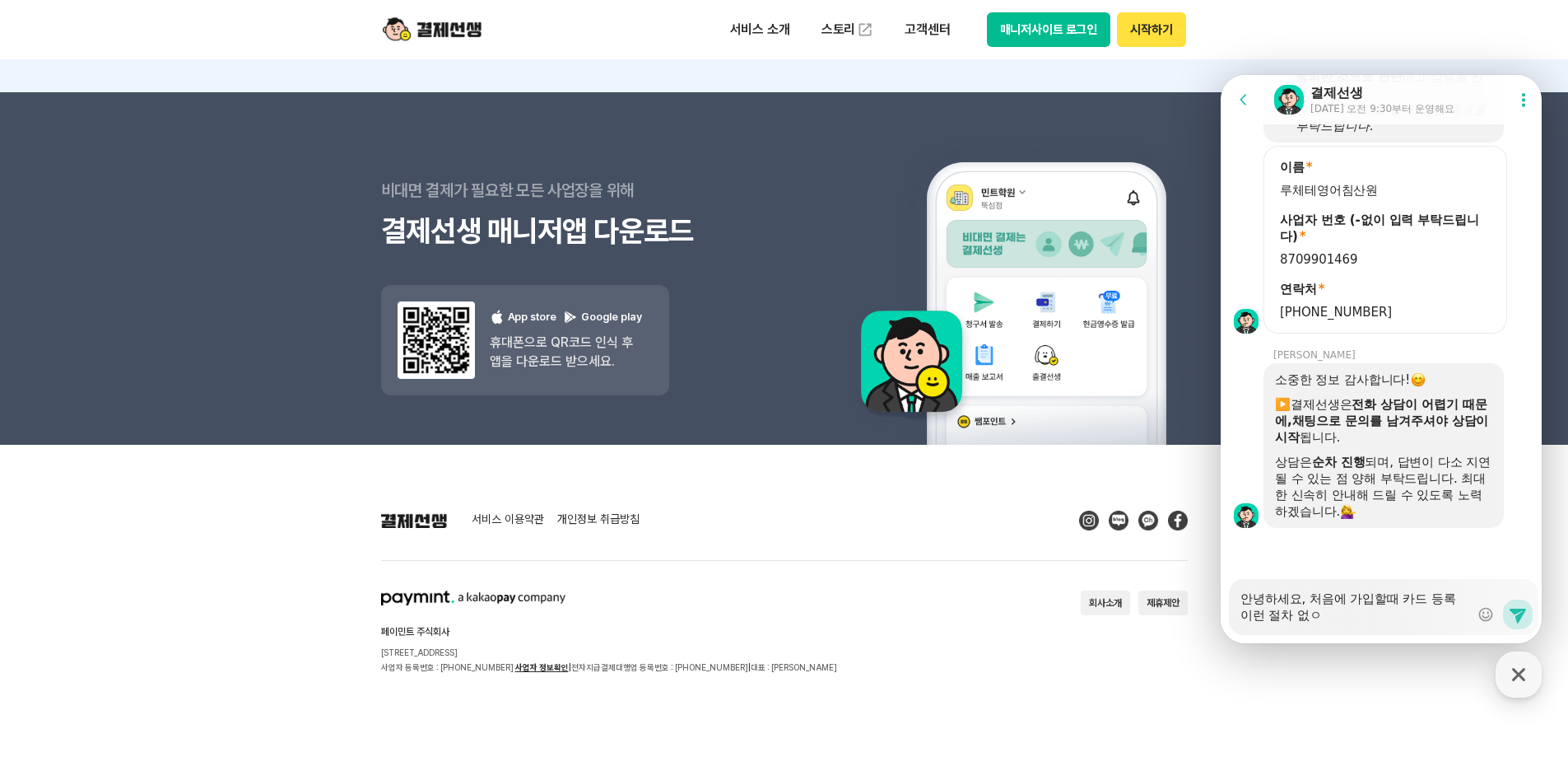
type textarea "x"
type textarea "안녕하세요, 처음에 가입할때 카드 등록 이런 절차 없이"
type textarea "x"
type textarea "안녕하세요, 처음에 가입할때 카드 등록 이런 절차 없이"
type textarea "x"
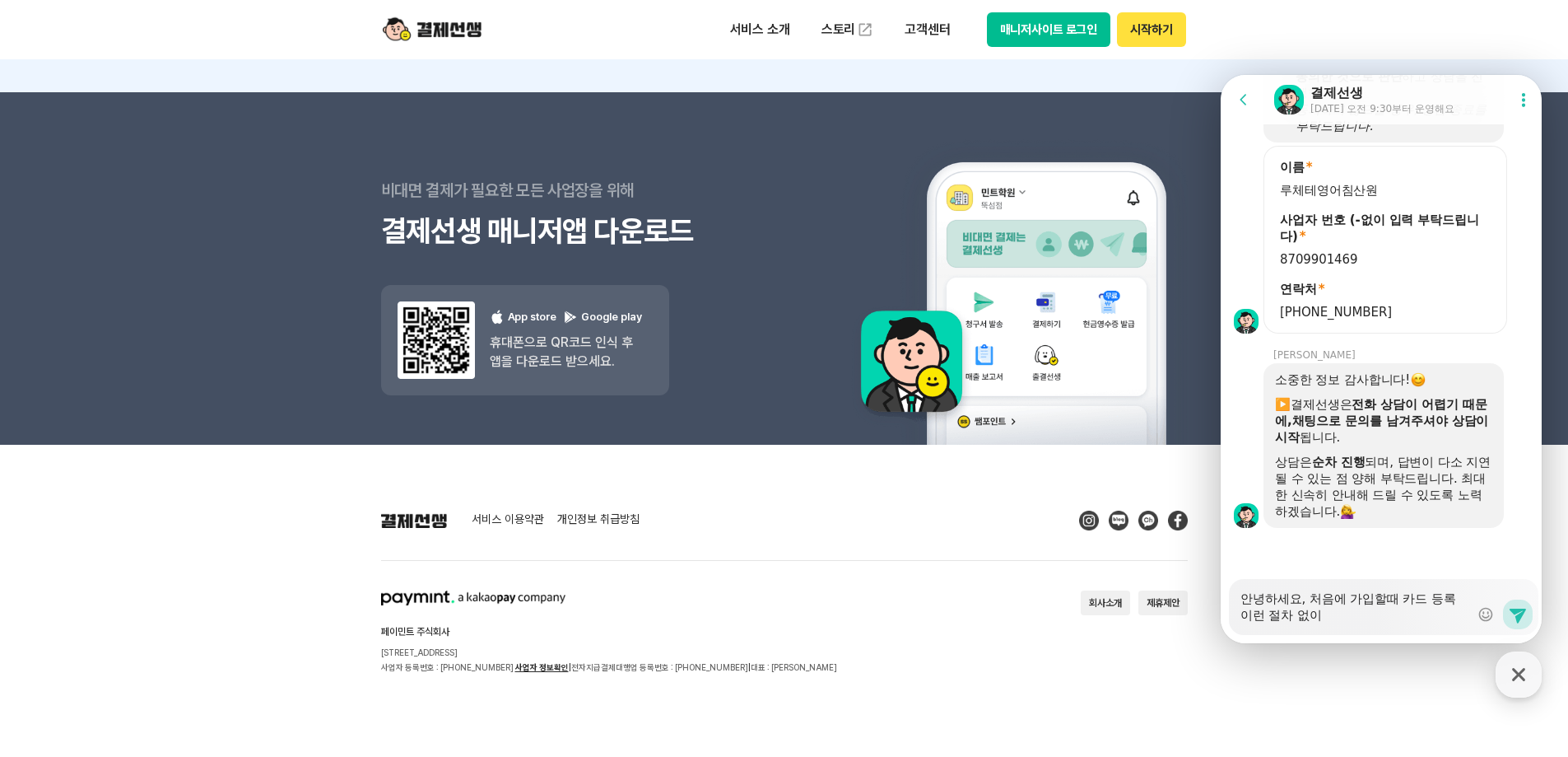
type textarea "안녕하세요, 처음에 가입할때 카드 등록 이런 절차 없이 ㅂ"
type textarea "x"
type textarea "안녕하세요, 처음에 가입할때 카드 등록 이런 절차 없이 바"
type textarea "x"
type textarea "안녕하세요, 처음에 가입할때 카드 등록 이런 절차 없이 발"
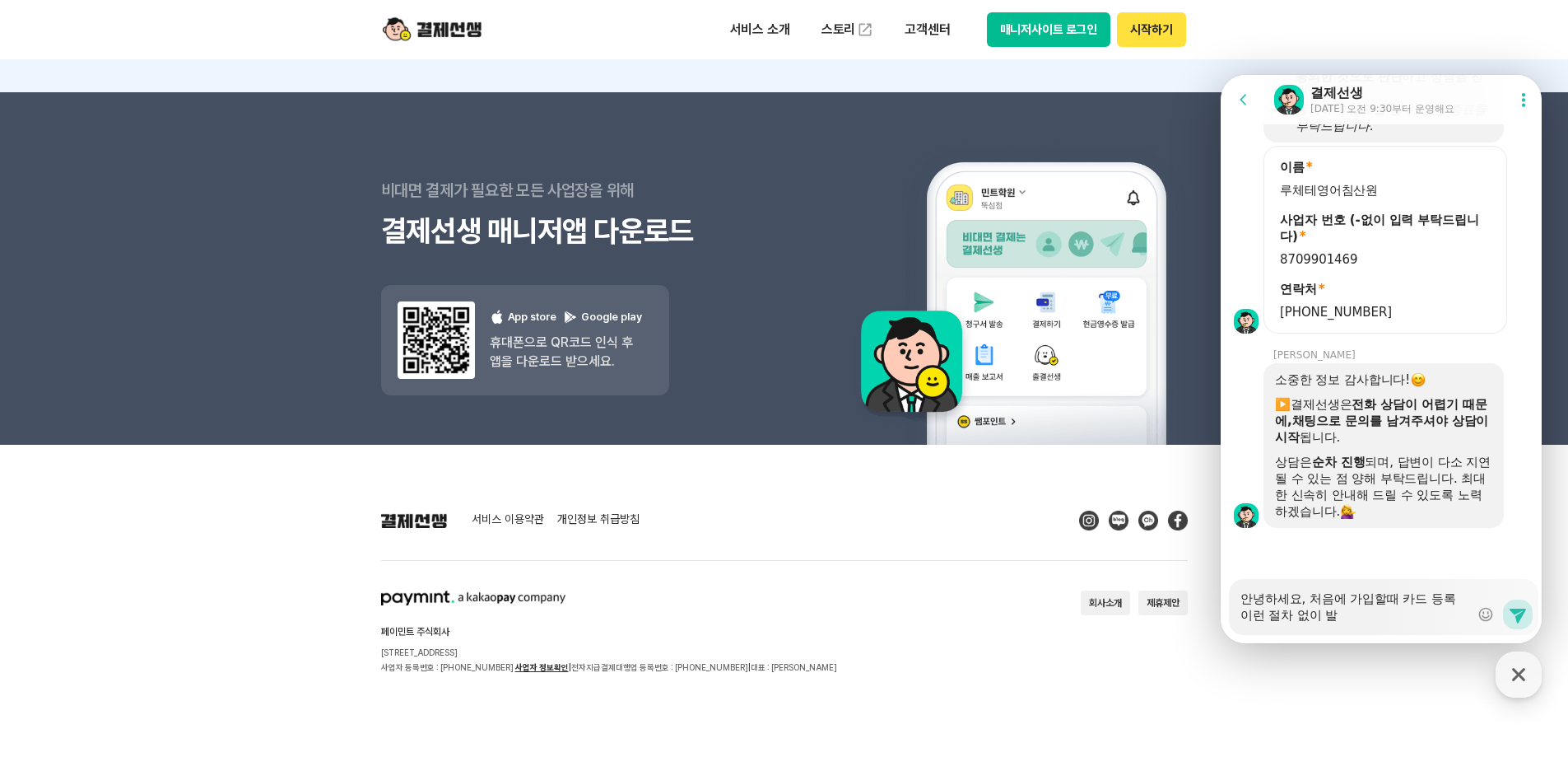
type textarea "x"
type textarea "안녕하세요, 처음에 가입할때 카드 등록 이런 절차 없이 바로"
type textarea "x"
type textarea "안녕하세요, 처음에 가입할때 카드 등록 이런 절차 없이 바로"
type textarea "x"
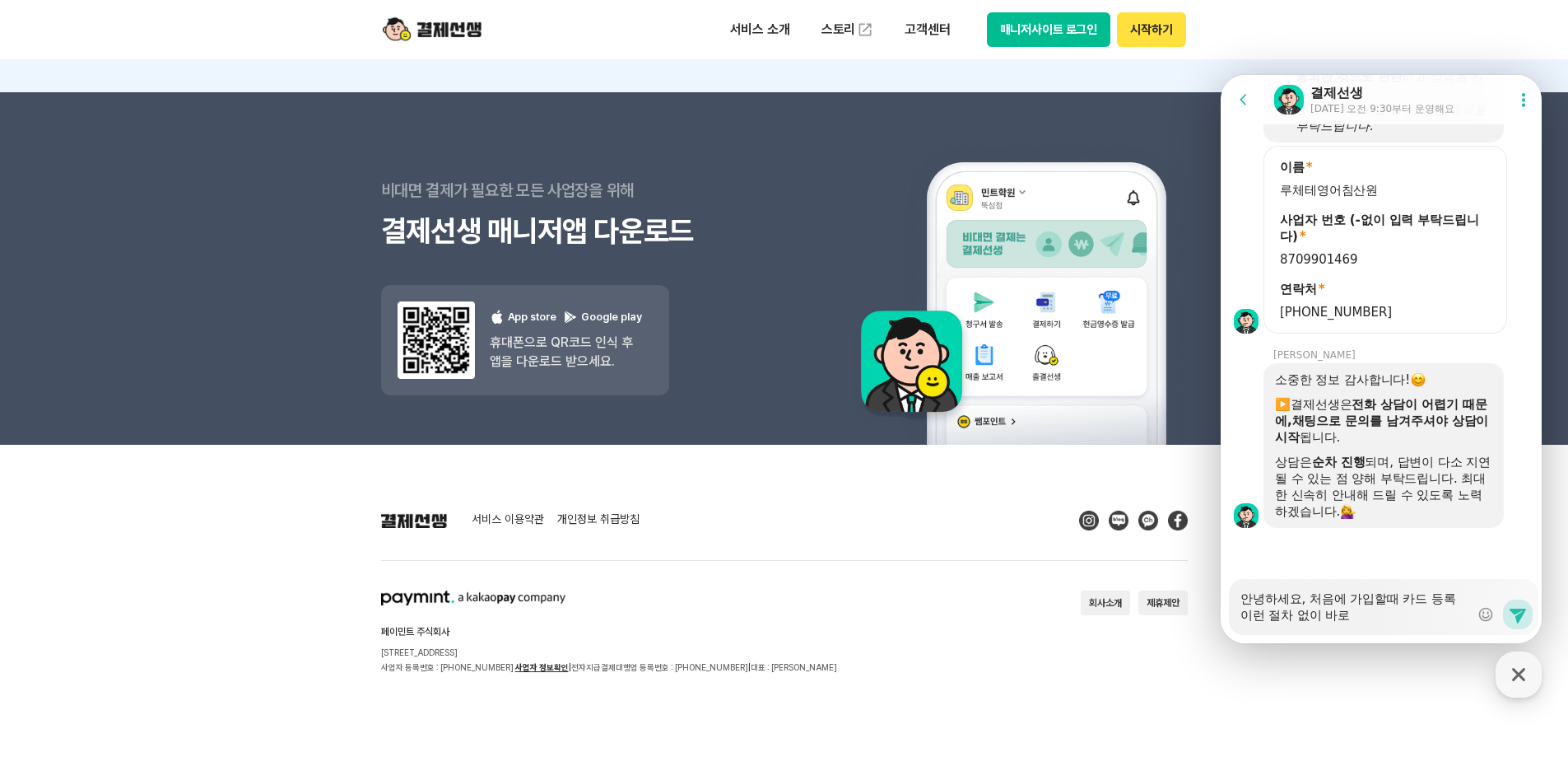
type textarea "안녕하세요, 처음에 가입할때 카드 등록 이런 절차 없이 바로 ㄱ"
type textarea "x"
type textarea "안녕하세요, 처음에 가입할때 카드 등록 이런 절차 없이 바로 가"
type textarea "x"
type textarea "안녕하세요, 처음에 가입할때 카드 등록 이런 절차 없이 바로 강"
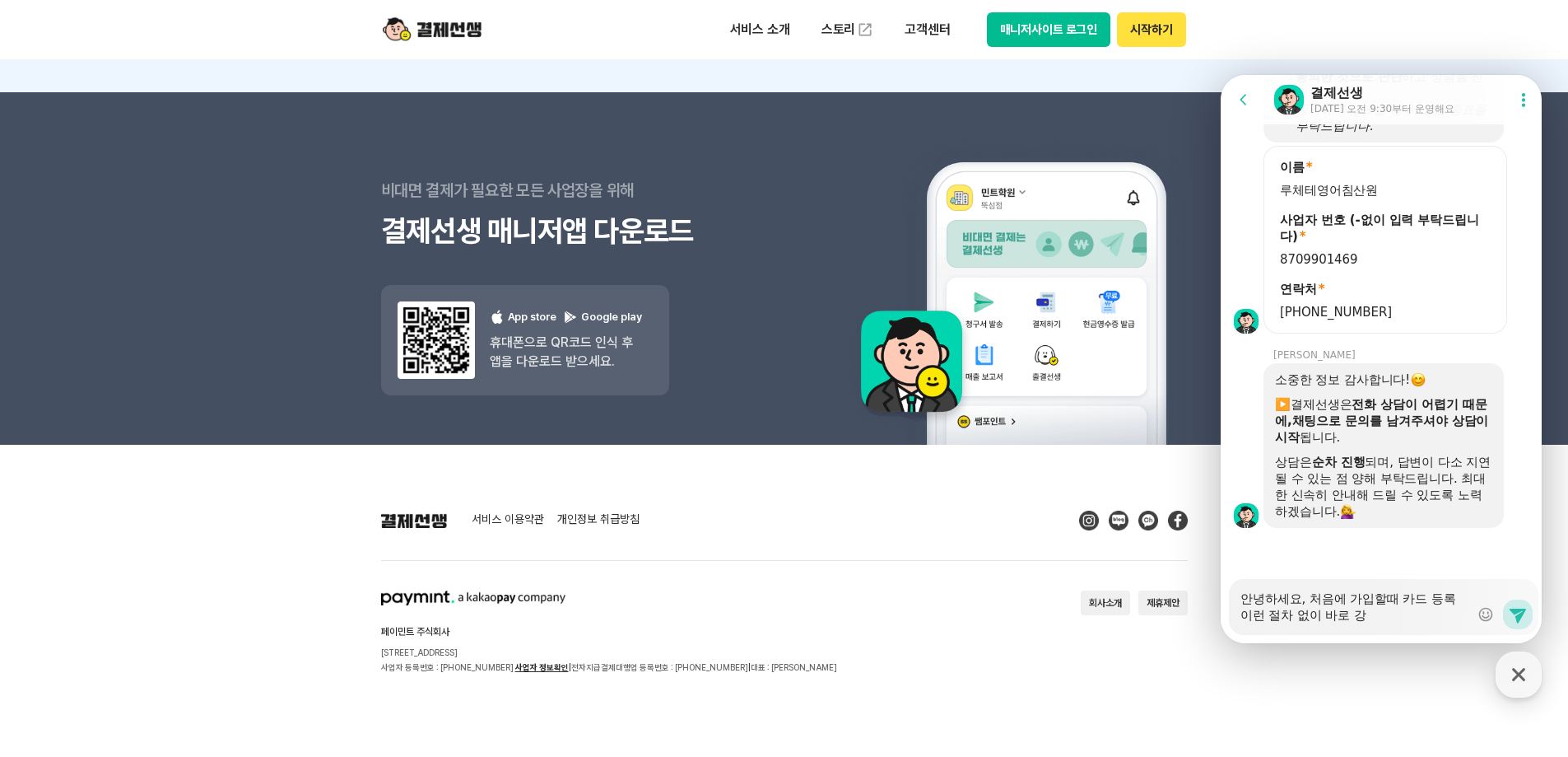
type textarea "x"
type textarea "안녕하세요, 처음에 가입할때 카드 등록 이런 절차 없이 바로 가이"
type textarea "x"
type textarea "안녕하세요, 처음에 가입할때 카드 등록 이런 절차 없이 바로 가입"
type textarea "x"
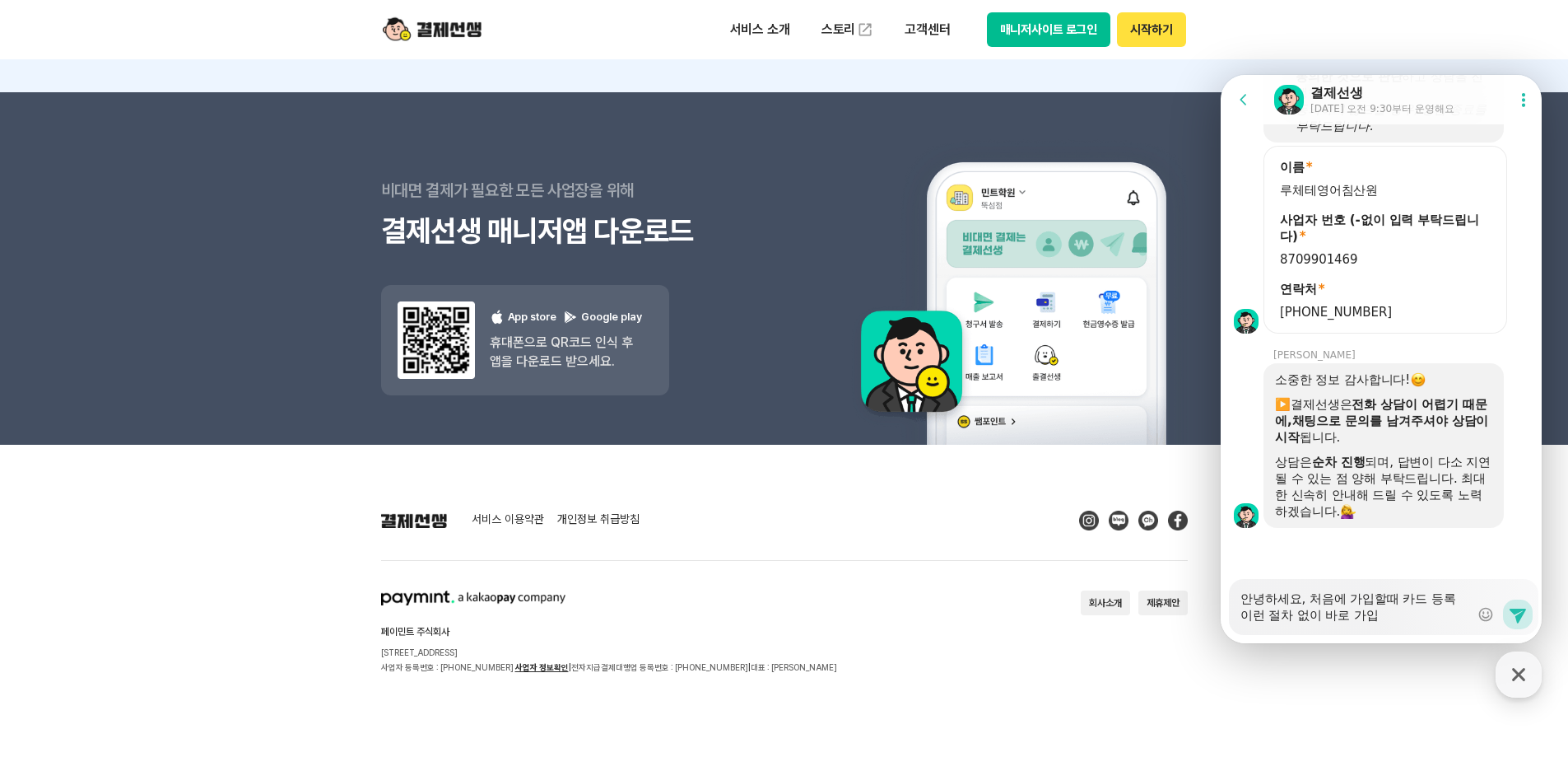
type textarea "안녕하세요, 처음에 가입할때 카드 등록 이런 절차 없이 바로 가입ㅇ"
type textarea "x"
type textarea "안녕하세요, 처음에 가입할때 카드 등록 이런 절차 없이 바로 가입이"
type textarea "x"
type textarea "안녕하세요, 처음에 가입할때 카드 등록 이런 절차 없이 바로 가입이"
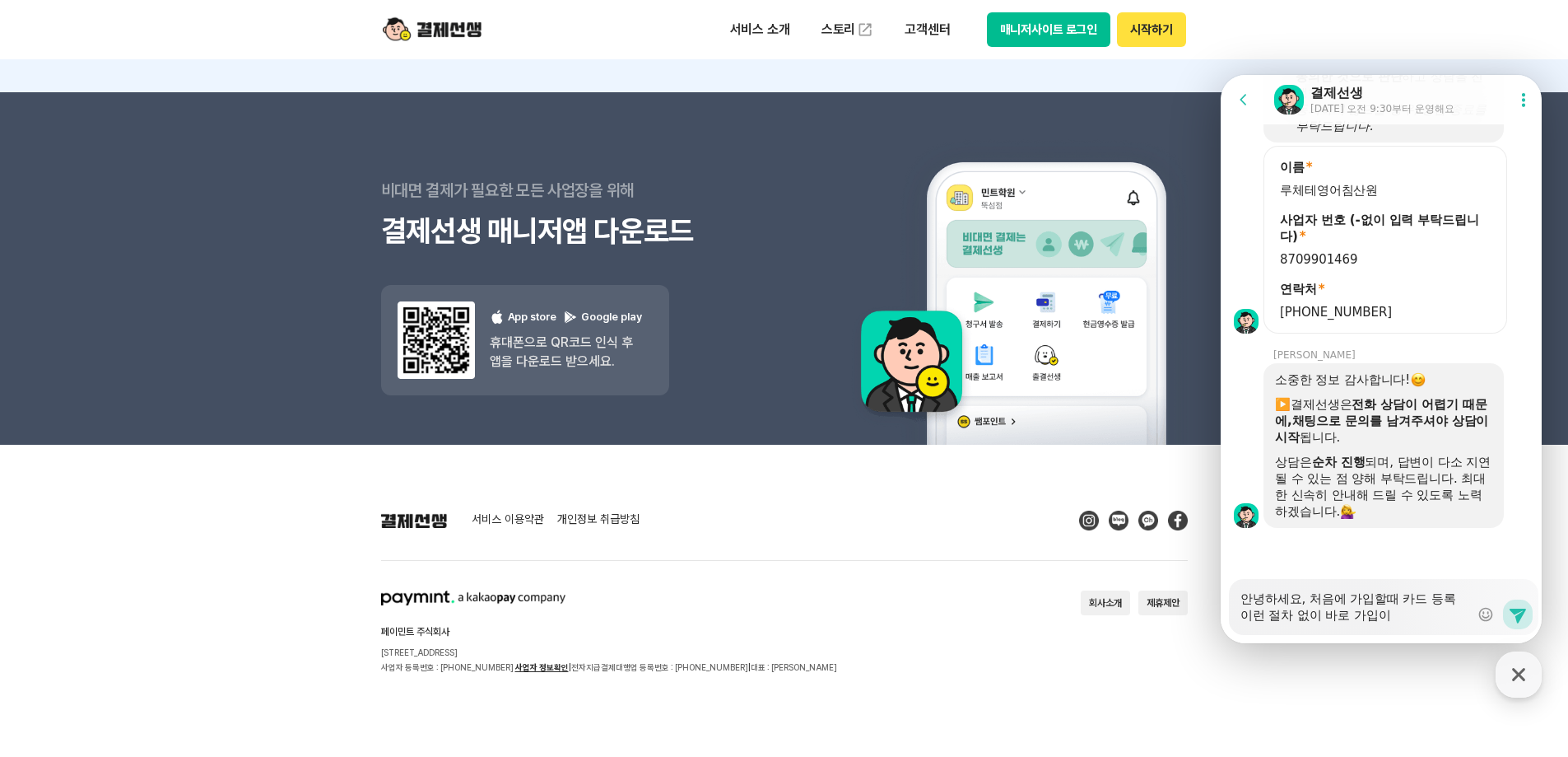
type textarea "x"
type textarea "안녕하세요, 처음에 가입할때 카드 등록 이런 절차 없이 바로 가입이 ㄷ"
type textarea "x"
type textarea "안녕하세요, 처음에 가입할때 카드 등록 이런 절차 없이 바로 가입이 도"
type textarea "x"
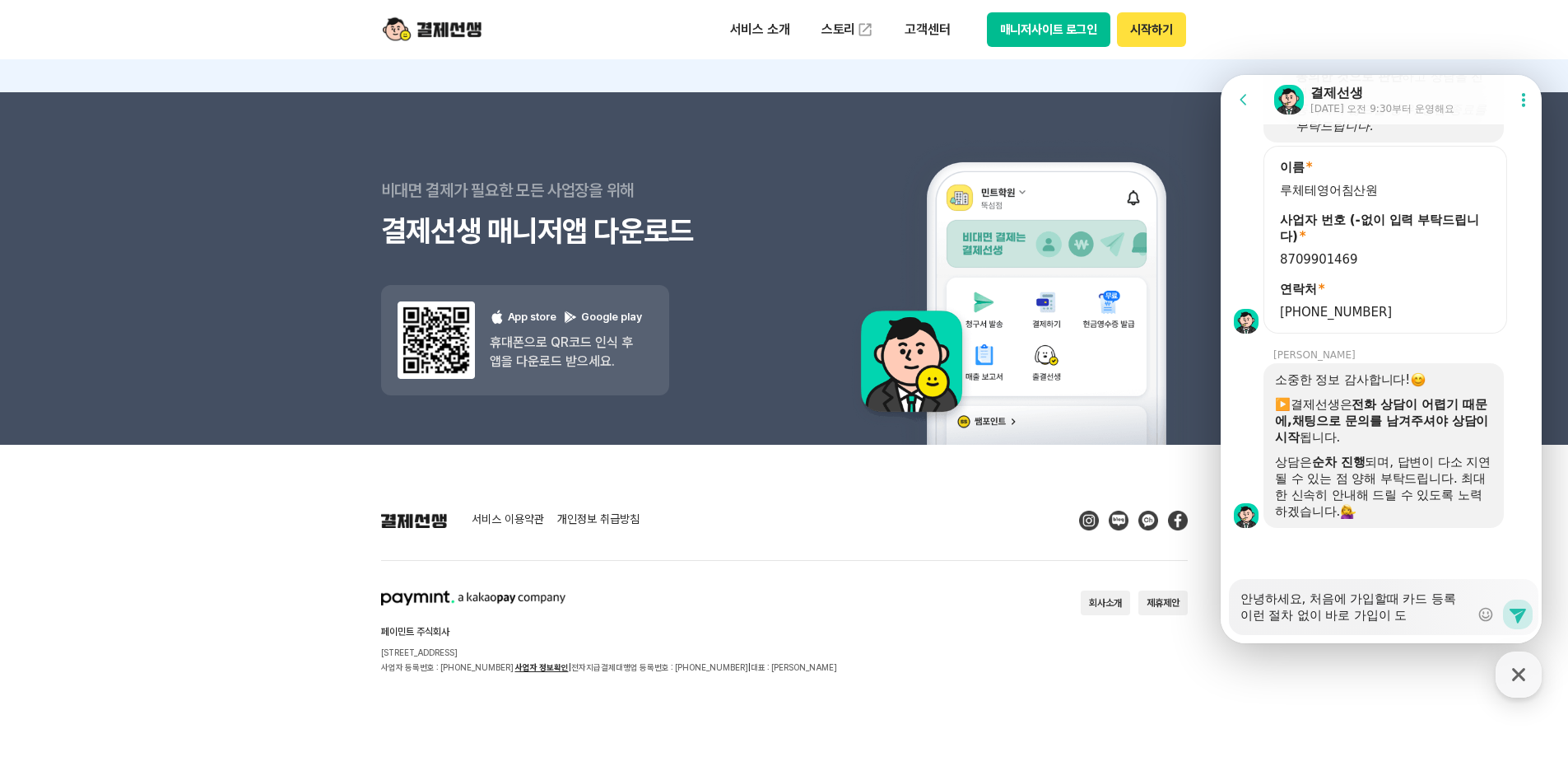
type textarea "안녕하세요, 처음에 가입할때 카드 등록 이런 절차 없이 바로 가입이 되"
type textarea "x"
type textarea "안녕하세요, 처음에 가입할때 카드 등록 이런 절차 없이 바로 가입이 됭"
type textarea "x"
type textarea "안녕하세요, 처음에 가입할때 카드 등록 이런 절차 없이 바로 가입이 되어"
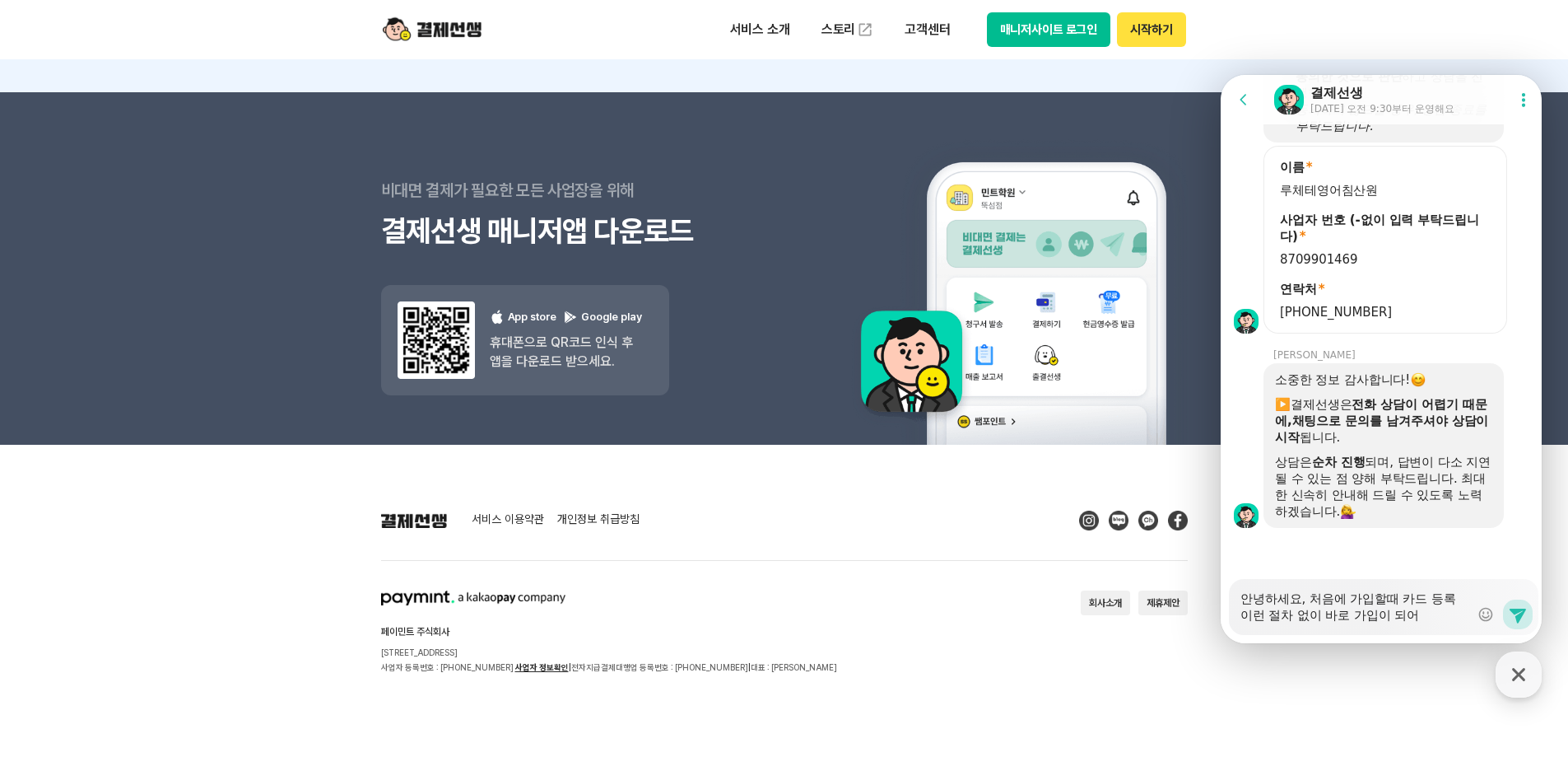
type textarea "x"
type textarea "안녕하세요, 처음에 가입할때 카드 등록 이런 절차 없이 바로 가입이 되었"
type textarea "x"
type textarea "안녕하세요, 처음에 가입할때 카드 등록 이런 절차 없이 바로 가입이 되어"
type textarea "x"
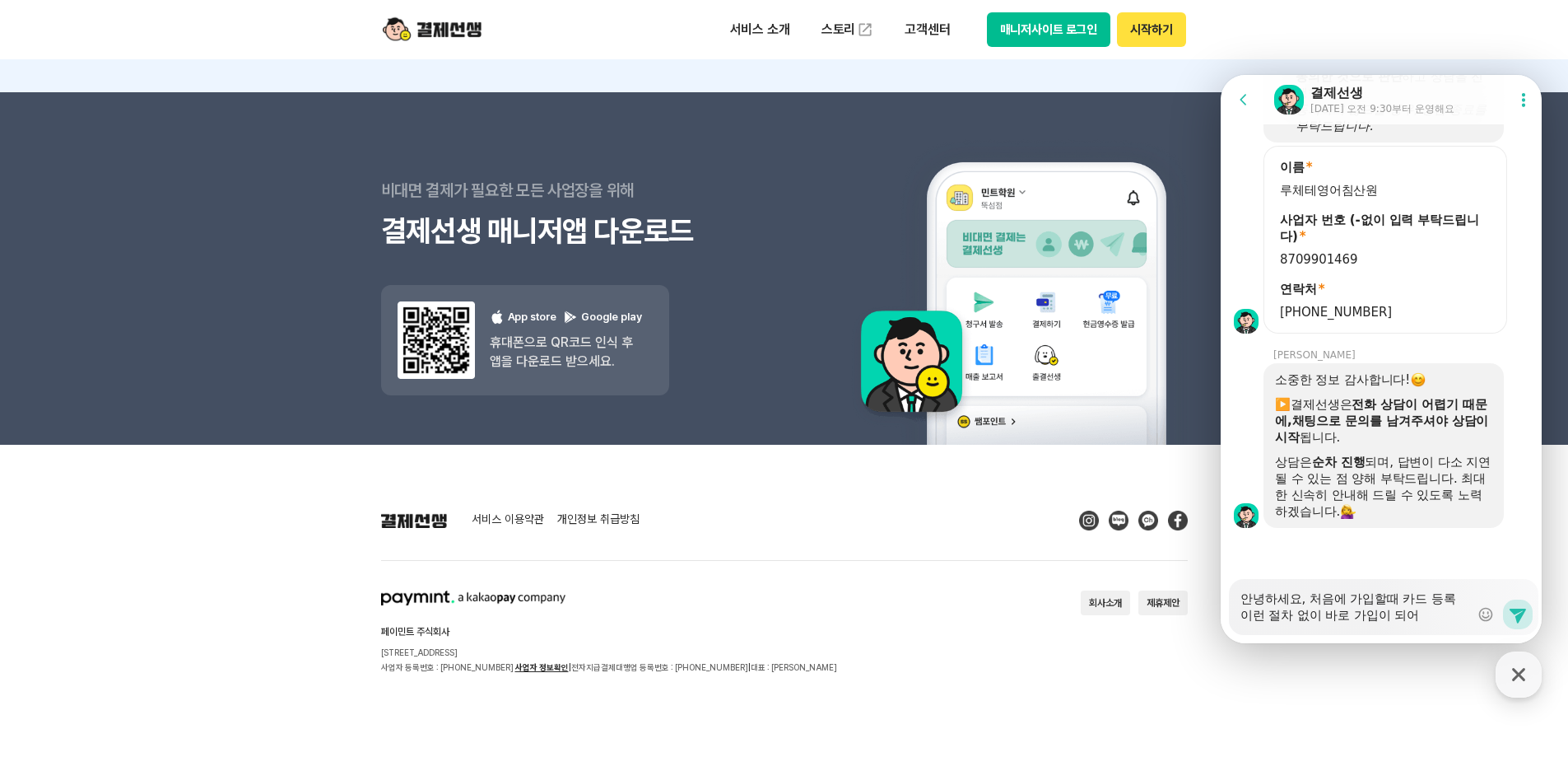
type textarea "안녕하세요, 처음에 가입할때 카드 등록 이런 절차 없이 바로 가입이 되ㅇ"
type textarea "x"
type textarea "안녕하세요, 처음에 가입할때 카드 등록 이런 절차 없이 바로 가입이 되"
type textarea "x"
type textarea "안녕하세요, 처음에 가입할때 카드 등록 이런 절차 없이 바로 가입이"
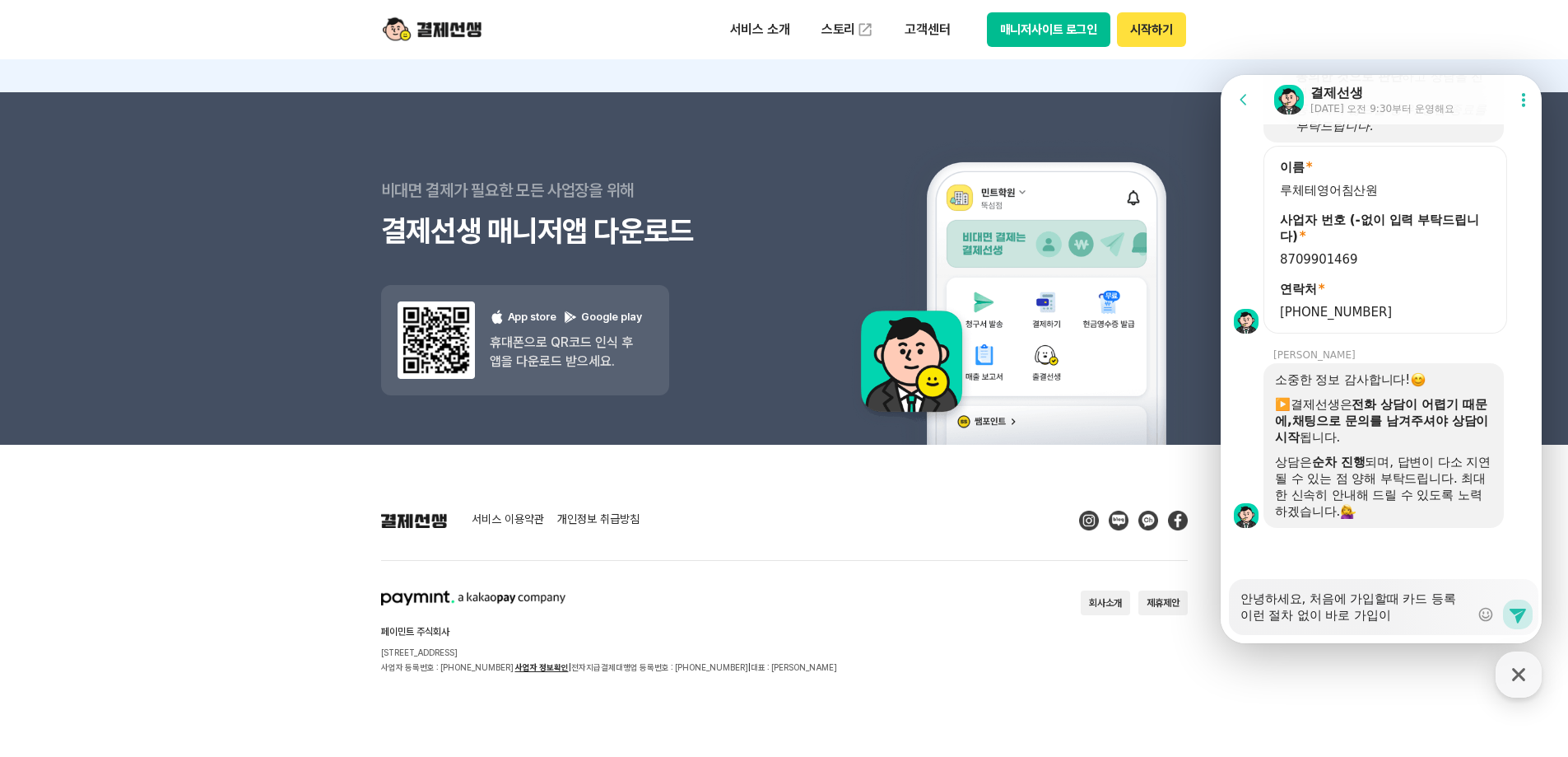
type textarea "x"
type textarea "안녕하세요, 처음에 가입할때 카드 등록 이런 절차 없이 바로 가입이"
type textarea "x"
type textarea "안녕하세요, 처음에 가입할때 카드 등록 이런 절차 없이 바로 가입"
type textarea "x"
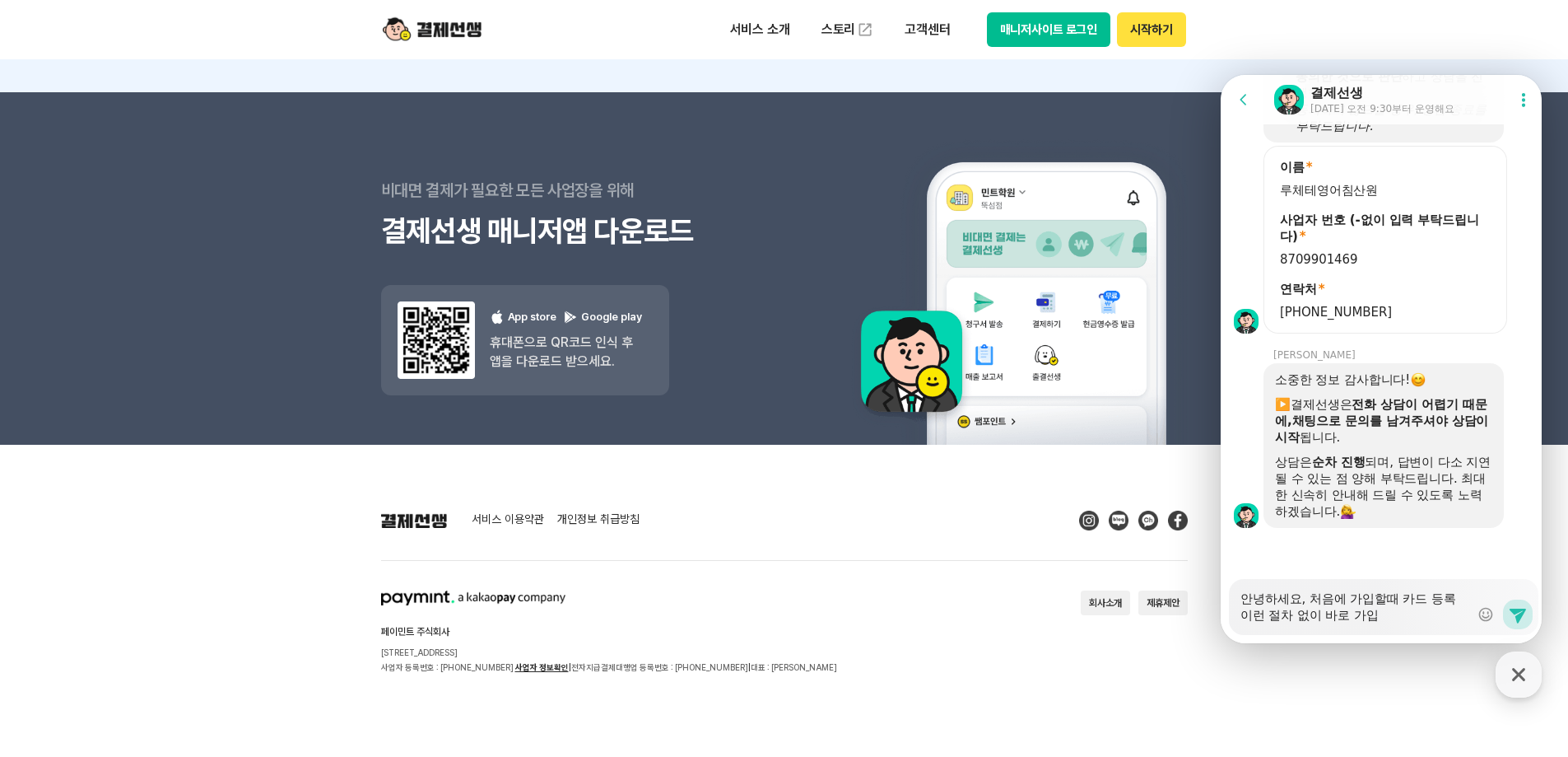
type textarea "안녕하세요, 처음에 가입할때 카드 등록 이런 절차 없이 바로 가"
type textarea "x"
type textarea "안녕하세요, 처음에 가입할때 카드 등록 이런 절차 없이 바로"
type textarea "x"
type textarea "안녕하세요, 처음에 가입할때 카드 등록 이런 절차 없이 바로 스"
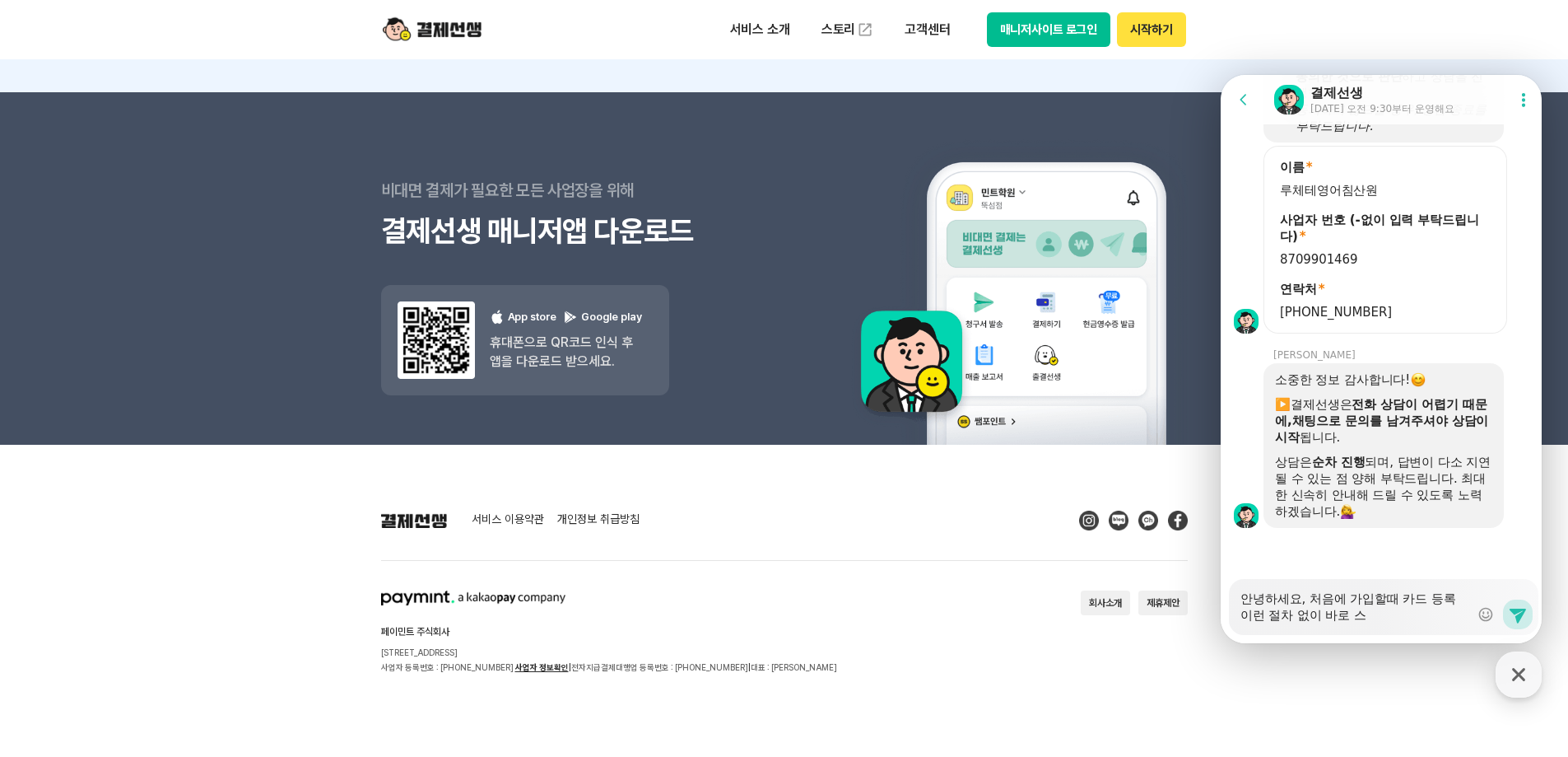
type textarea "x"
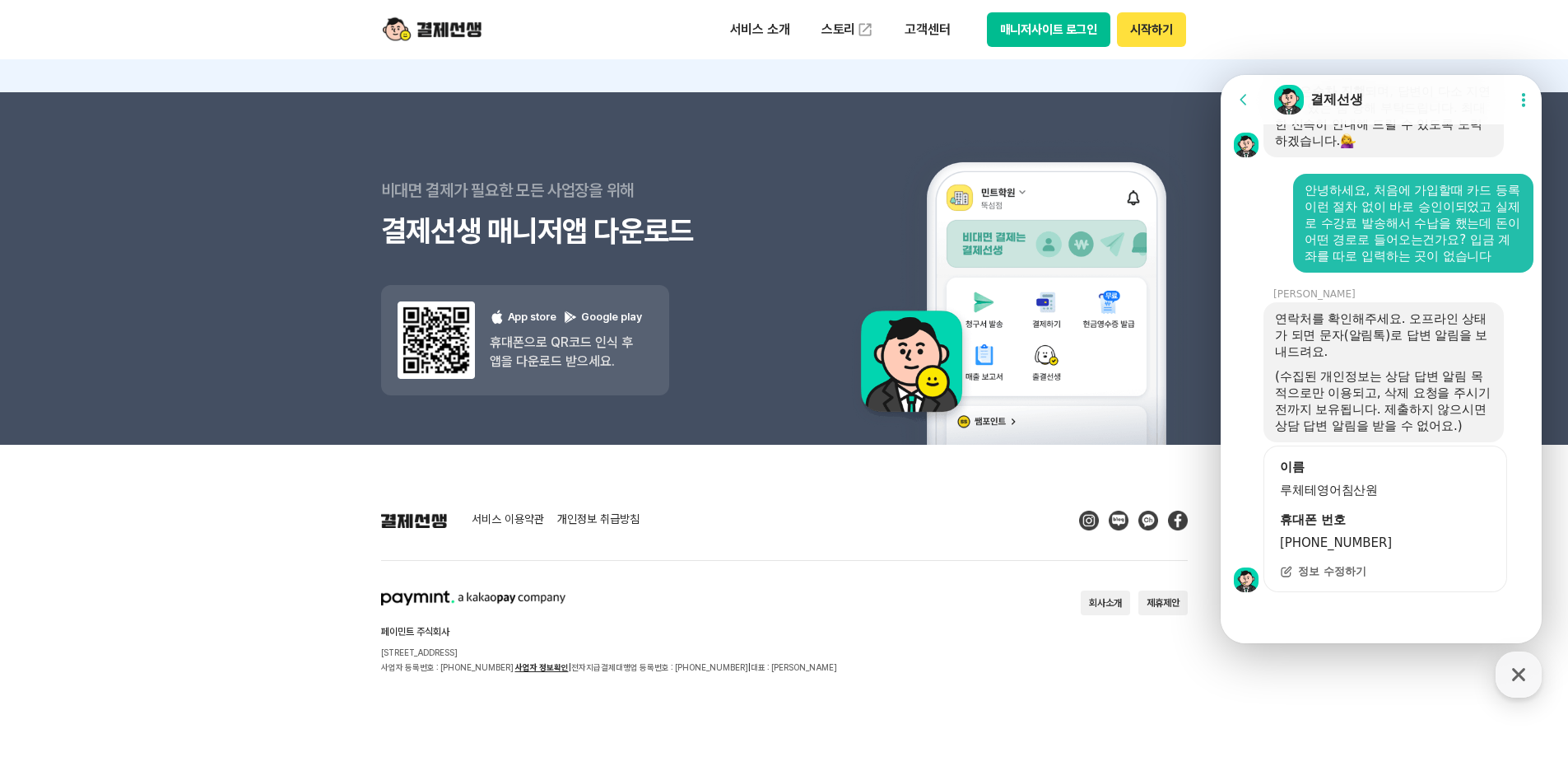
scroll to position [2294, 0]
click at [1325, 575] on span "정보 수정하기" at bounding box center [1332, 571] width 68 height 14
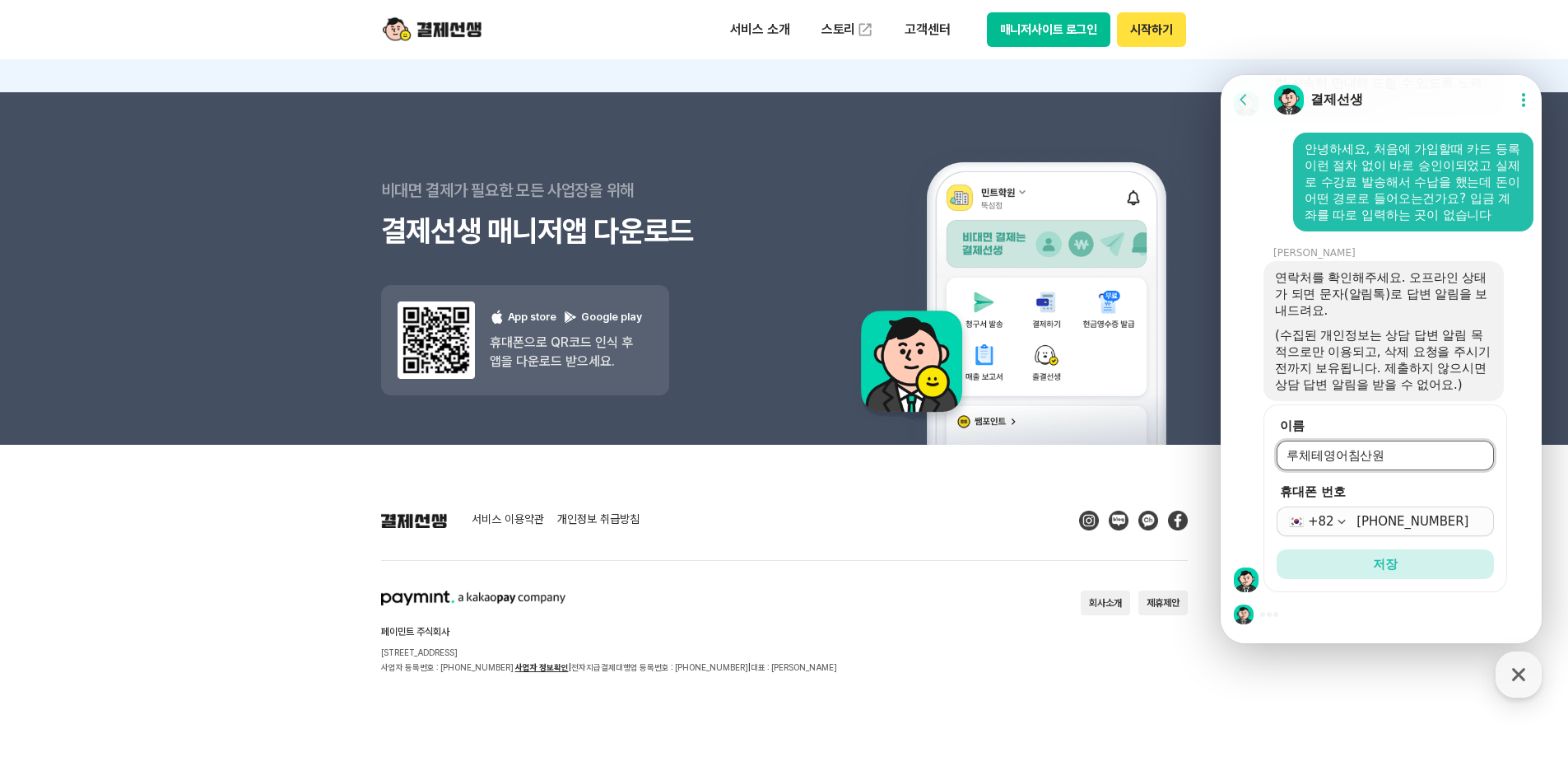
scroll to position [2335, 0]
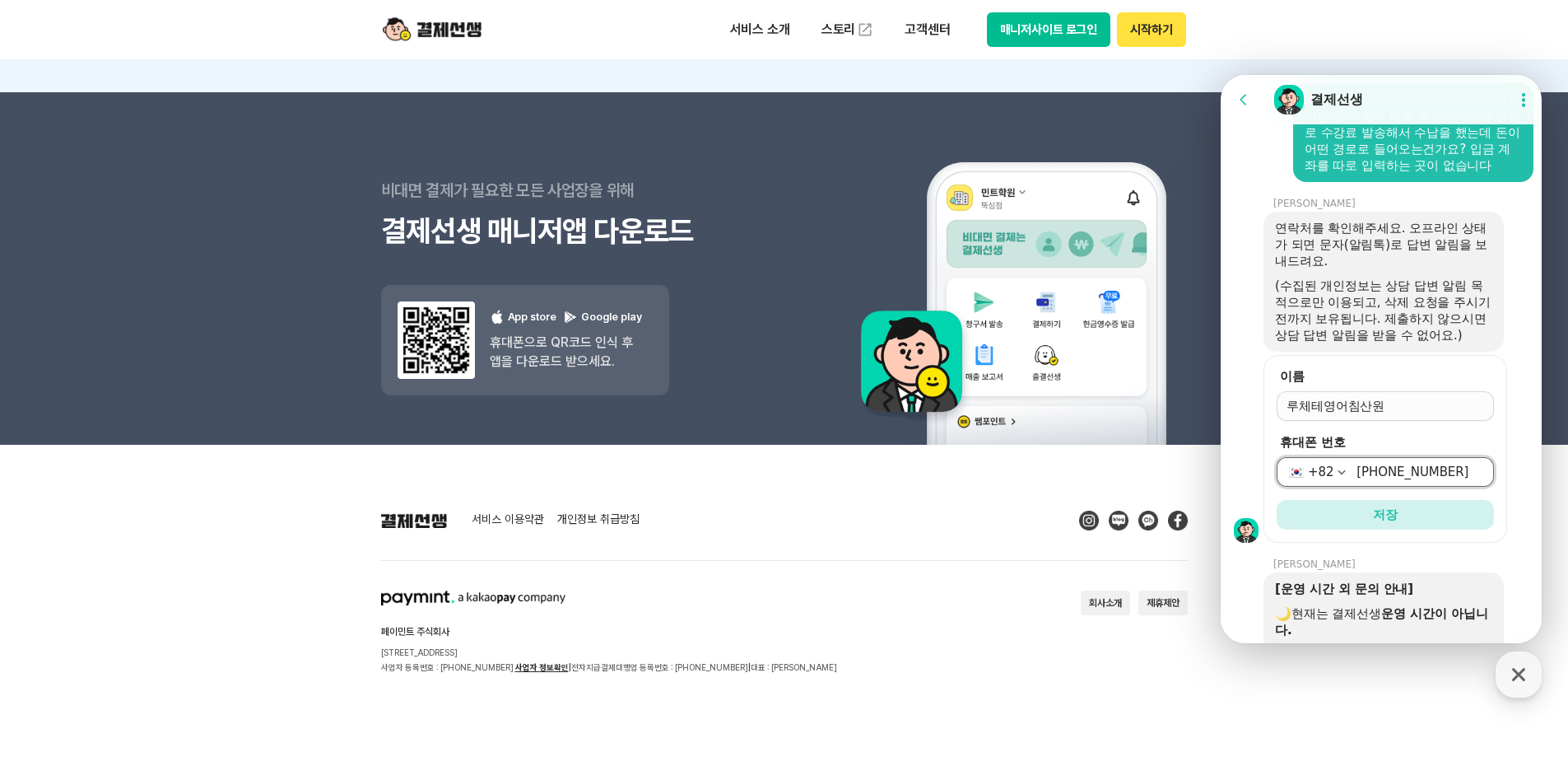
drag, startPoint x: 1454, startPoint y: 526, endPoint x: 1381, endPoint y: 532, distance: 73.2
click at [1381, 486] on div "[PHONE_NUMBER]" at bounding box center [1385, 471] width 218 height 30
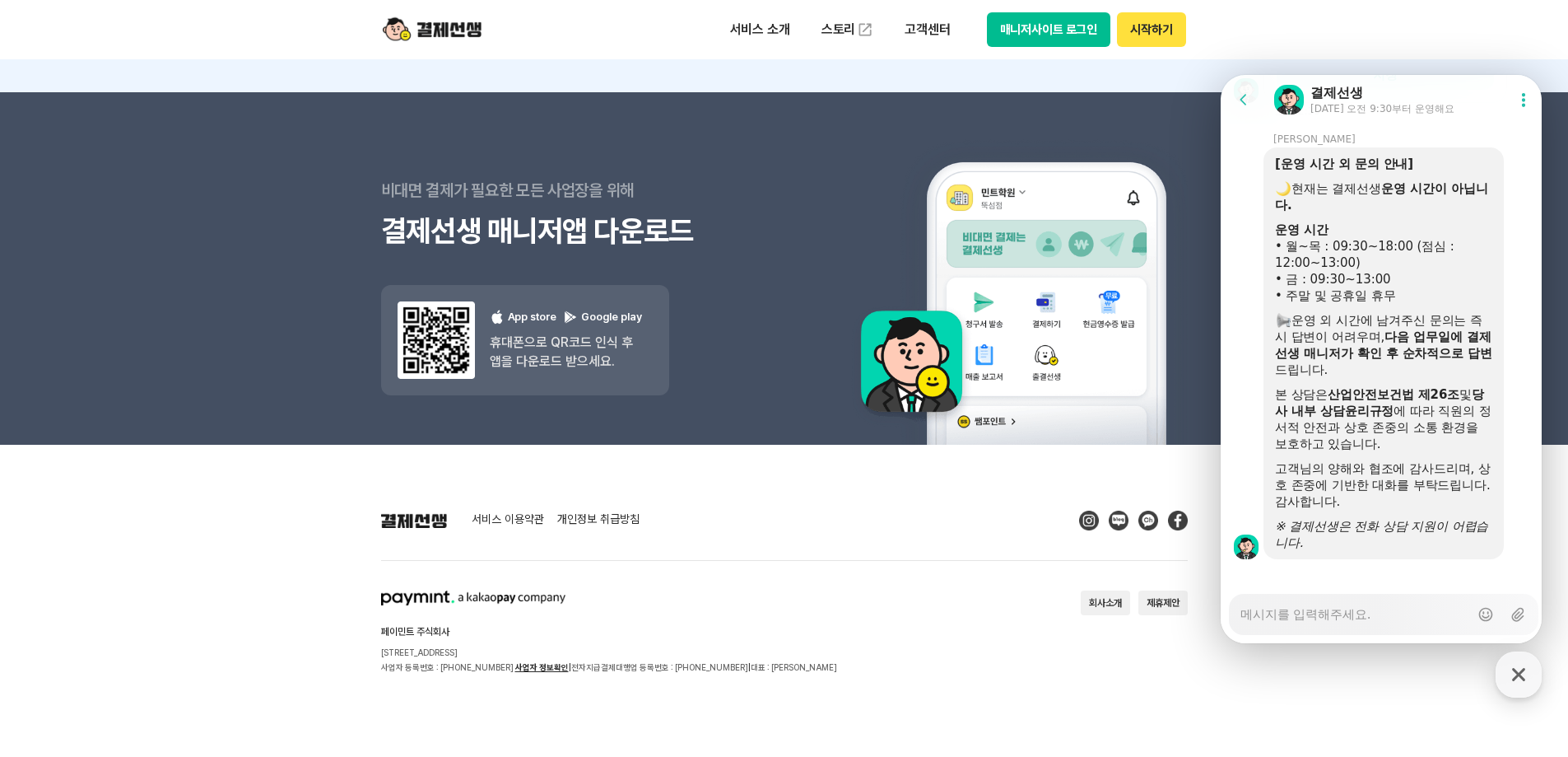
scroll to position [2841, 0]
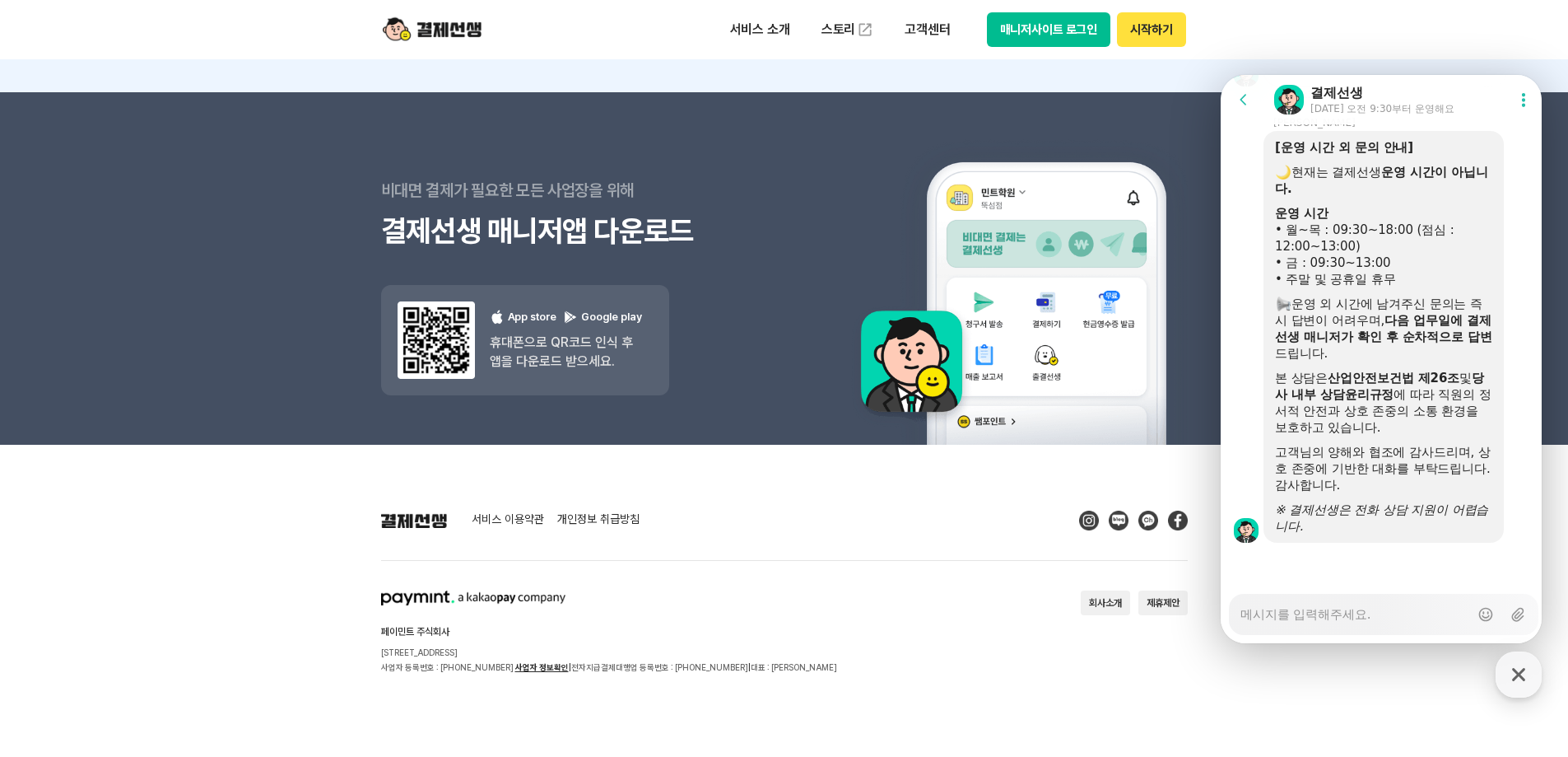
click at [1361, 520] on div "※ 결제선생은 전화 상담 지원이 어렵습니다." at bounding box center [1384, 518] width 218 height 33
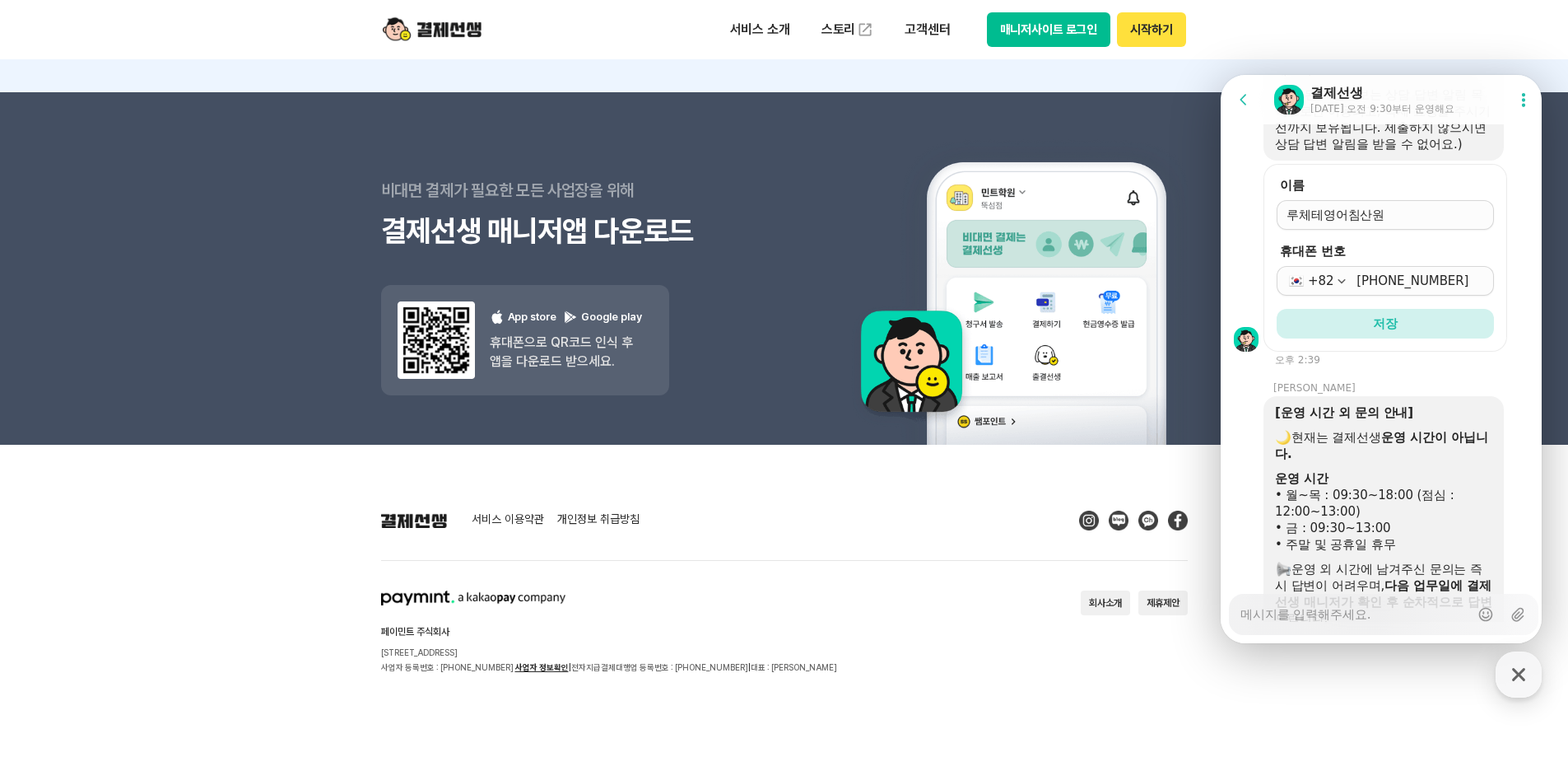
scroll to position [2445, 0]
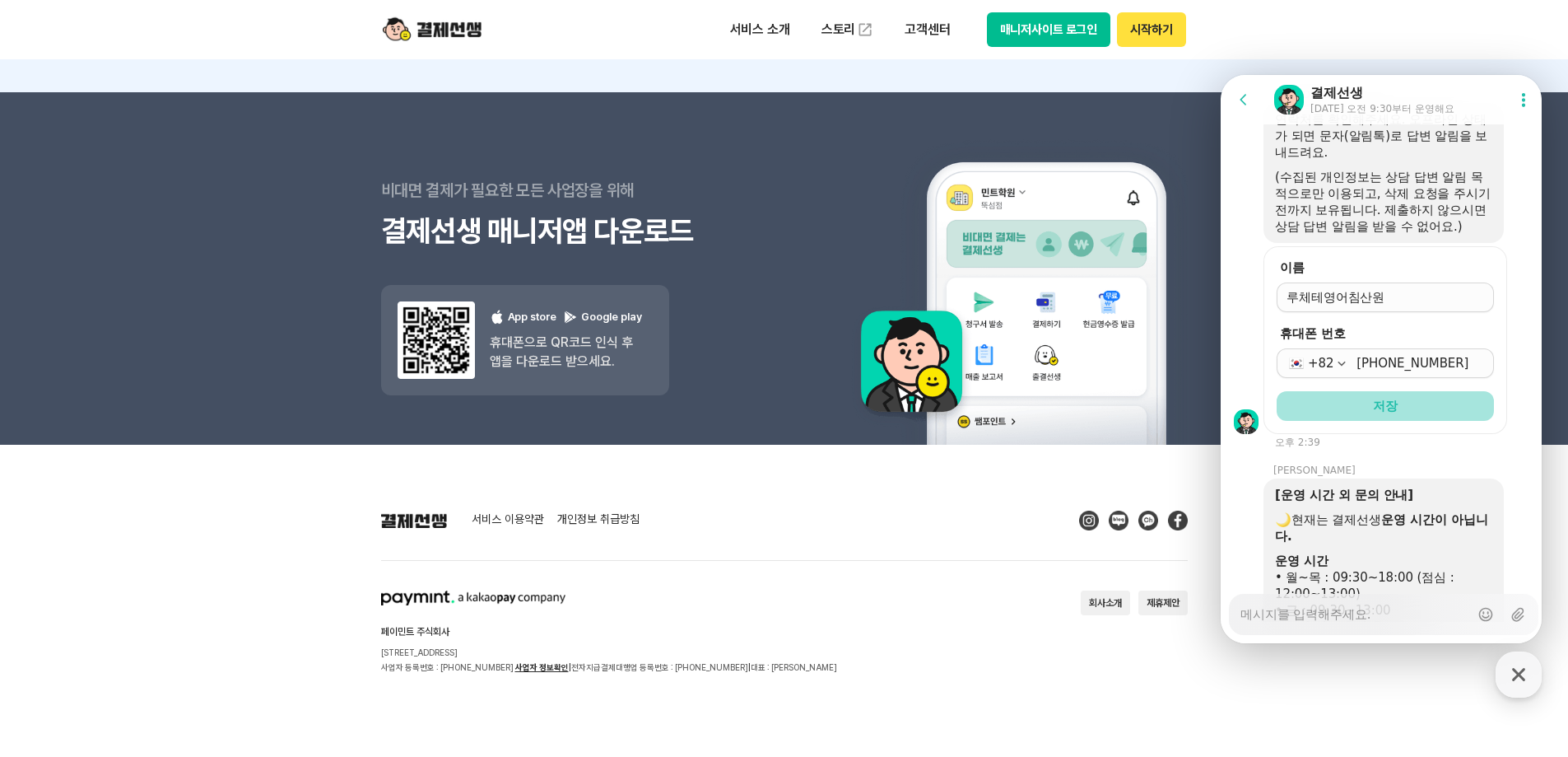
click at [1445, 421] on button "저장" at bounding box center [1385, 406] width 218 height 30
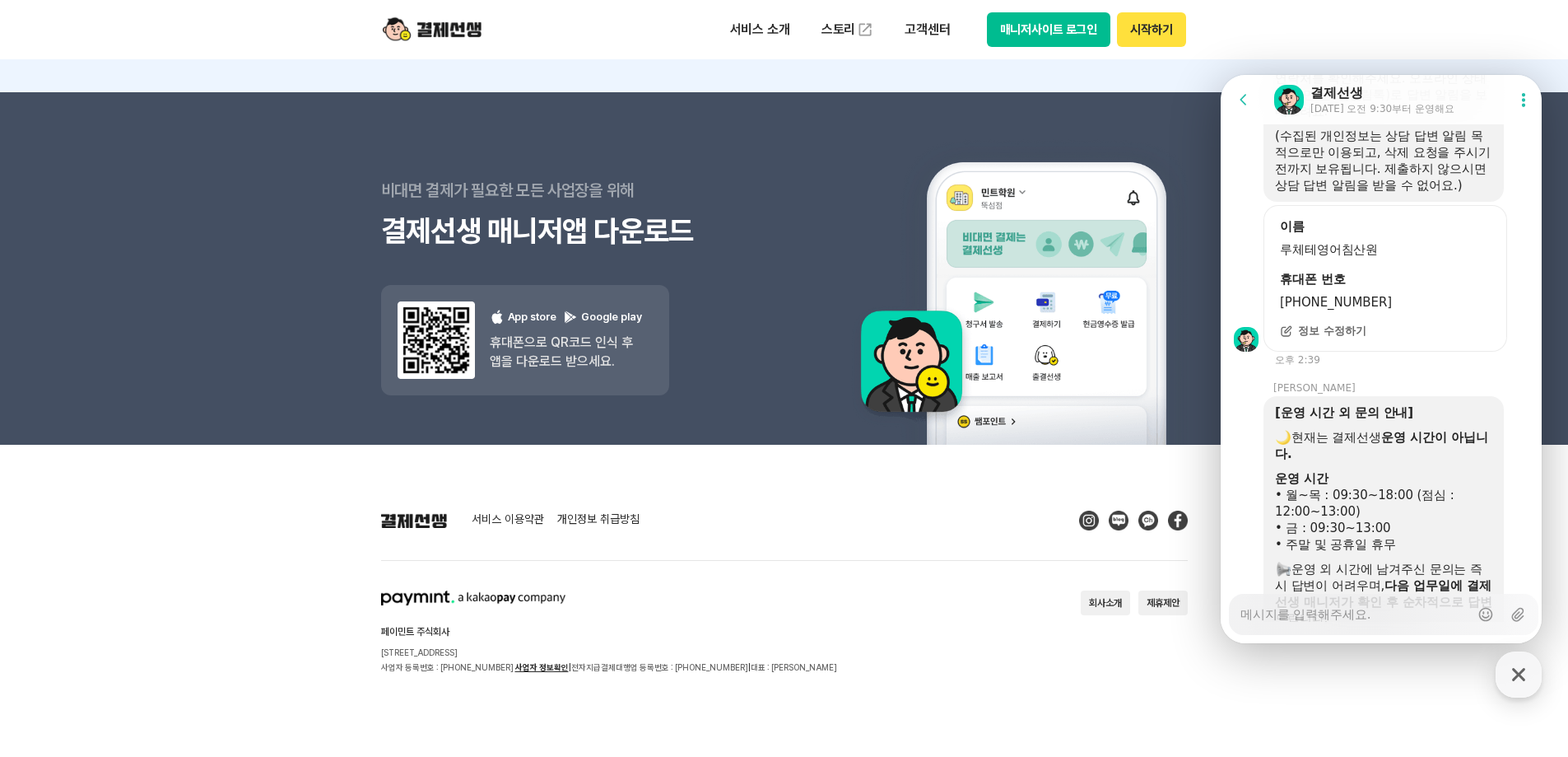
scroll to position [2403, 0]
